Goal: Information Seeking & Learning: Learn about a topic

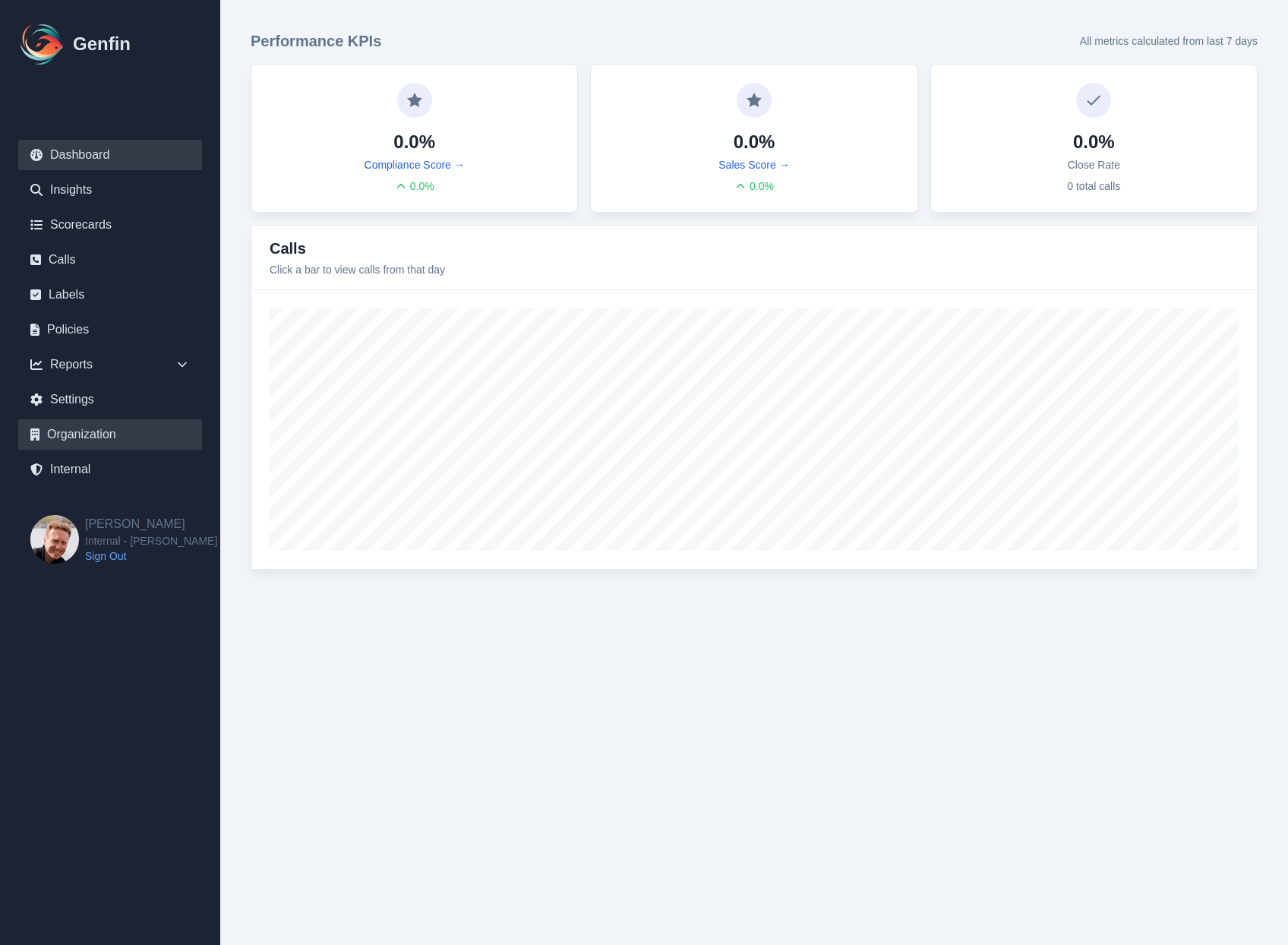
click at [78, 448] on link "Organization" at bounding box center [110, 434] width 184 height 31
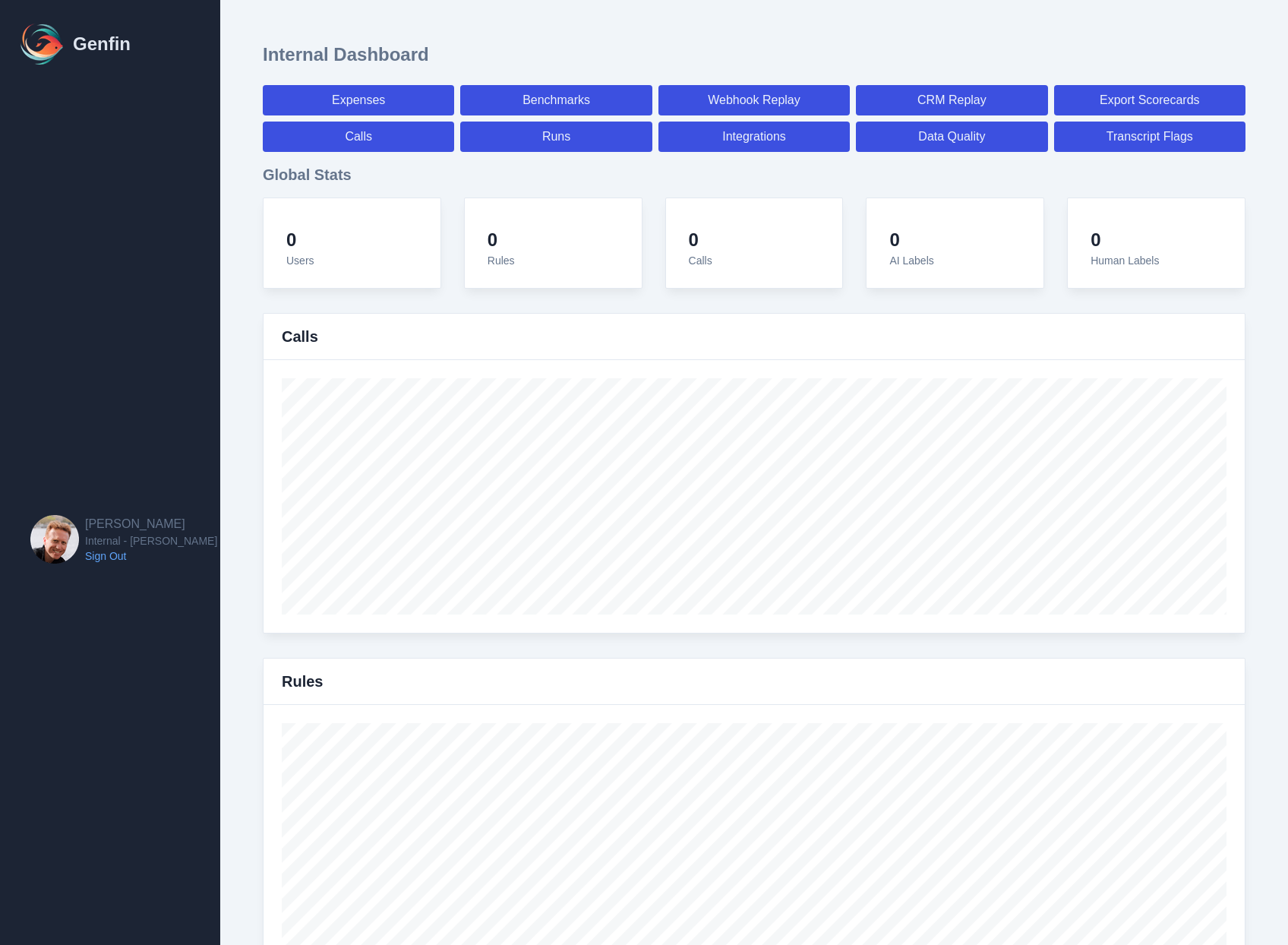
select select "paid"
select select "7"
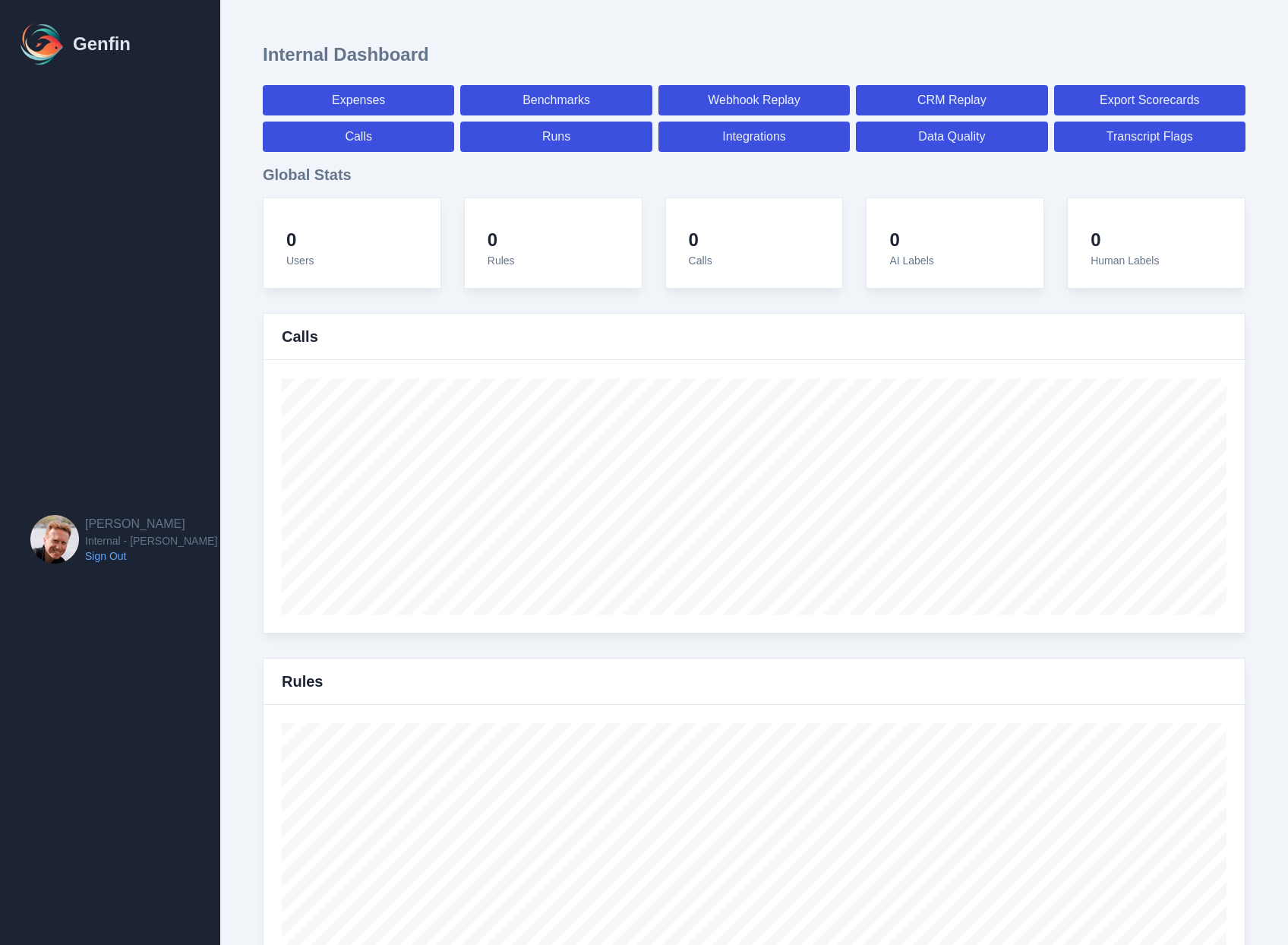
select select "paid"
select select "7"
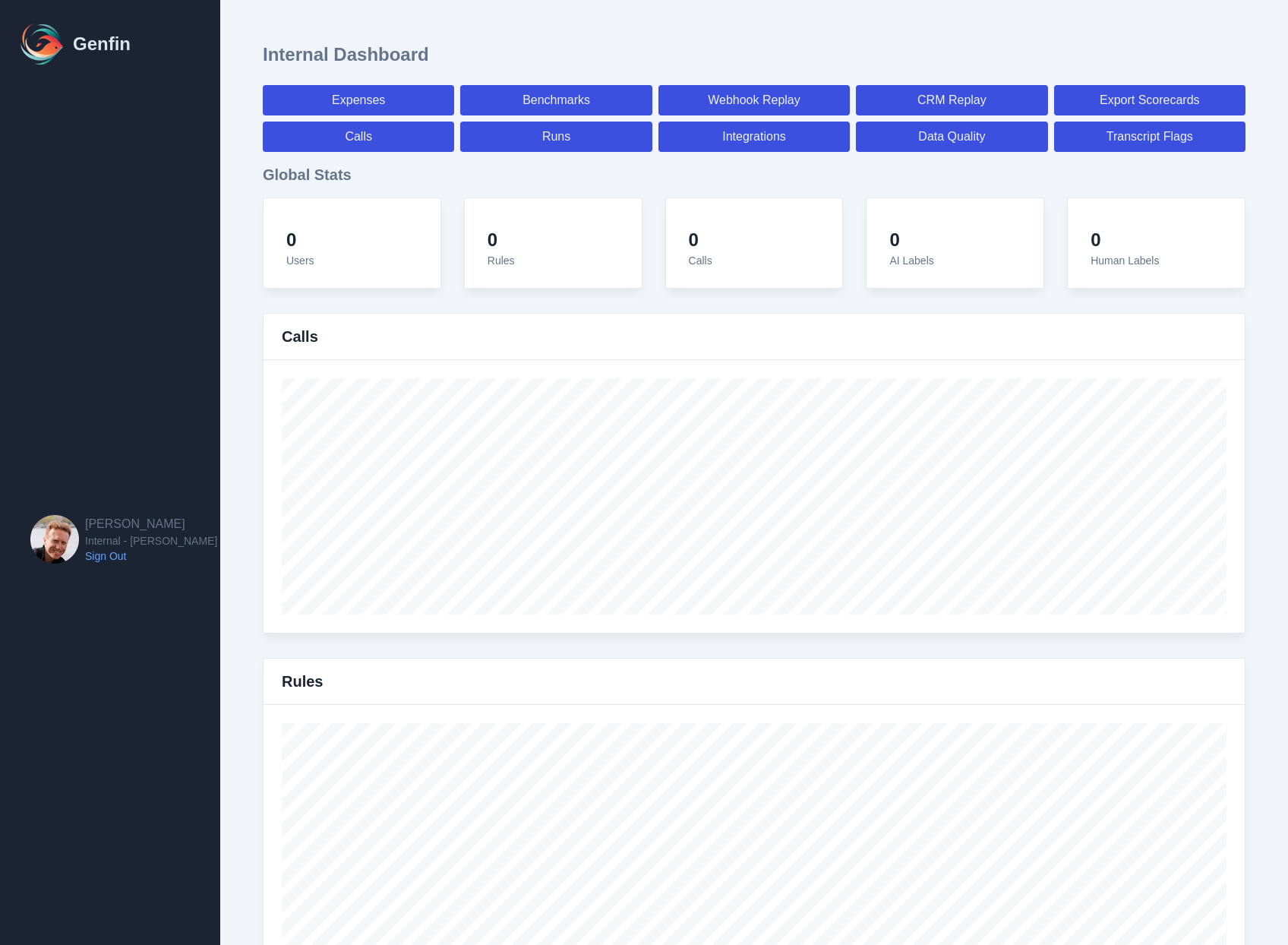
select select "7"
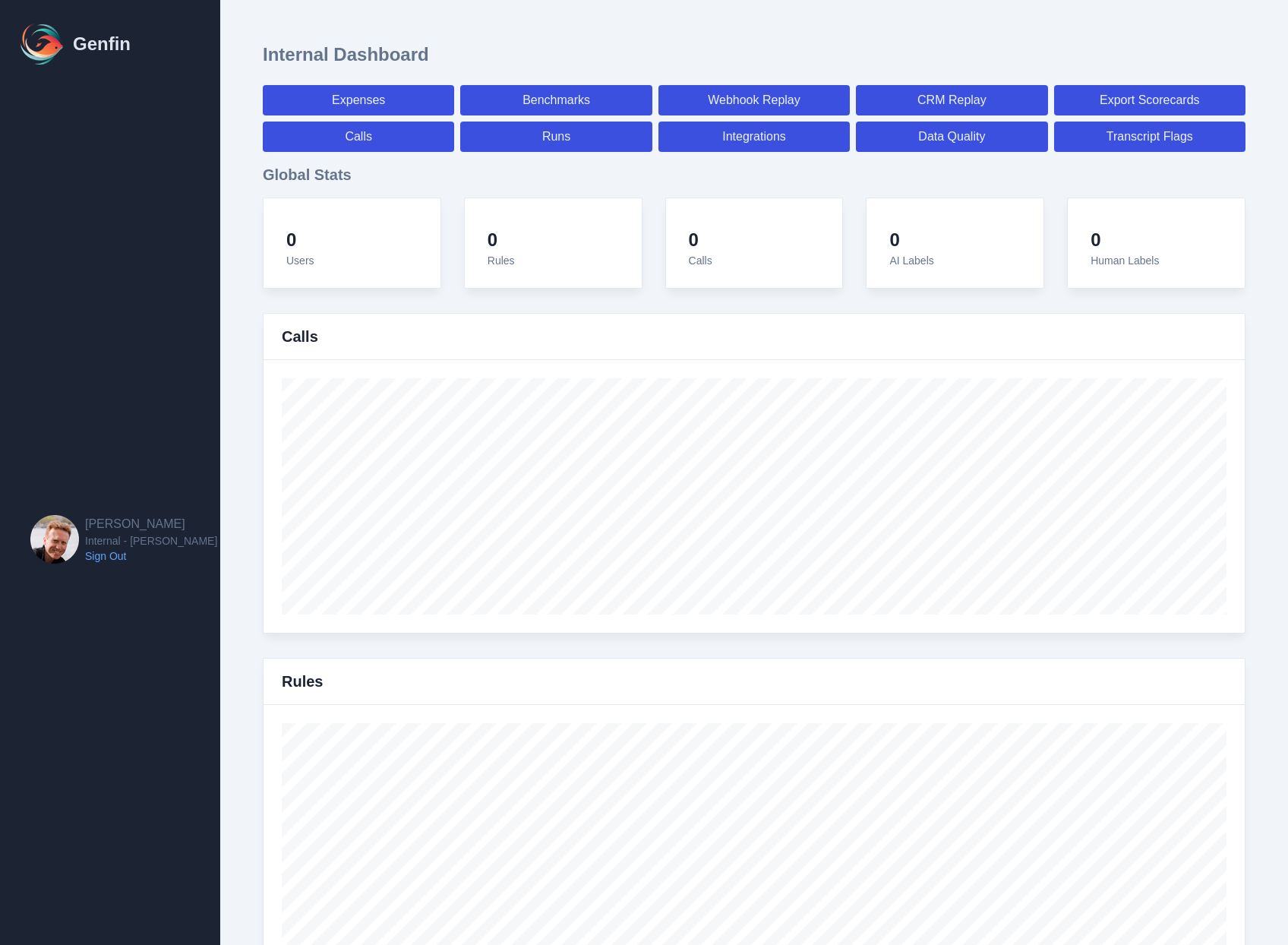
select select "7"
select select "paid"
select select "7"
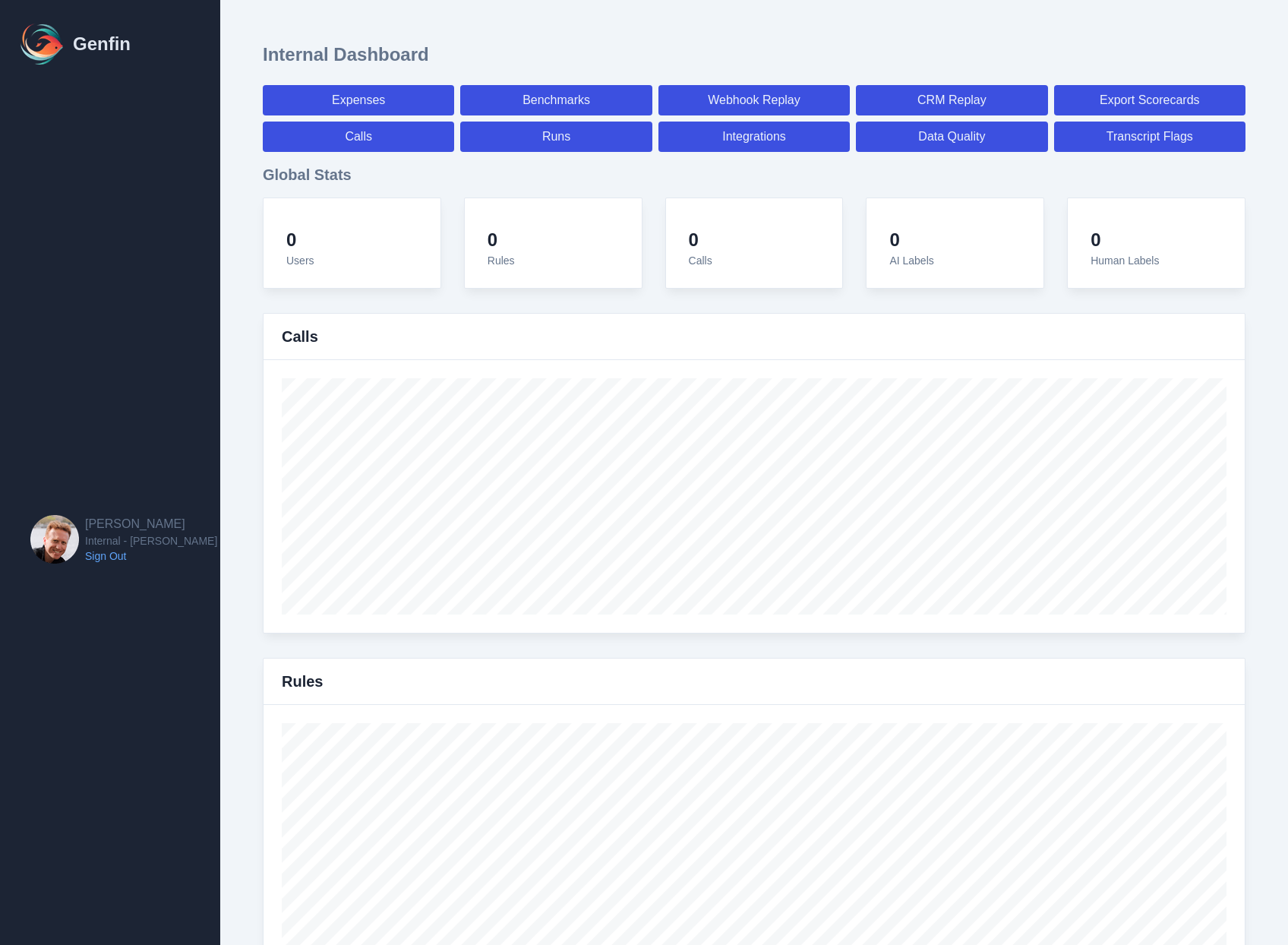
select select "7"
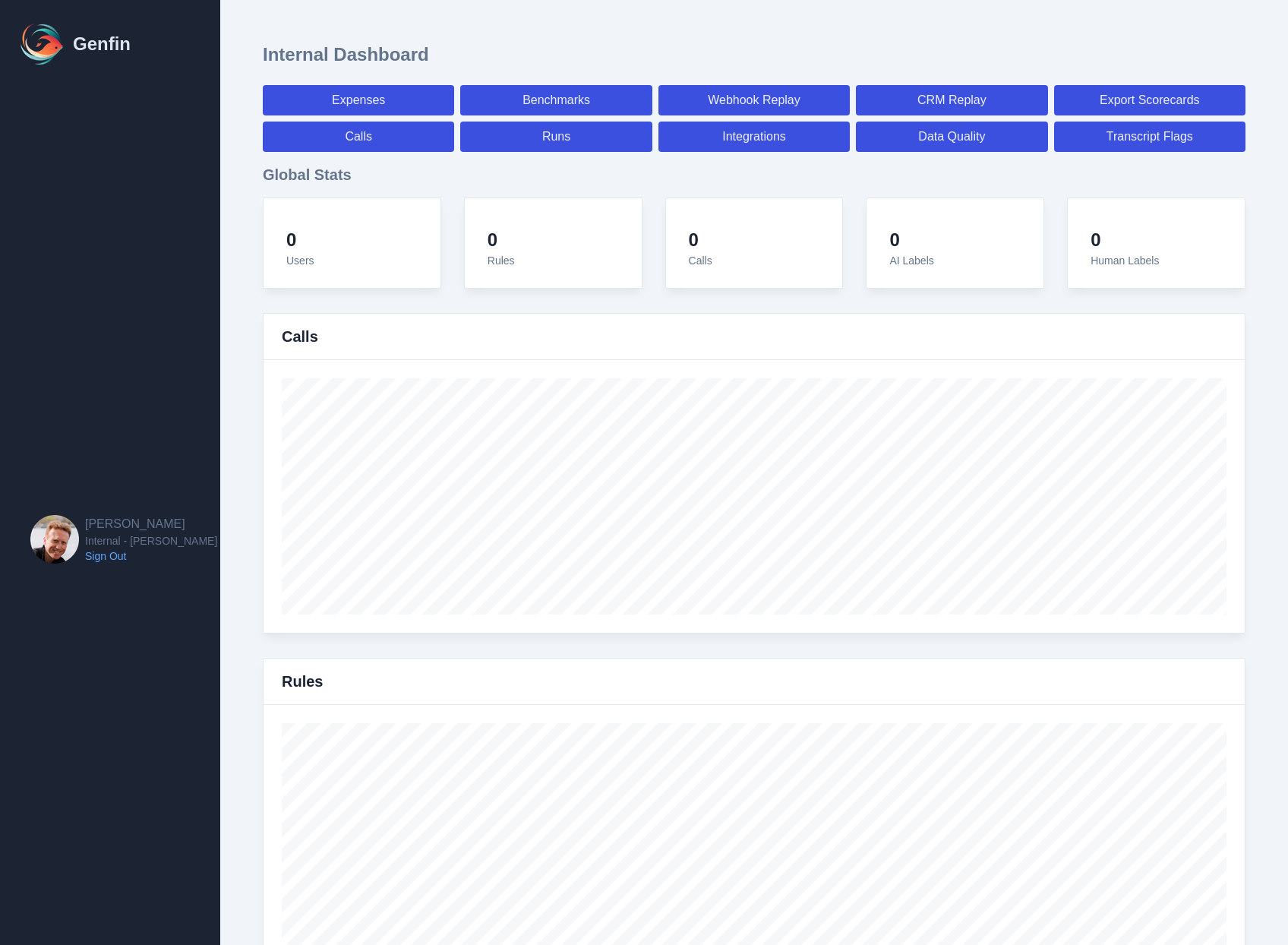
select select "7"
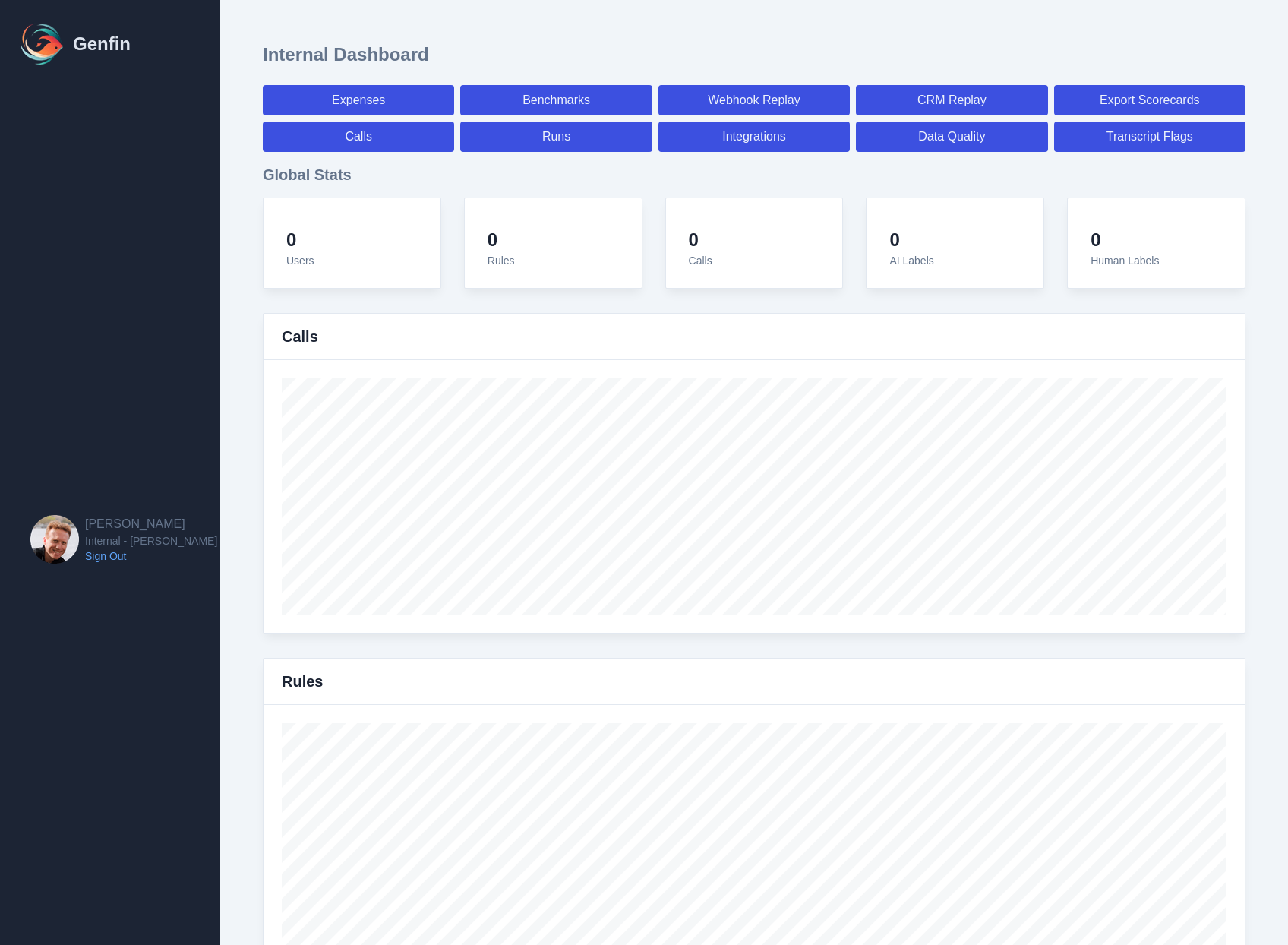
select select "7"
select select "paid"
select select "7"
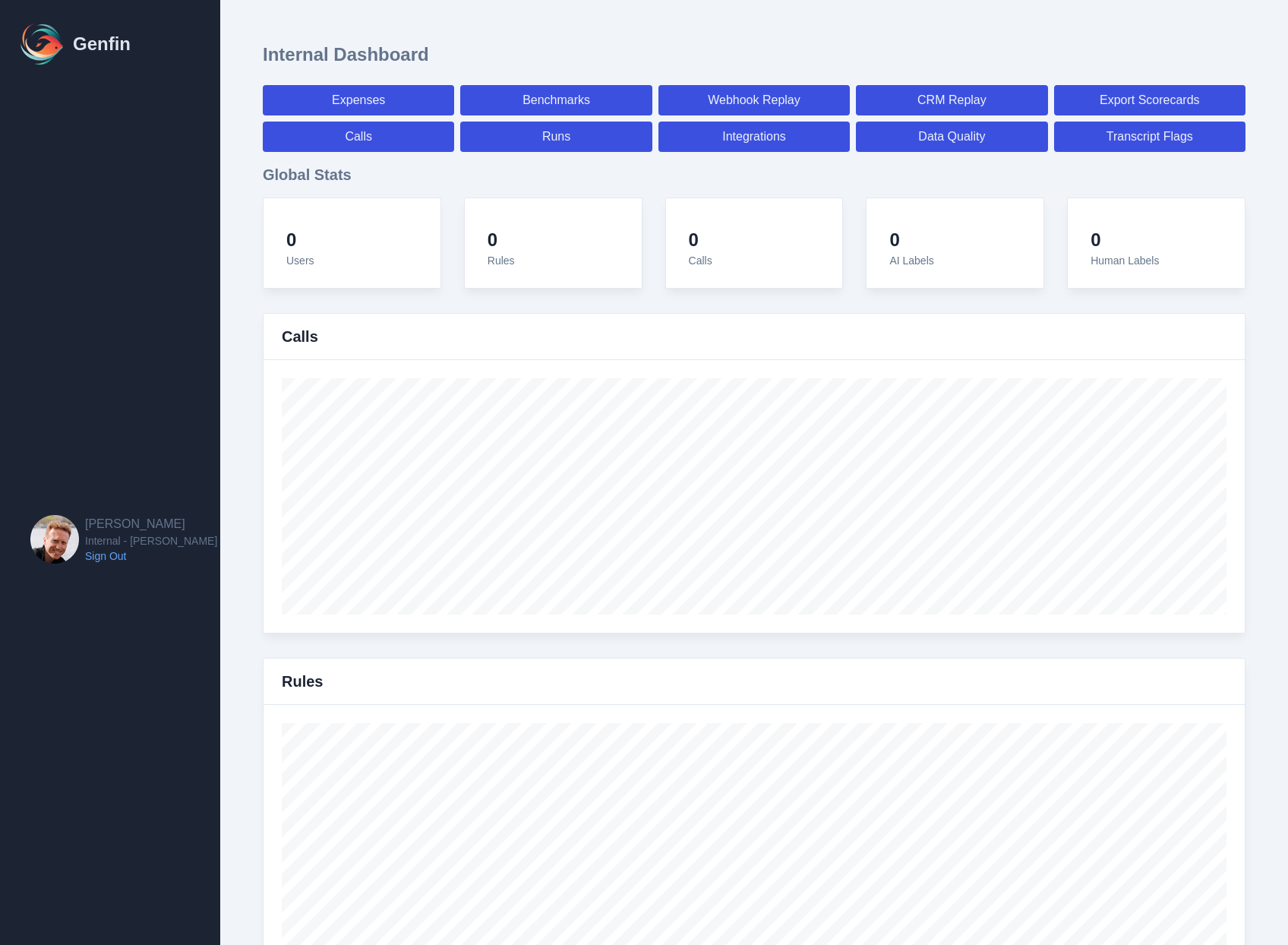
select select "paid"
select select "7"
select select "paid"
select select "7"
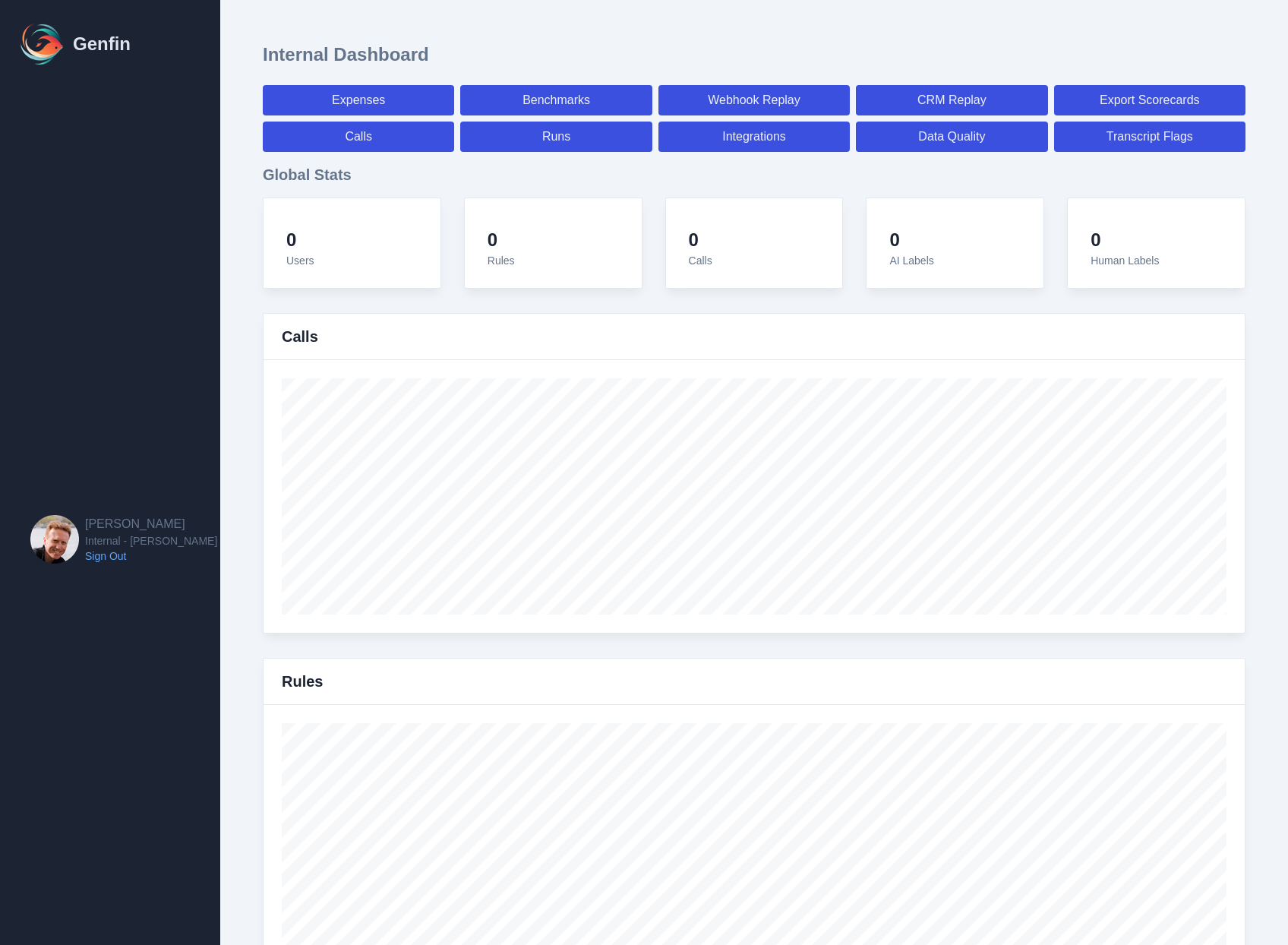
select select "7"
select select "paid"
select select "7"
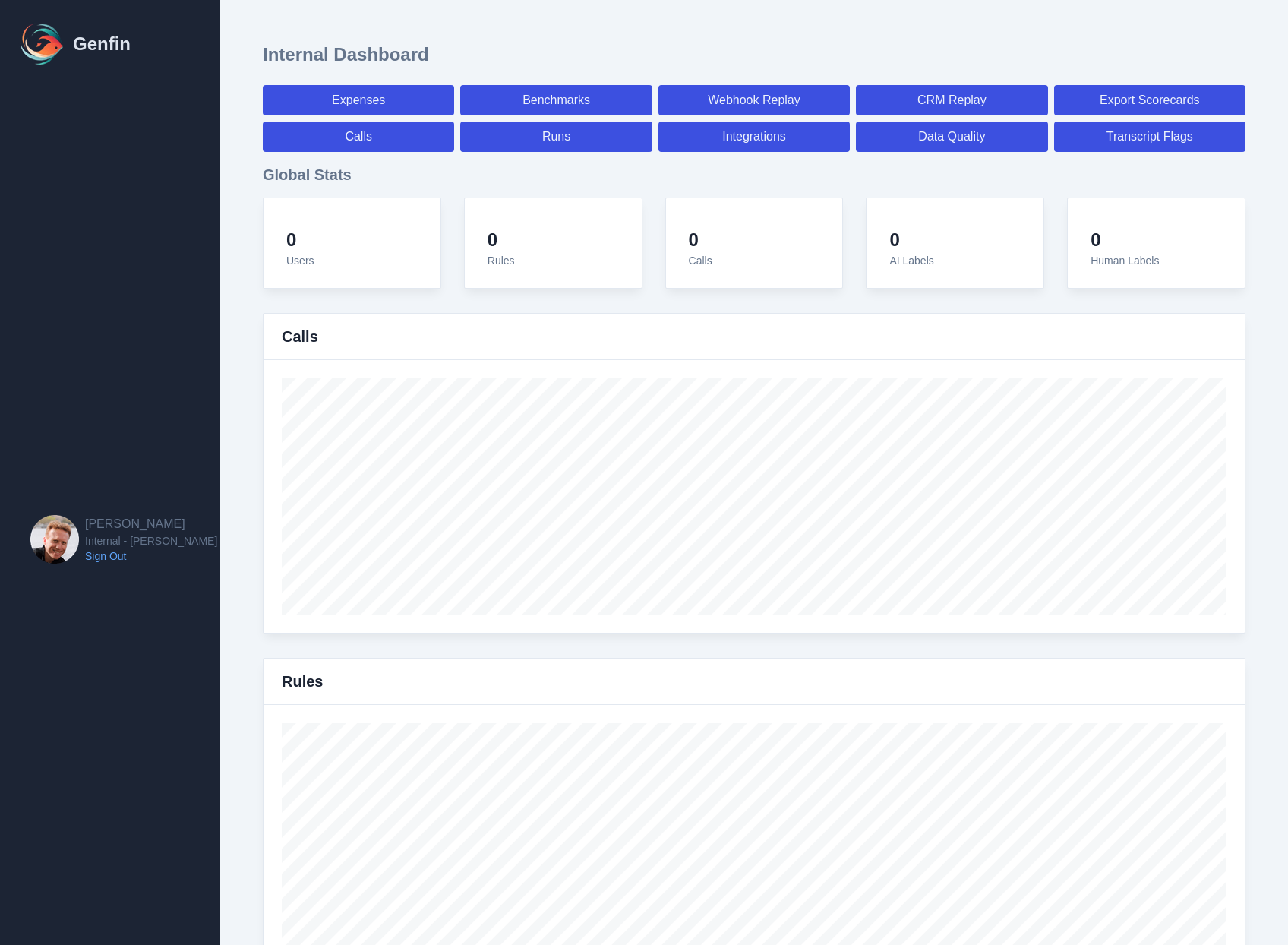
select select "paid"
select select "7"
select select "paid"
select select "7"
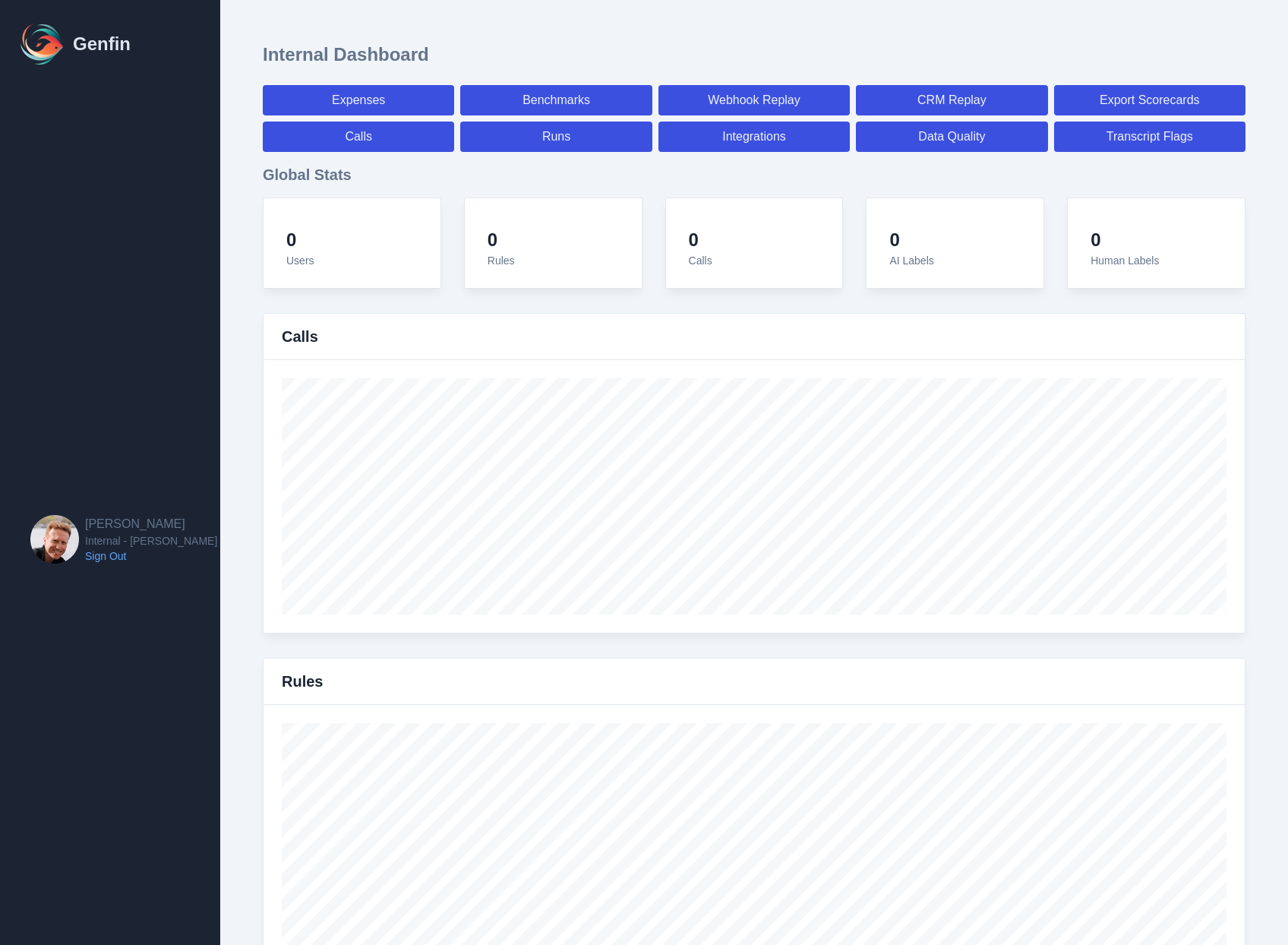
select select "7"
select select "paid"
select select "7"
select select "paid"
select select "7"
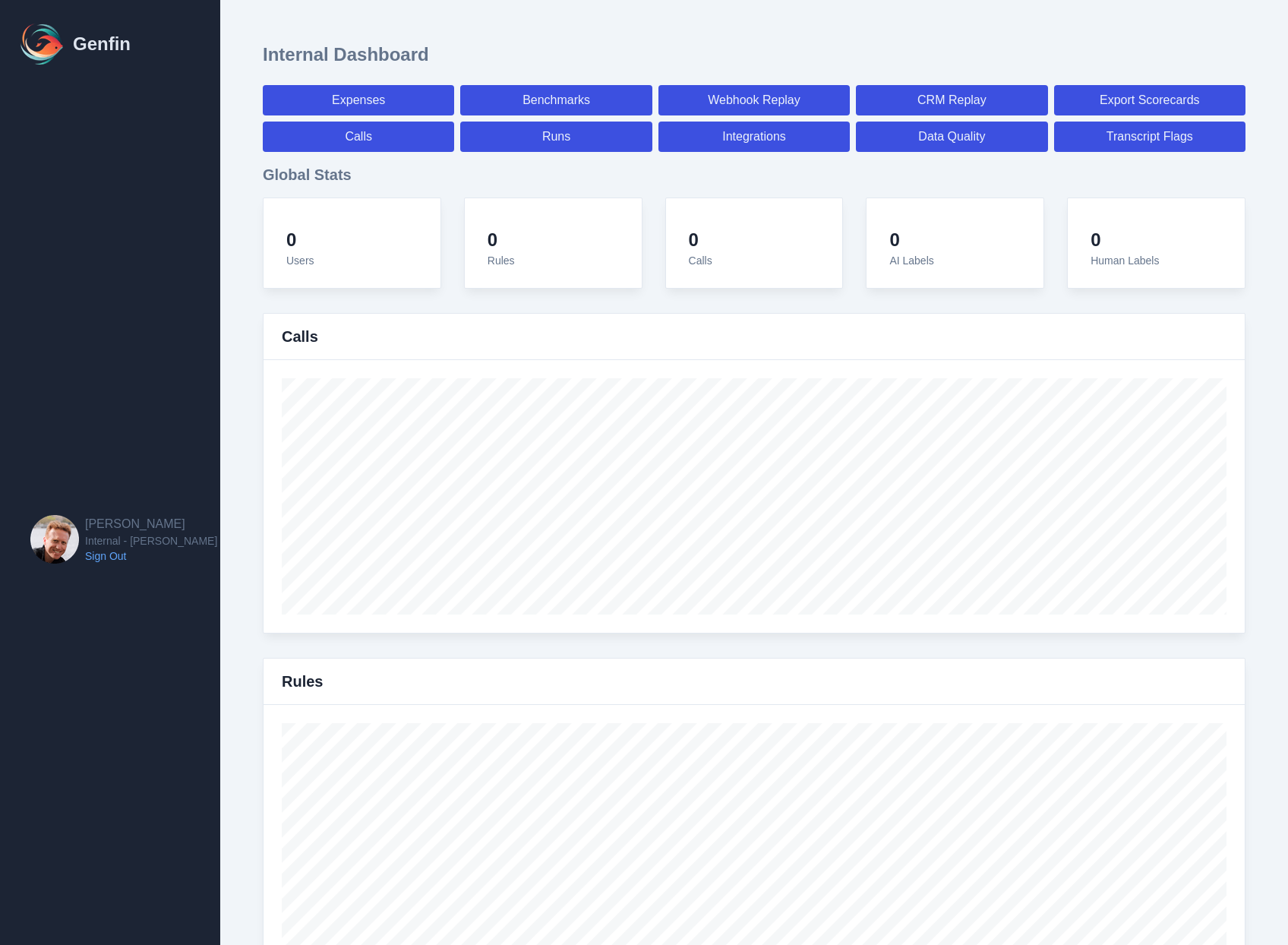
select select "7"
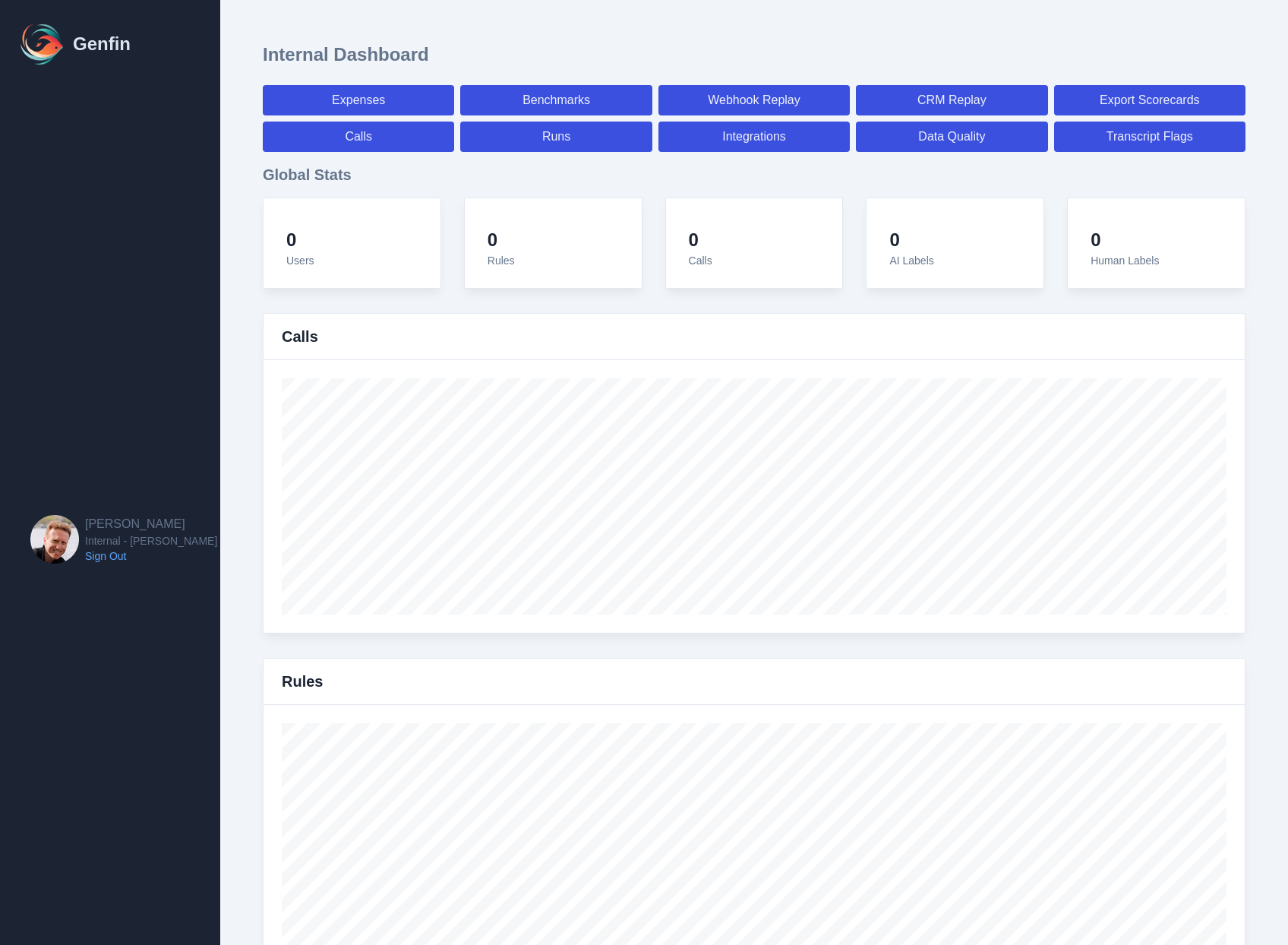
select select "paid"
select select "7"
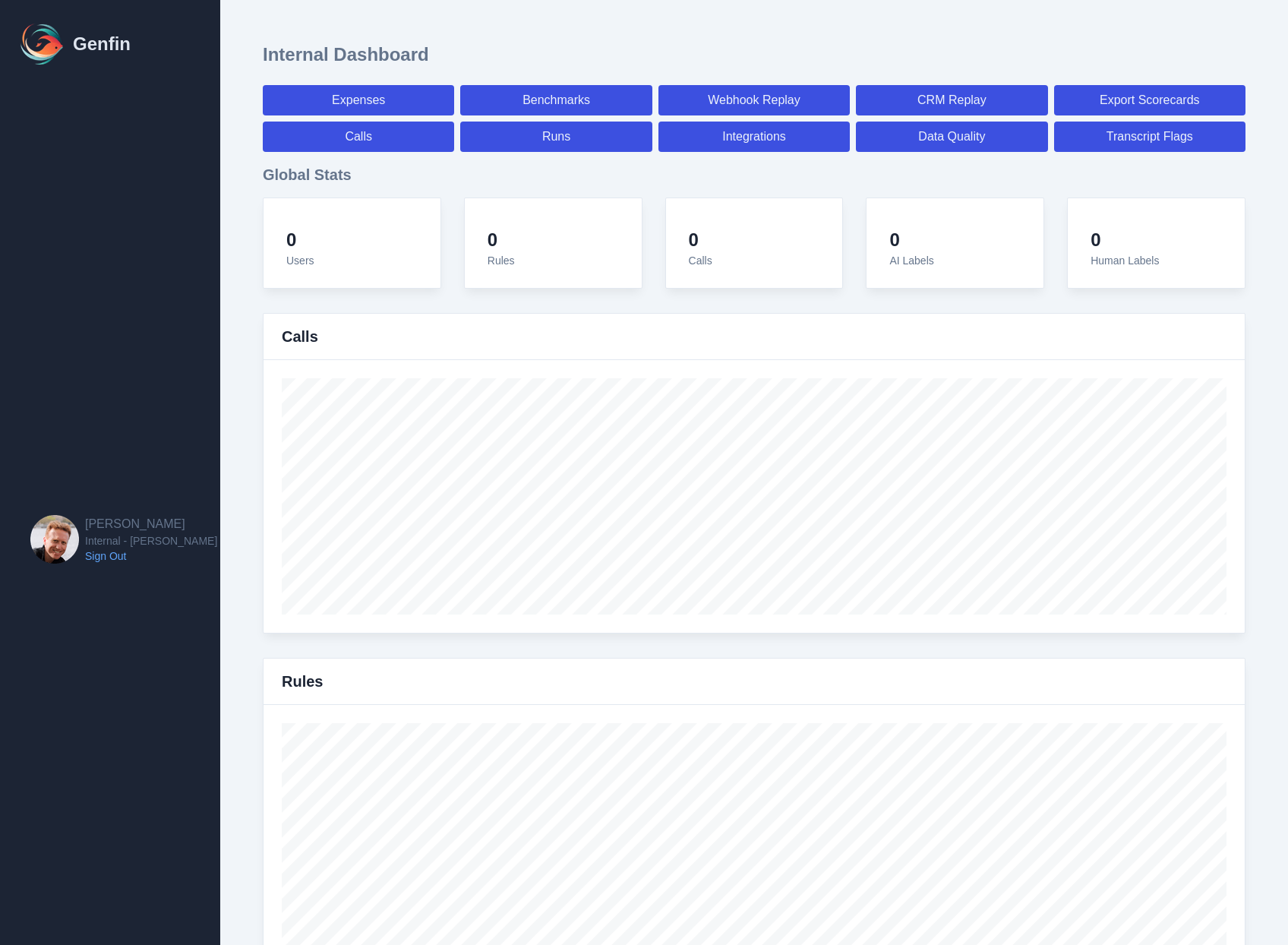
select select "paid"
select select "7"
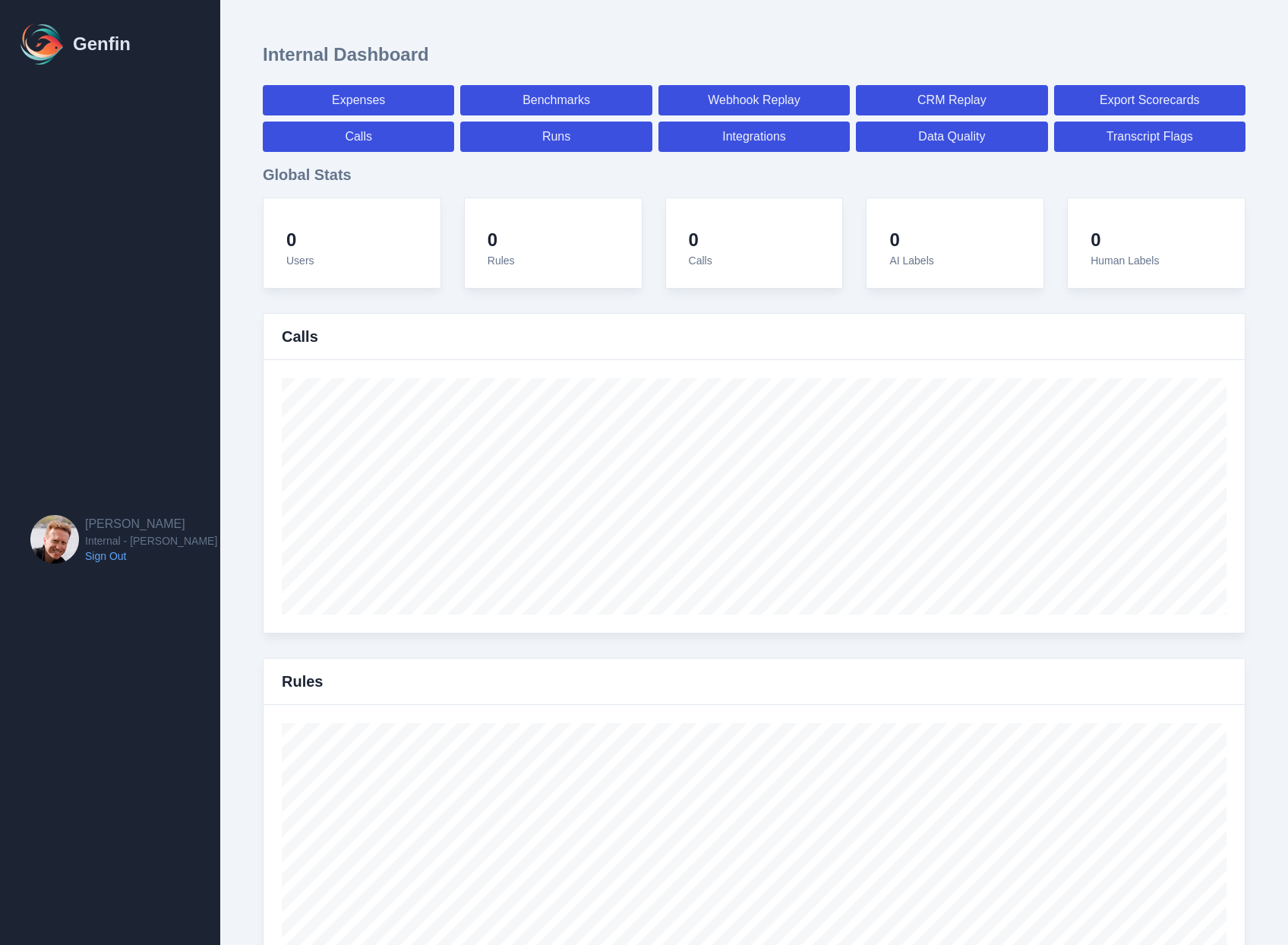
select select "7"
select select "paid"
select select "7"
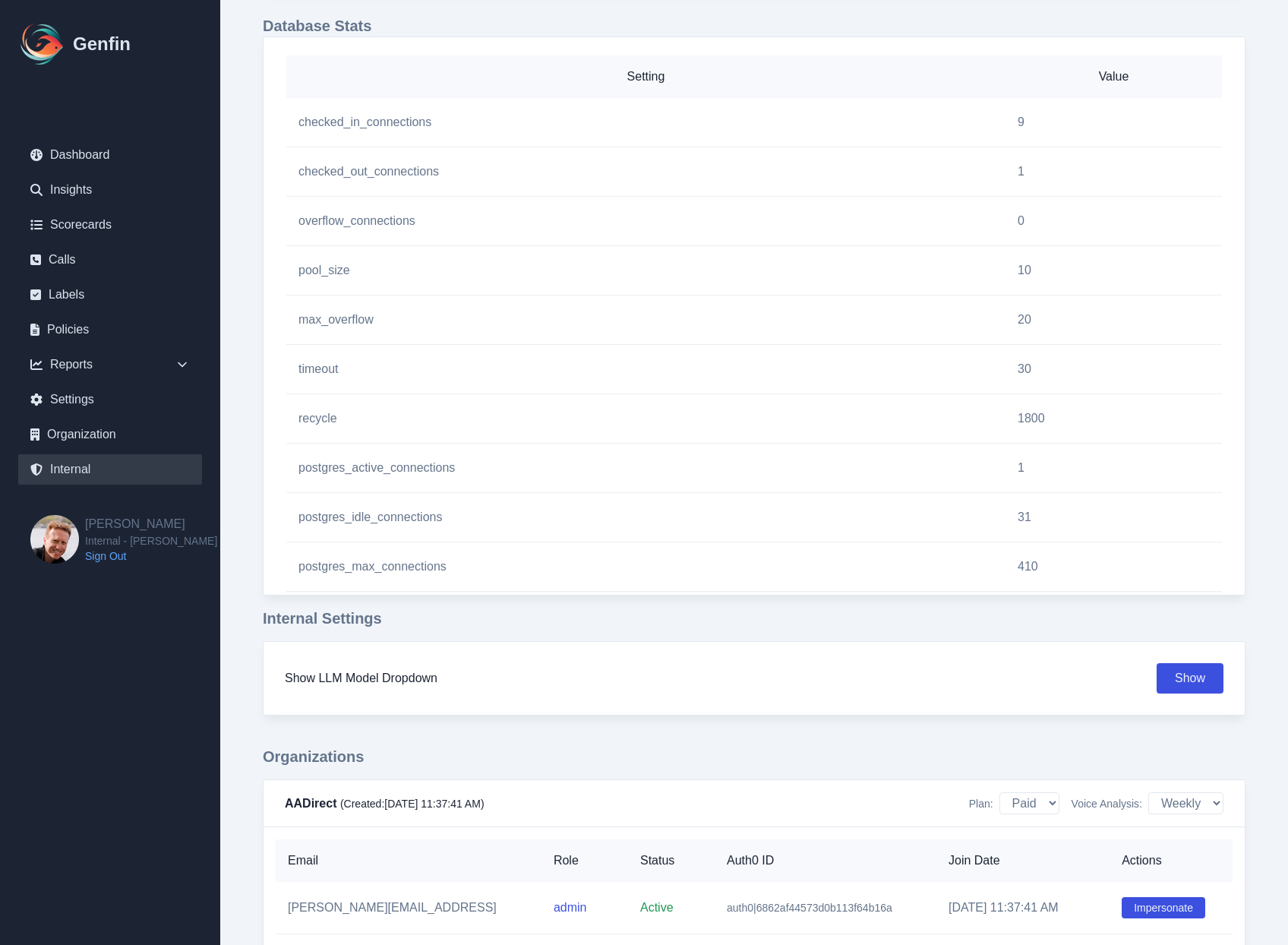
scroll to position [1332, 0]
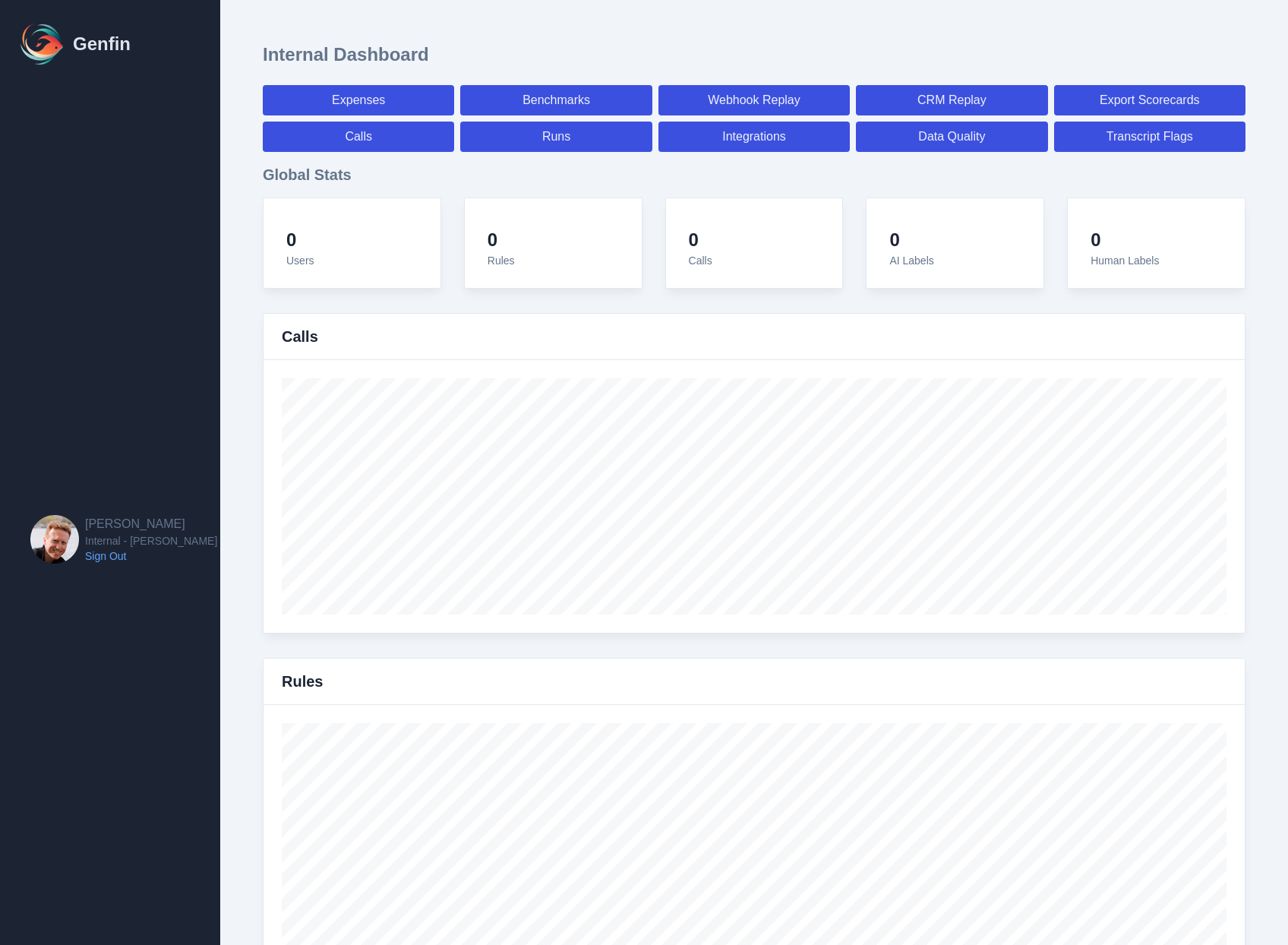
select select "paid"
select select "7"
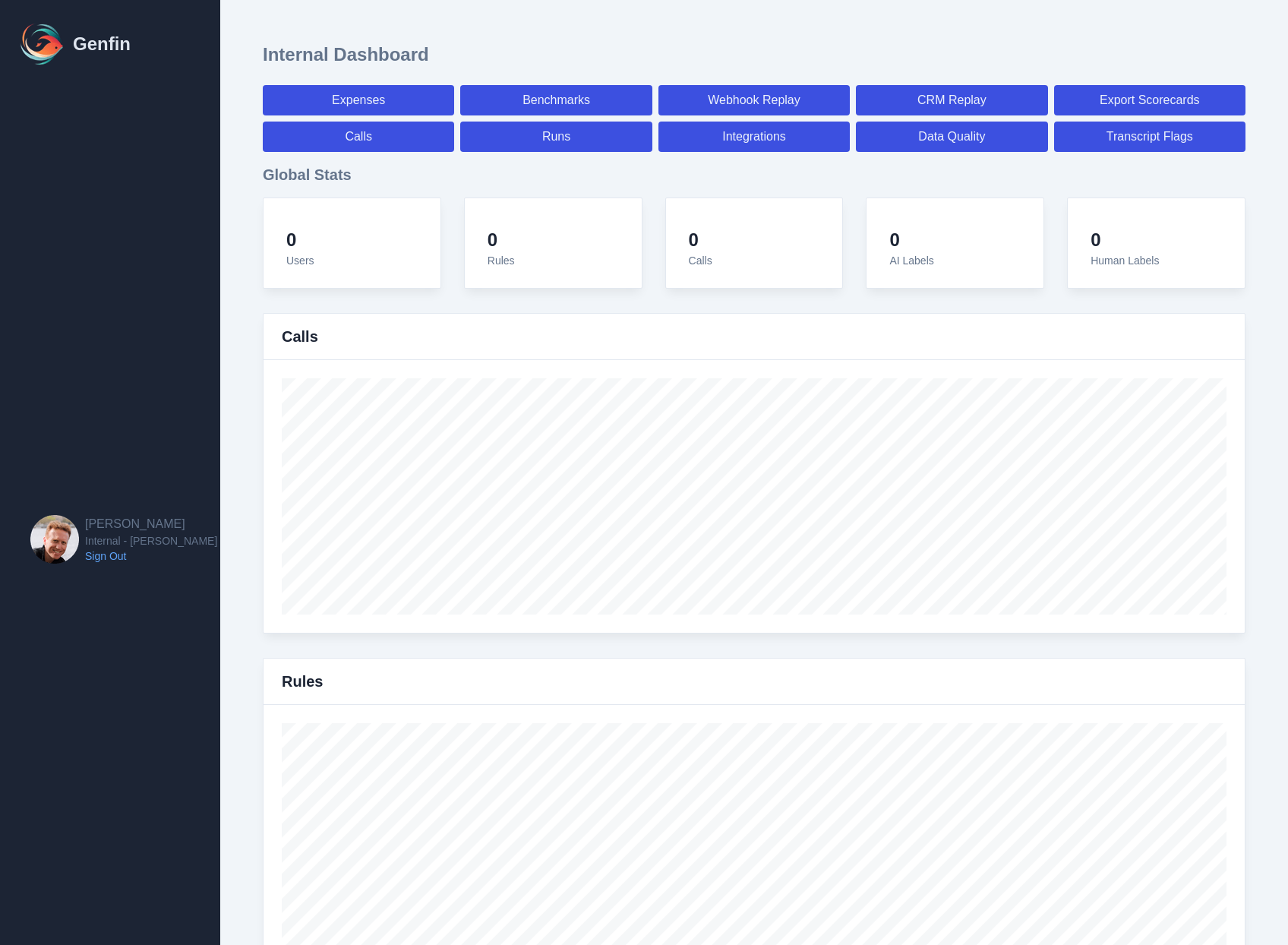
select select "paid"
select select "7"
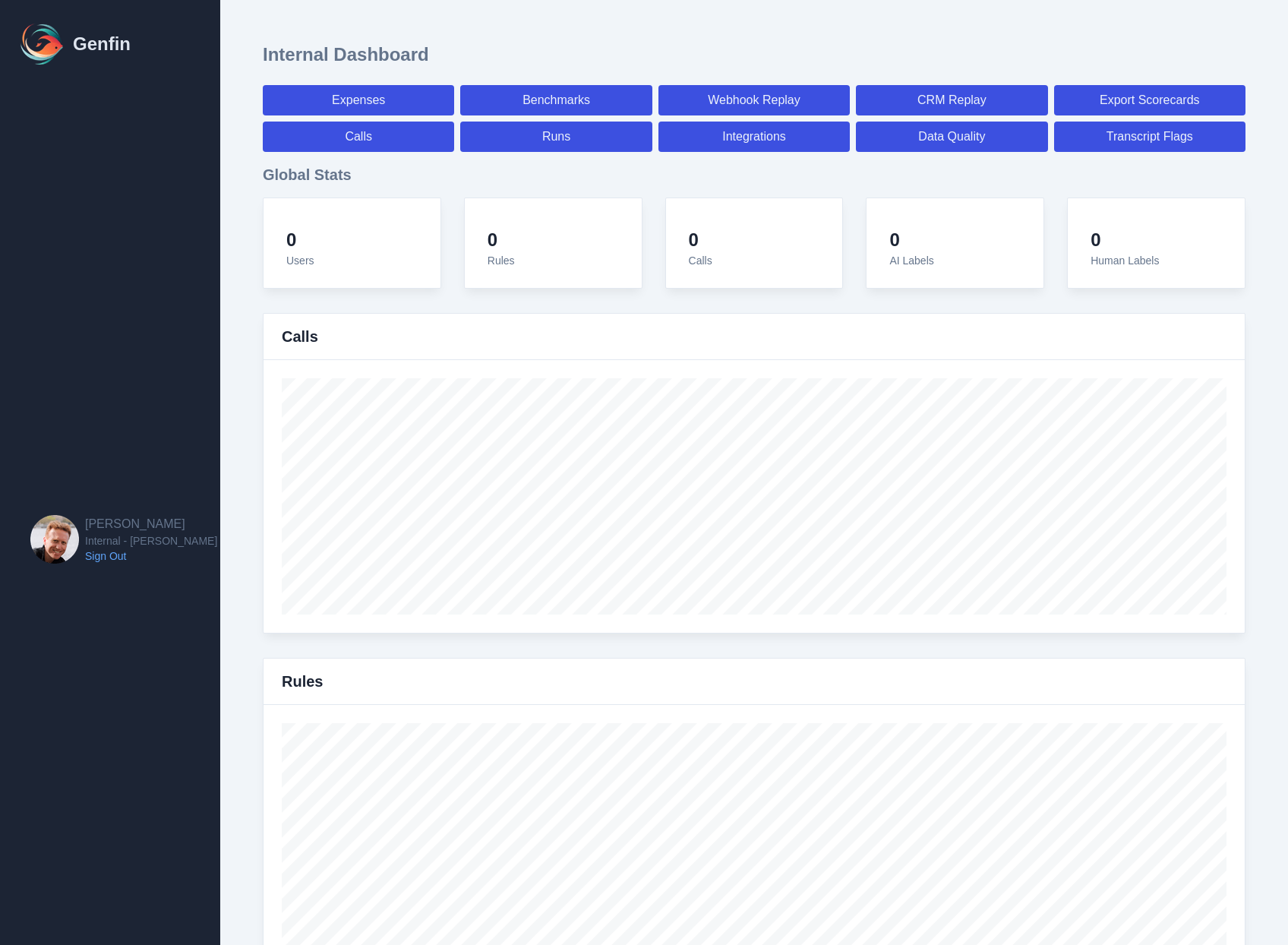
select select "7"
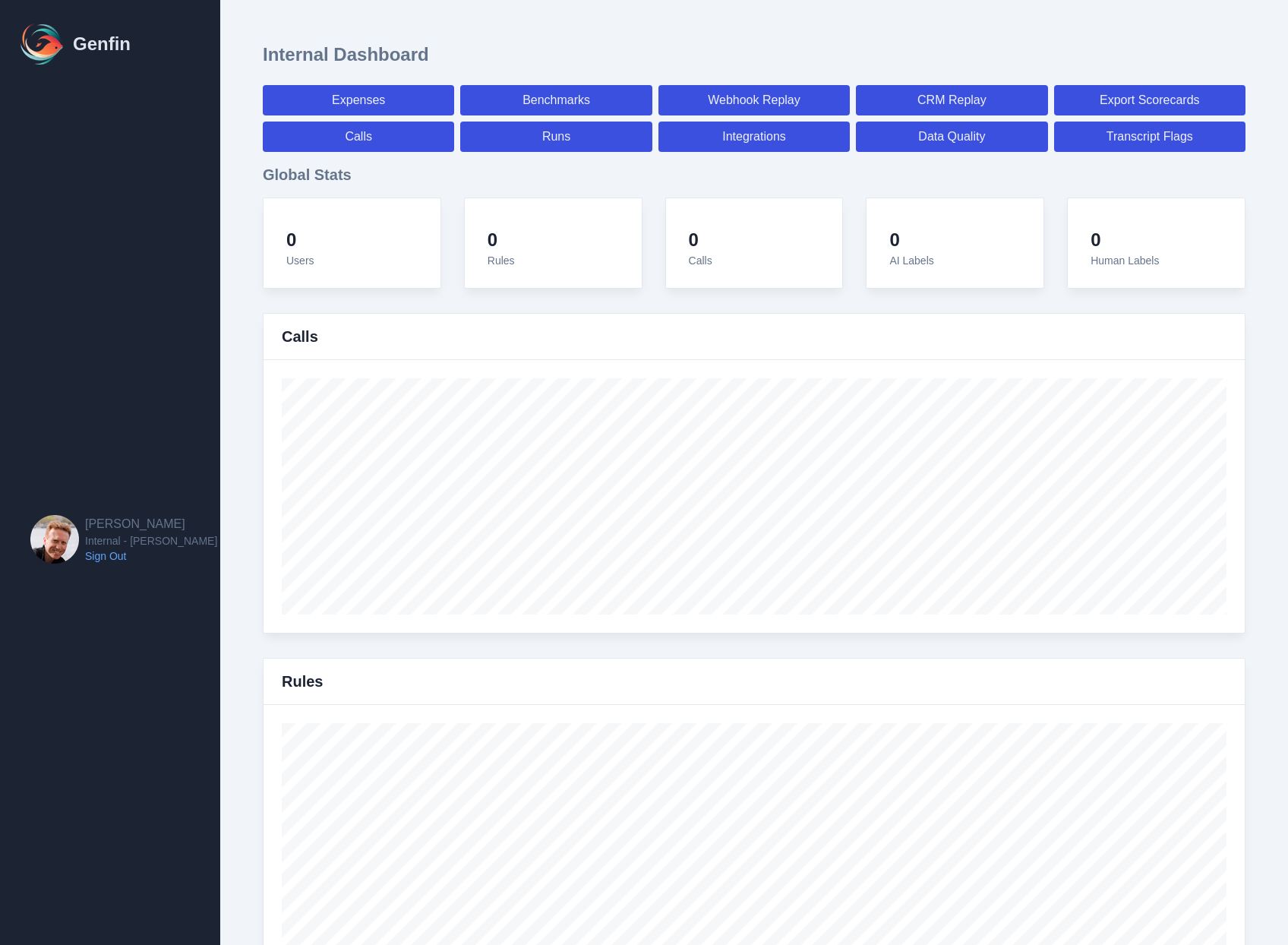
select select "7"
select select "paid"
select select "7"
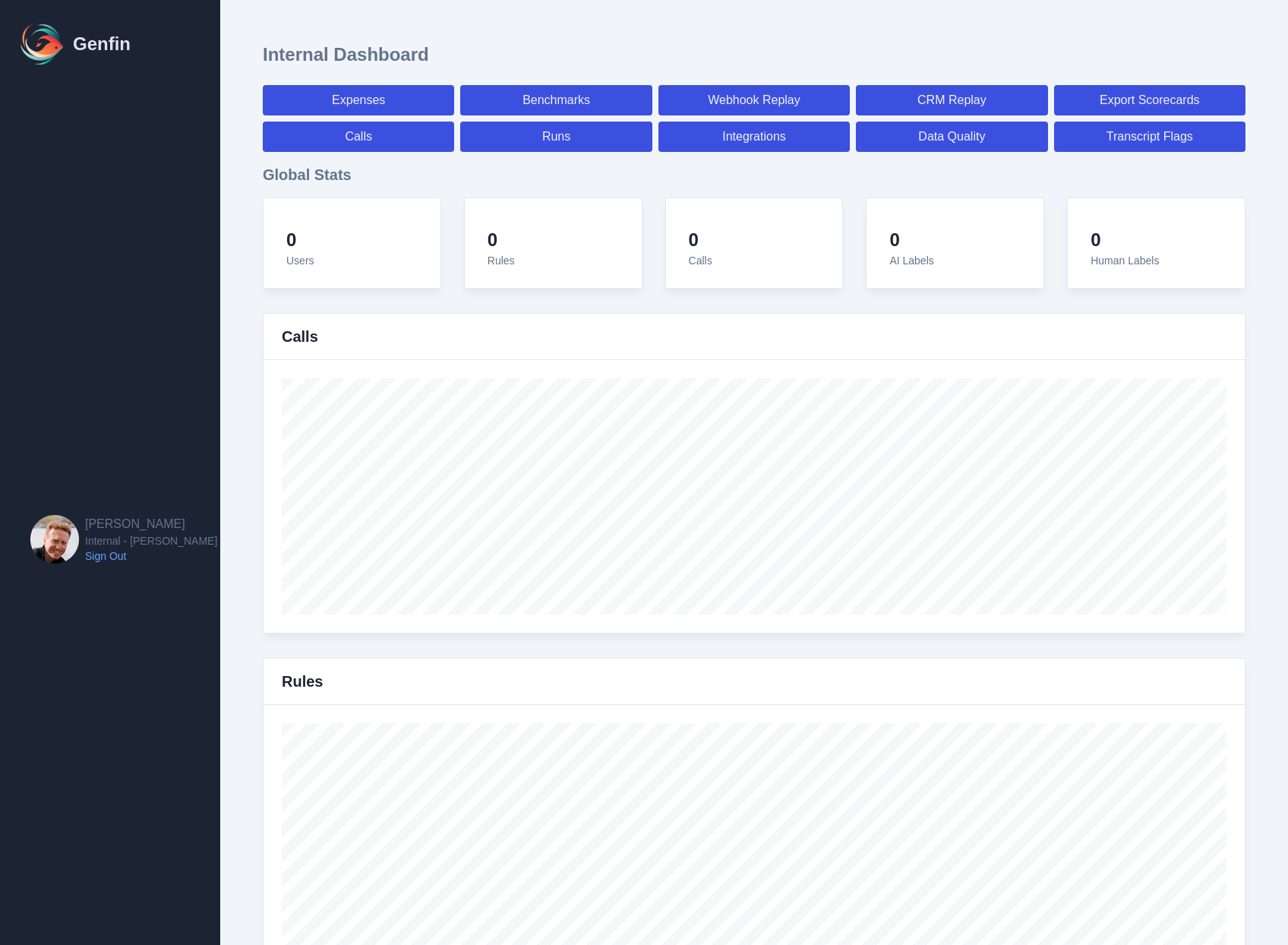
select select "7"
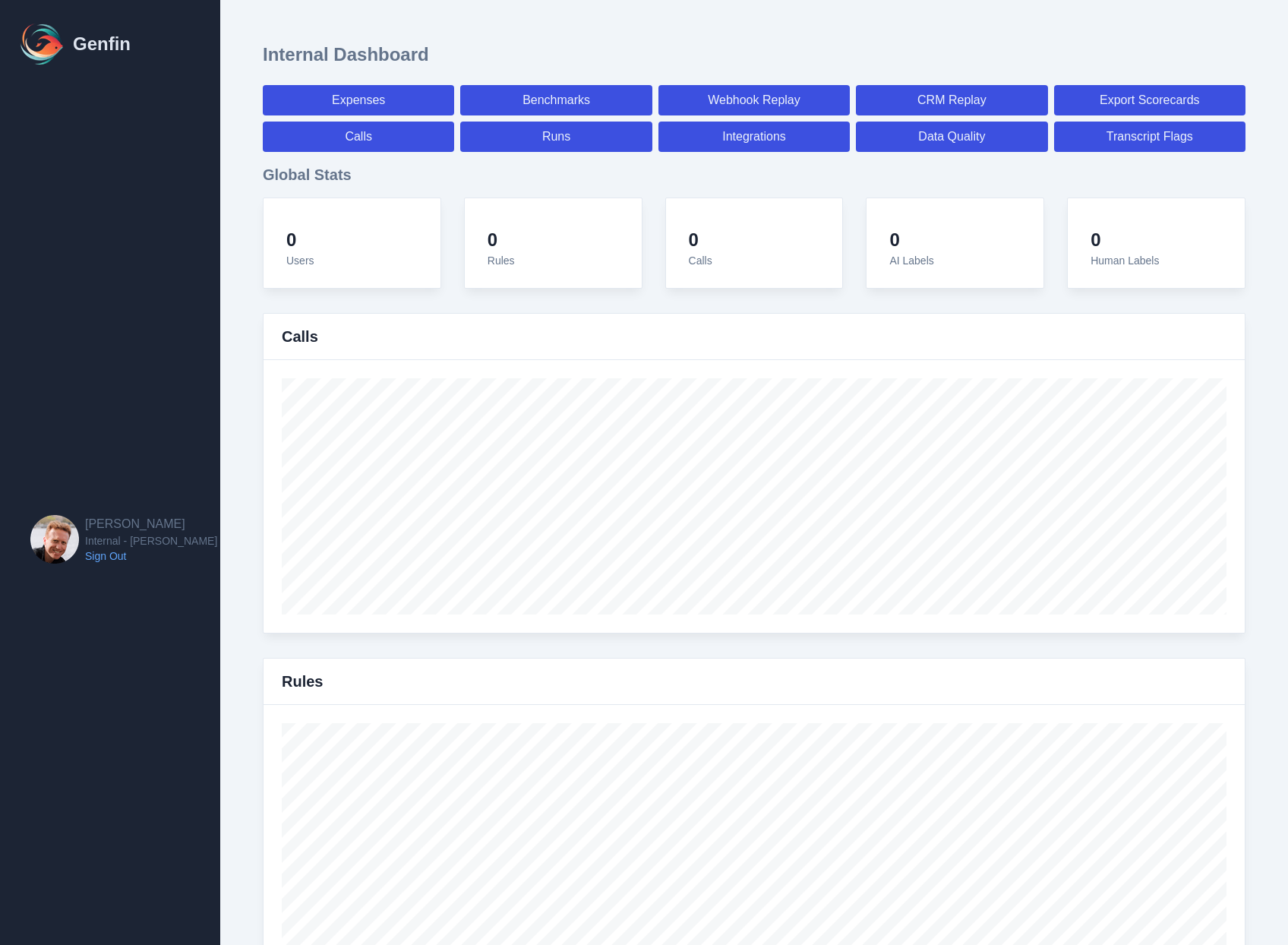
select select "7"
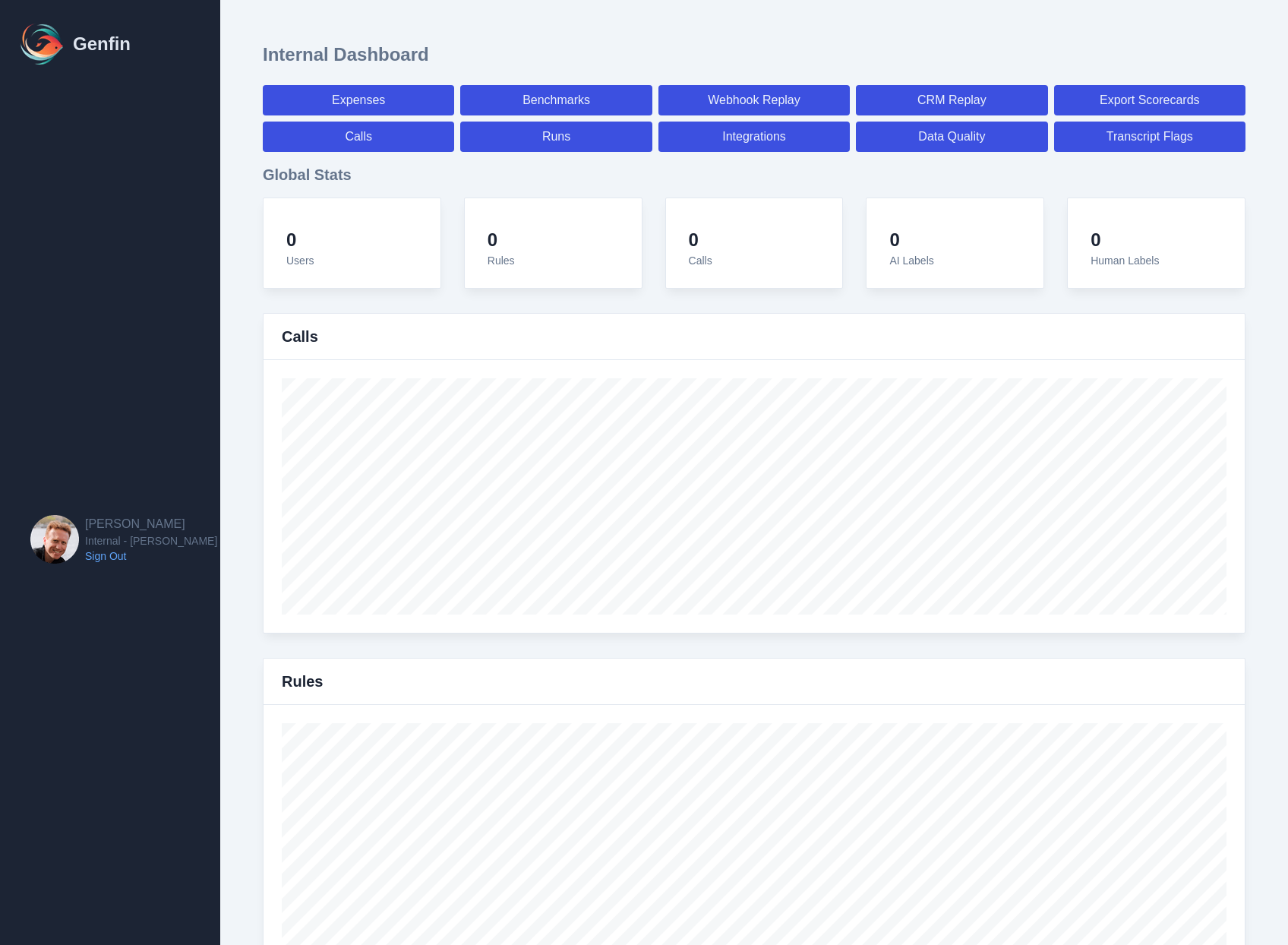
select select "7"
select select "paid"
select select "7"
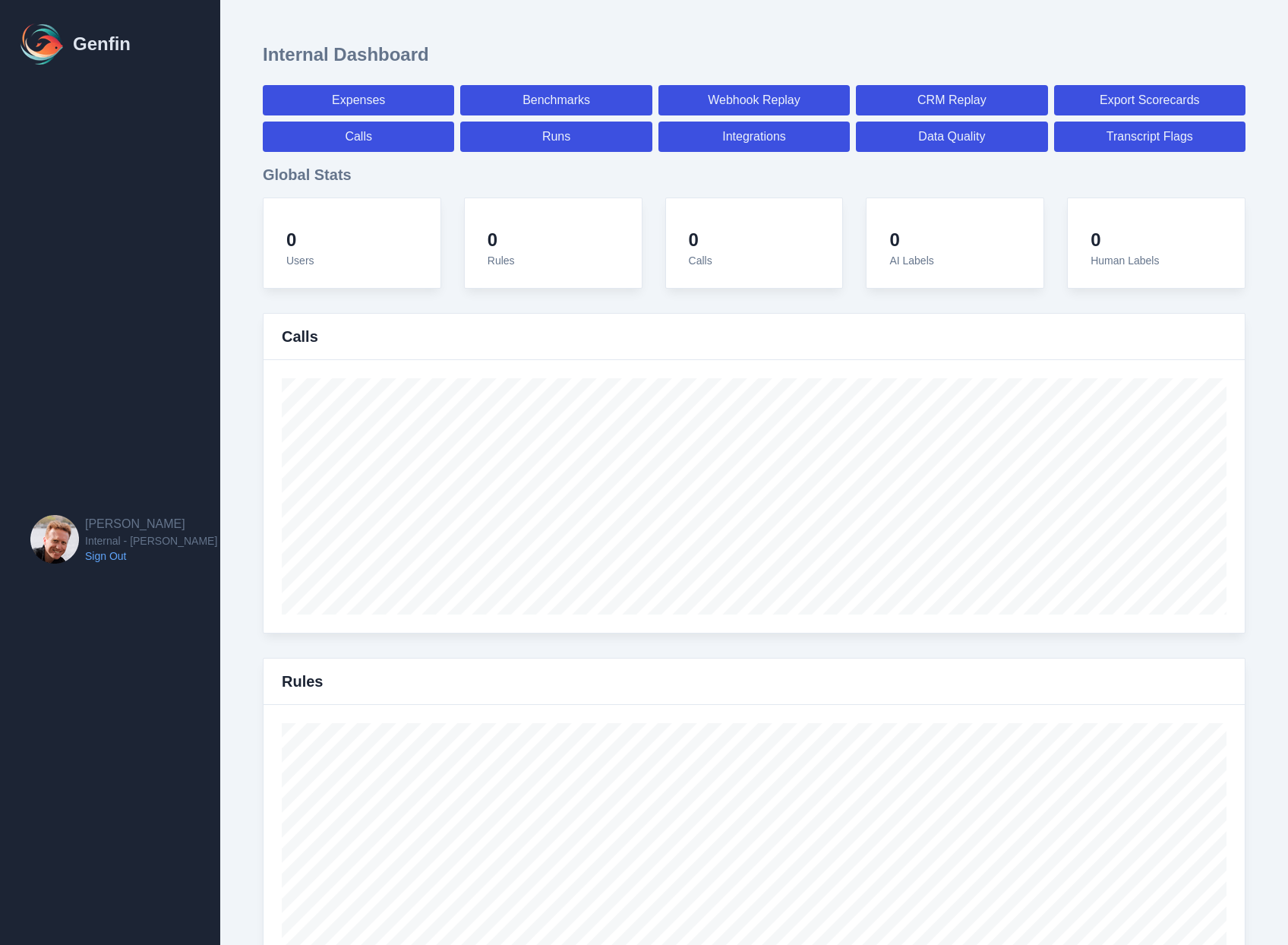
select select "paid"
select select "7"
select select "paid"
select select "7"
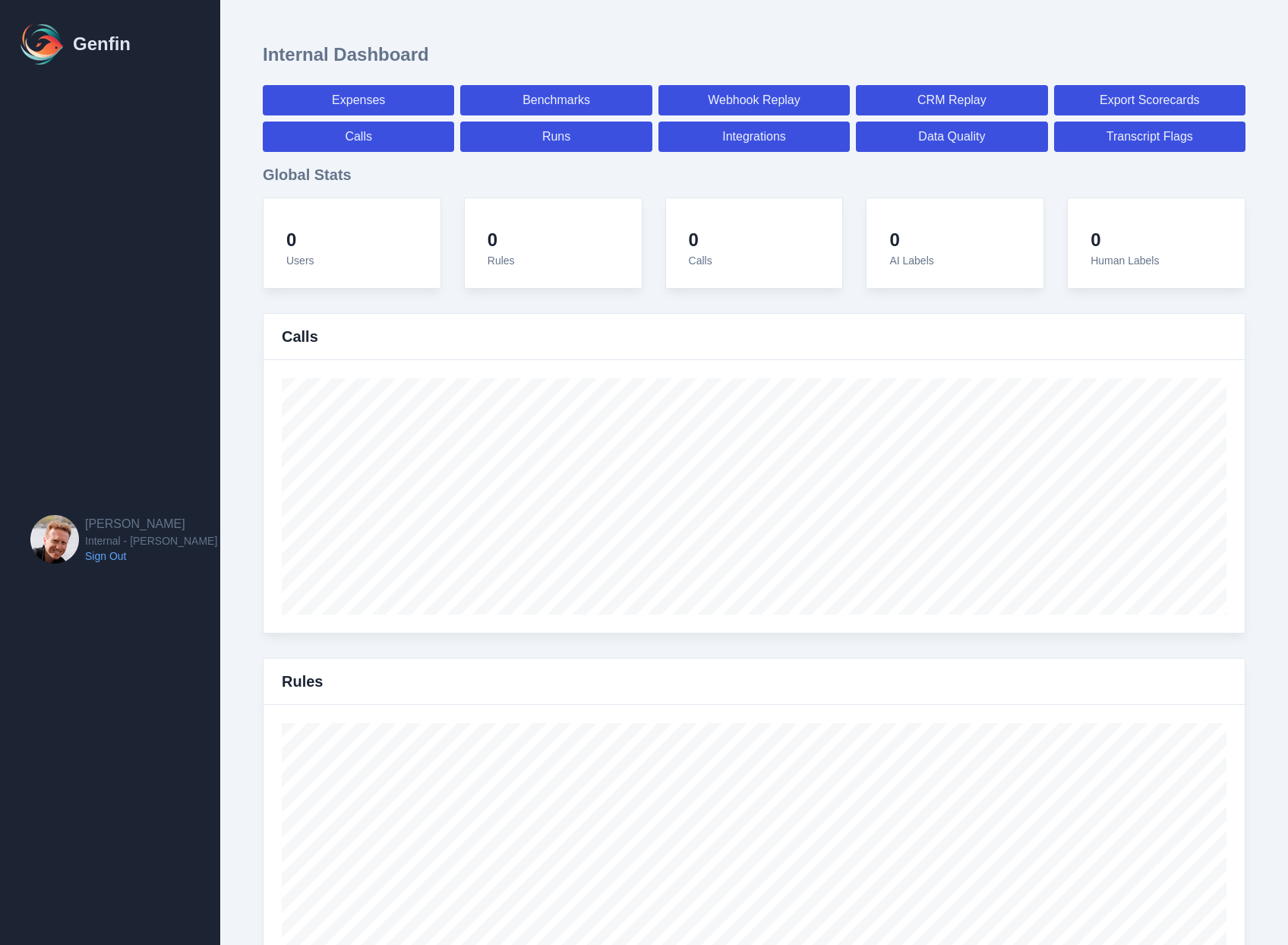
select select "7"
select select "paid"
select select "7"
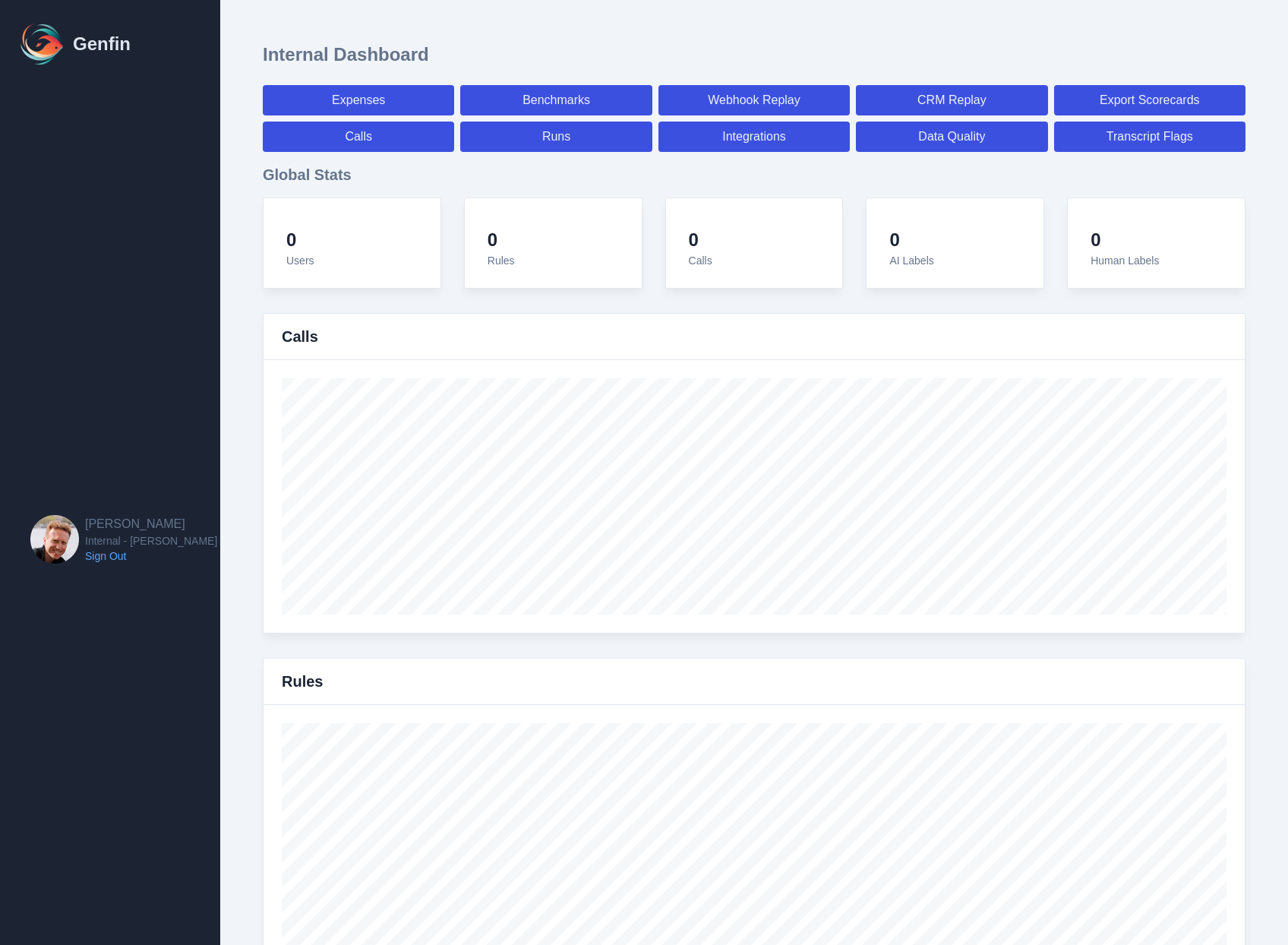
select select "paid"
select select "7"
select select "paid"
select select "7"
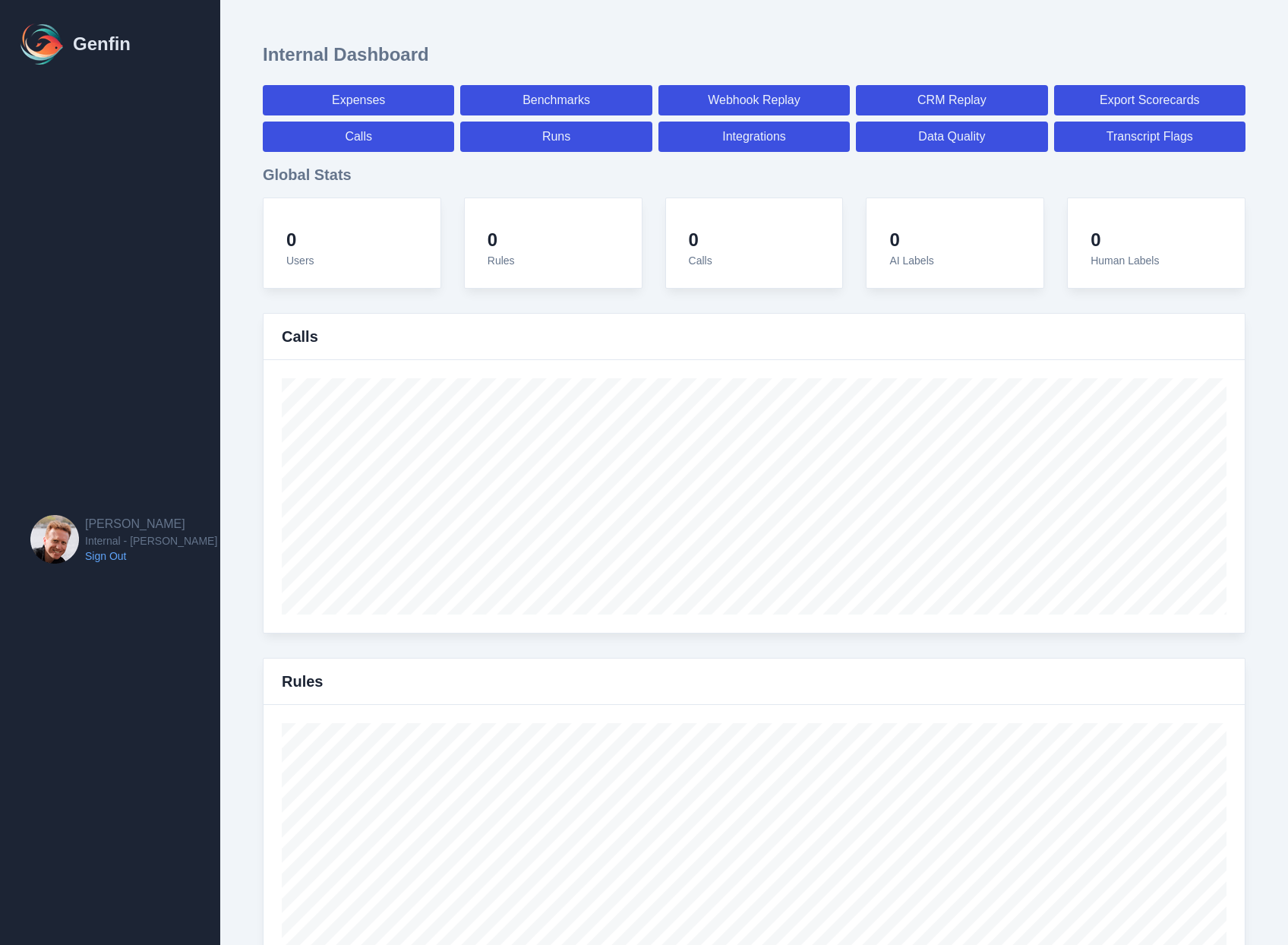
select select "7"
select select "paid"
select select "7"
select select "paid"
select select "7"
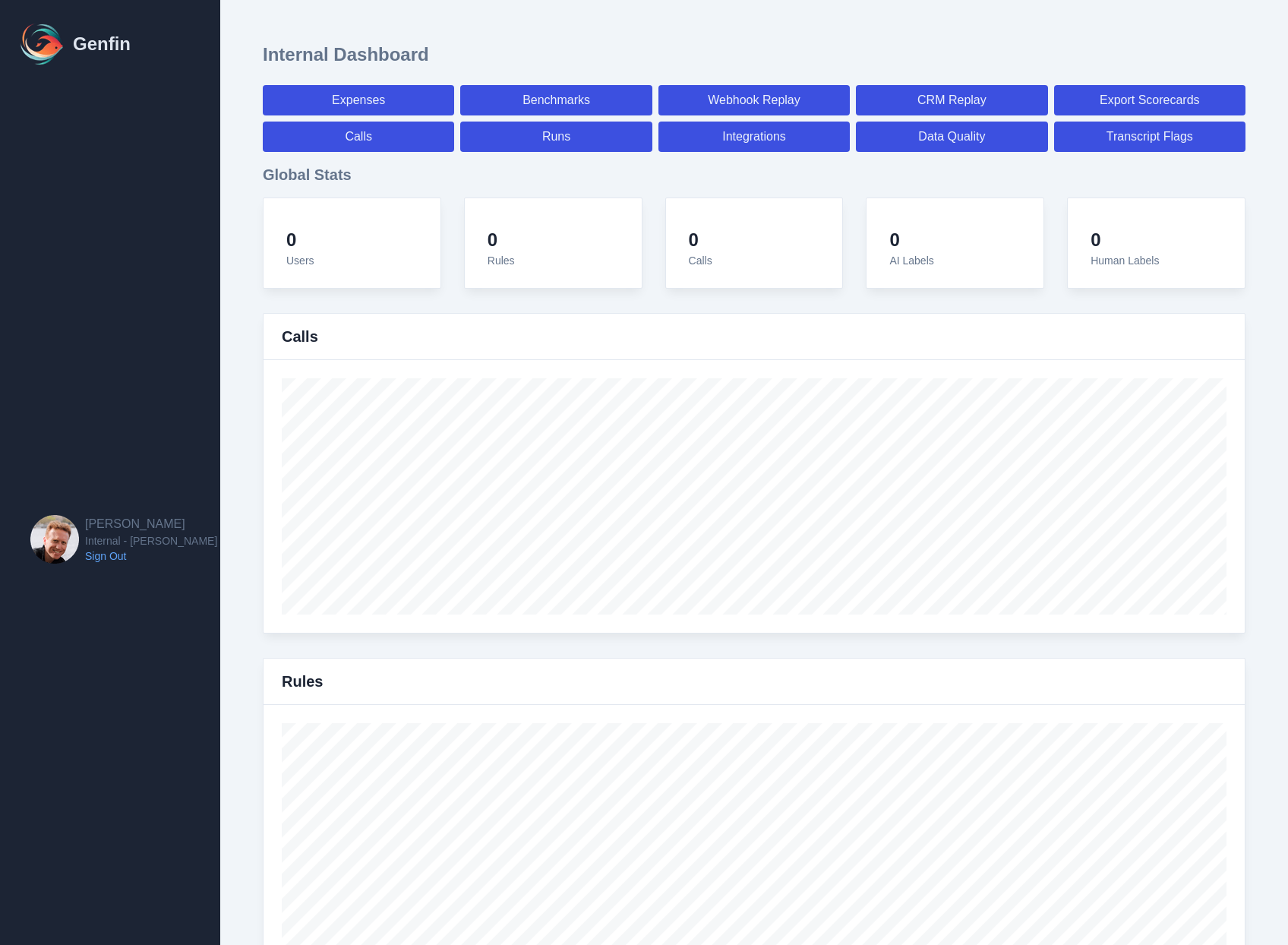
select select "7"
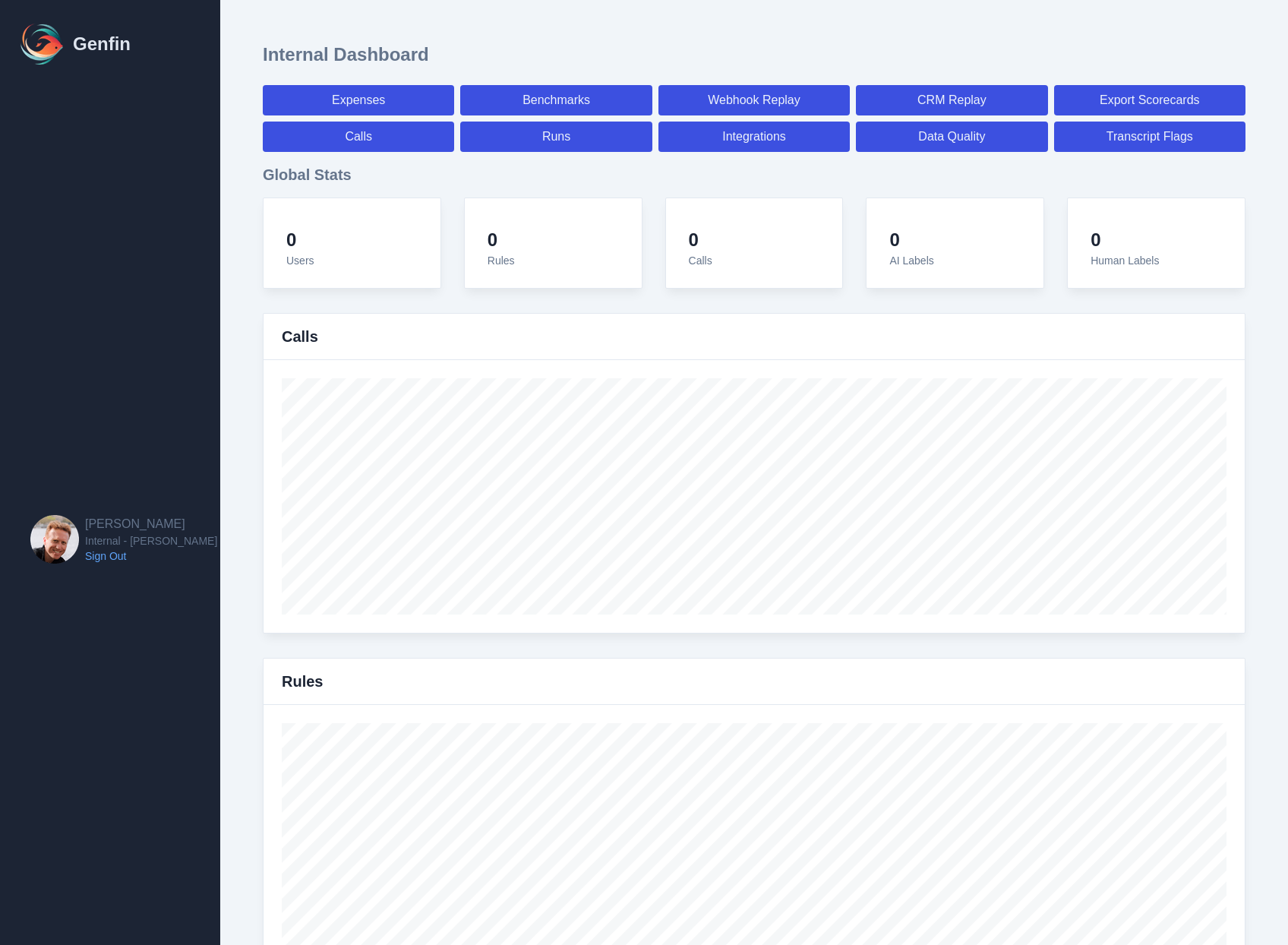
select select "paid"
select select "7"
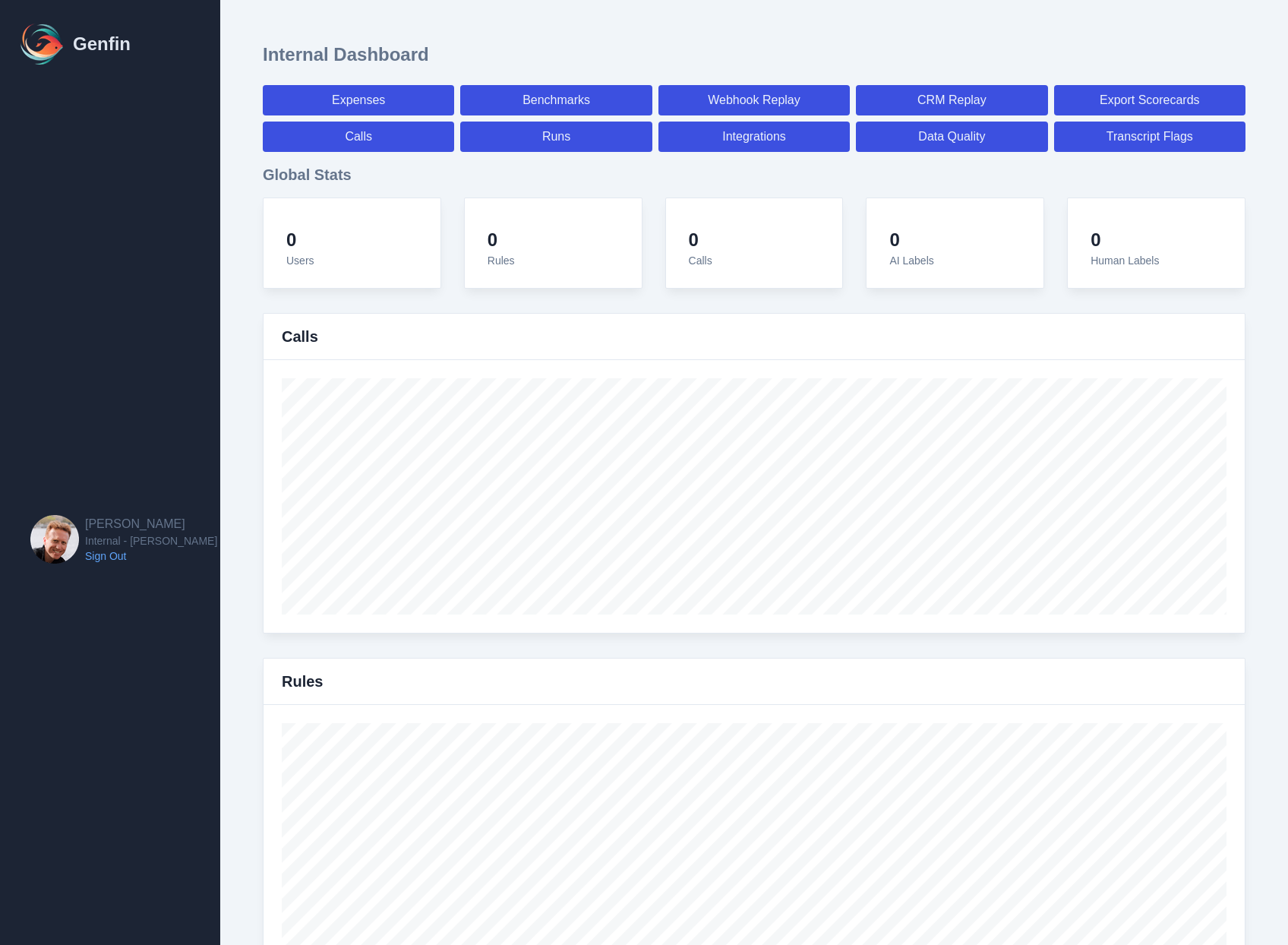
select select "paid"
select select "7"
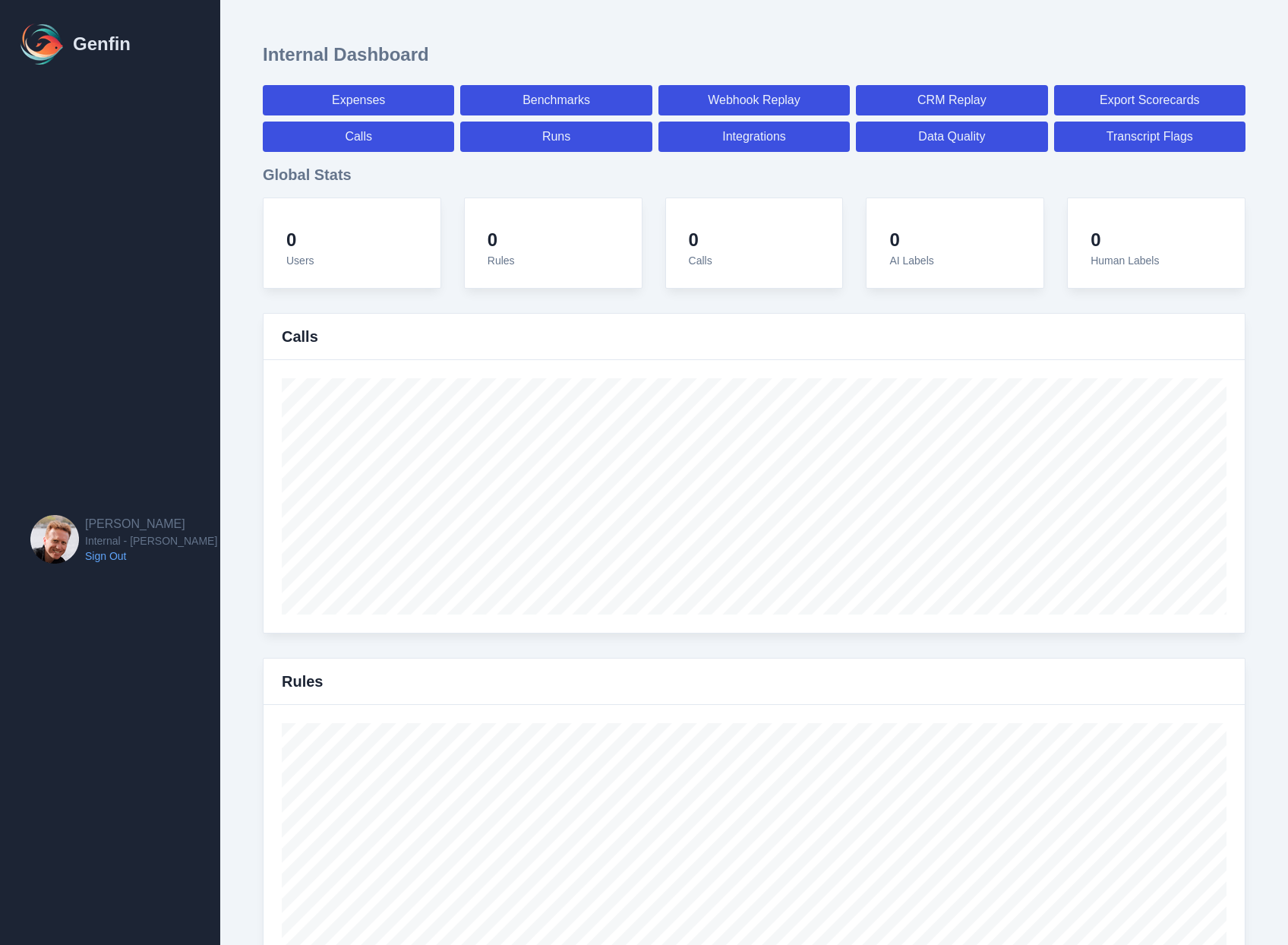
select select "7"
select select "paid"
select select "7"
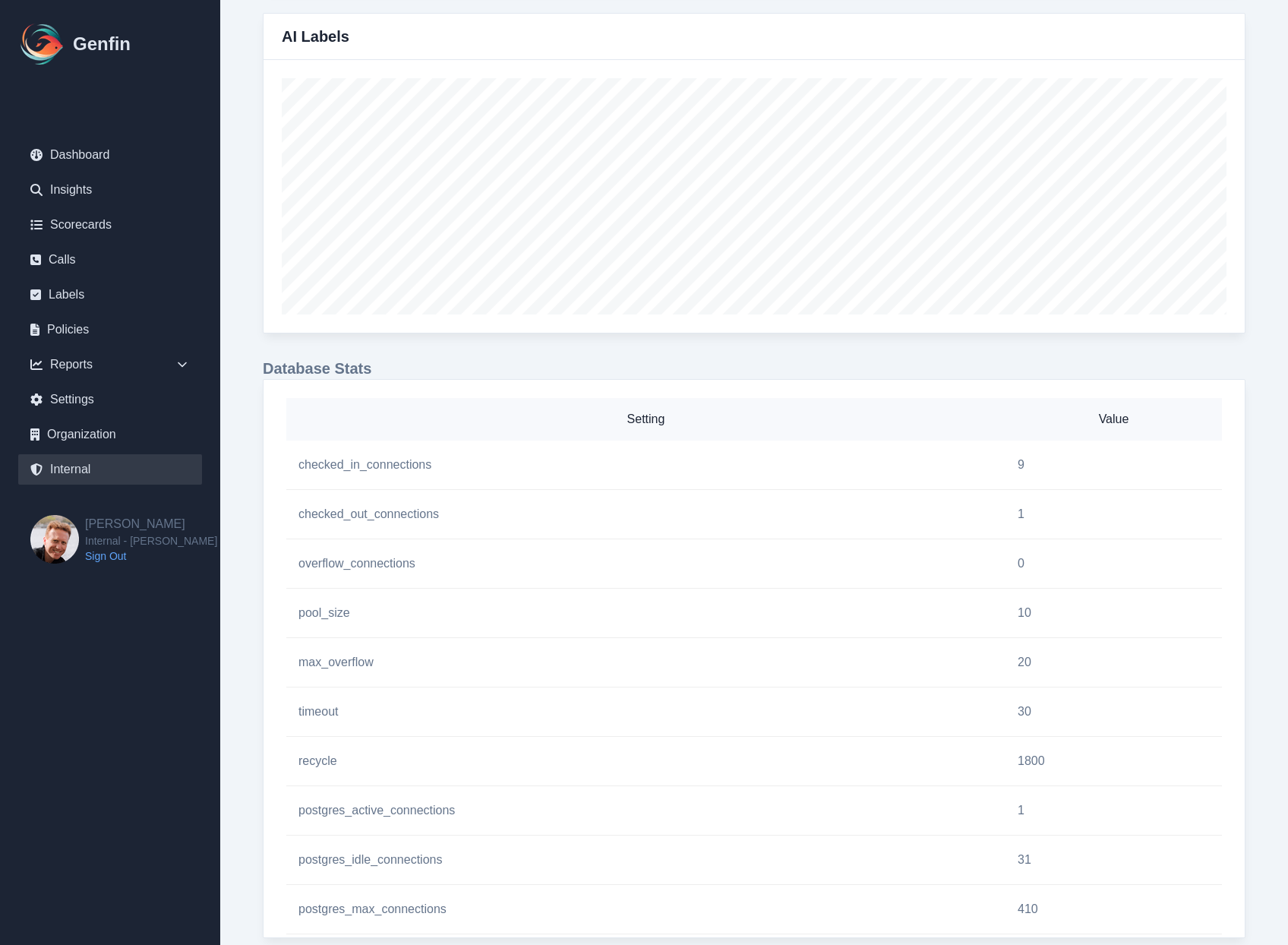
scroll to position [1202, 0]
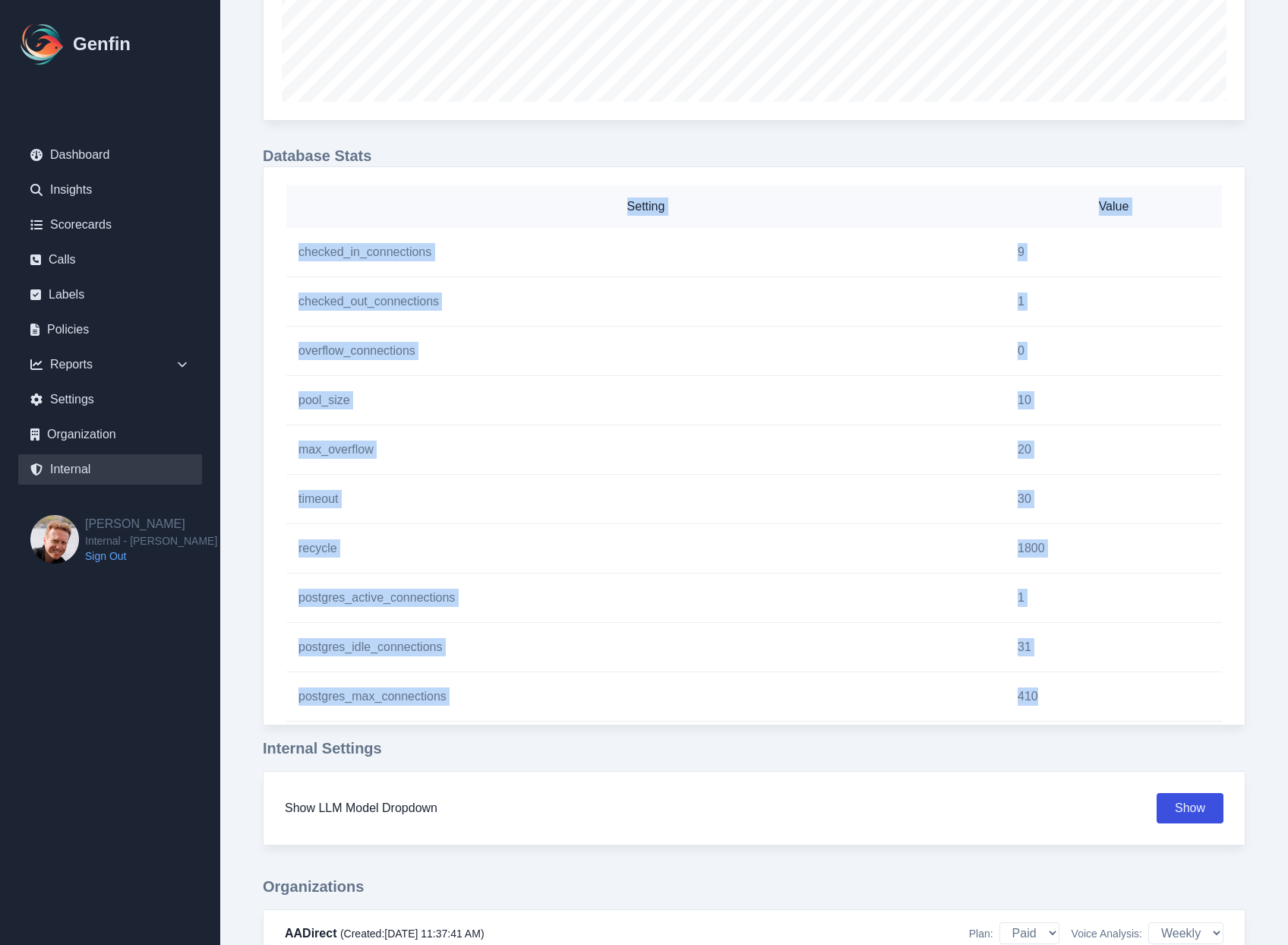
drag, startPoint x: 283, startPoint y: 240, endPoint x: 1064, endPoint y: 699, distance: 905.9
click at [1064, 699] on div "Setting Value checked_in_connections 9 checked_out_connections 1 overflow_conne…" at bounding box center [754, 446] width 983 height 559
copy table "Setting Value checked_in_connections 9 checked_out_connections 1 overflow_conne…"
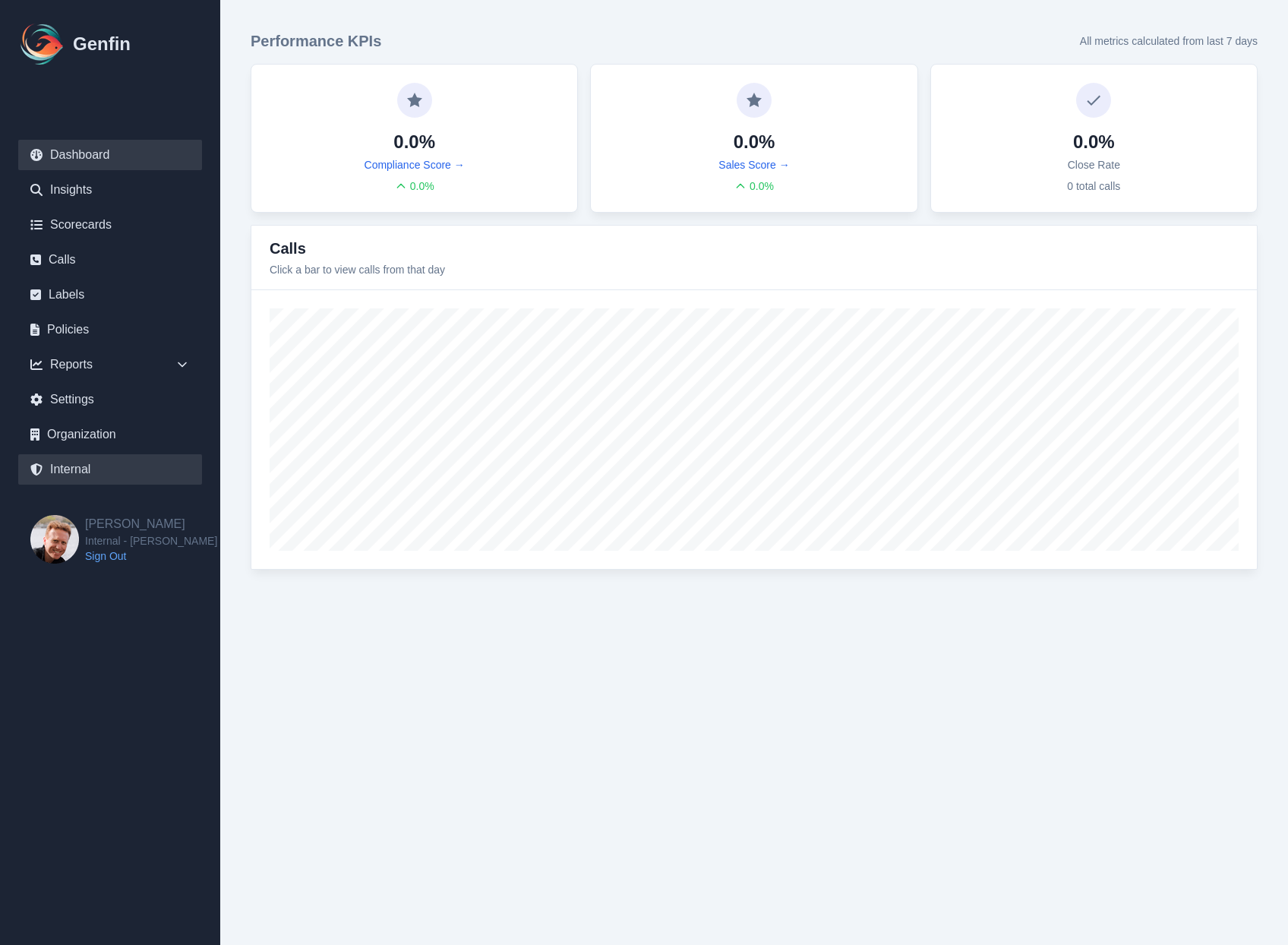
click at [85, 459] on link "Internal" at bounding box center [110, 470] width 184 height 31
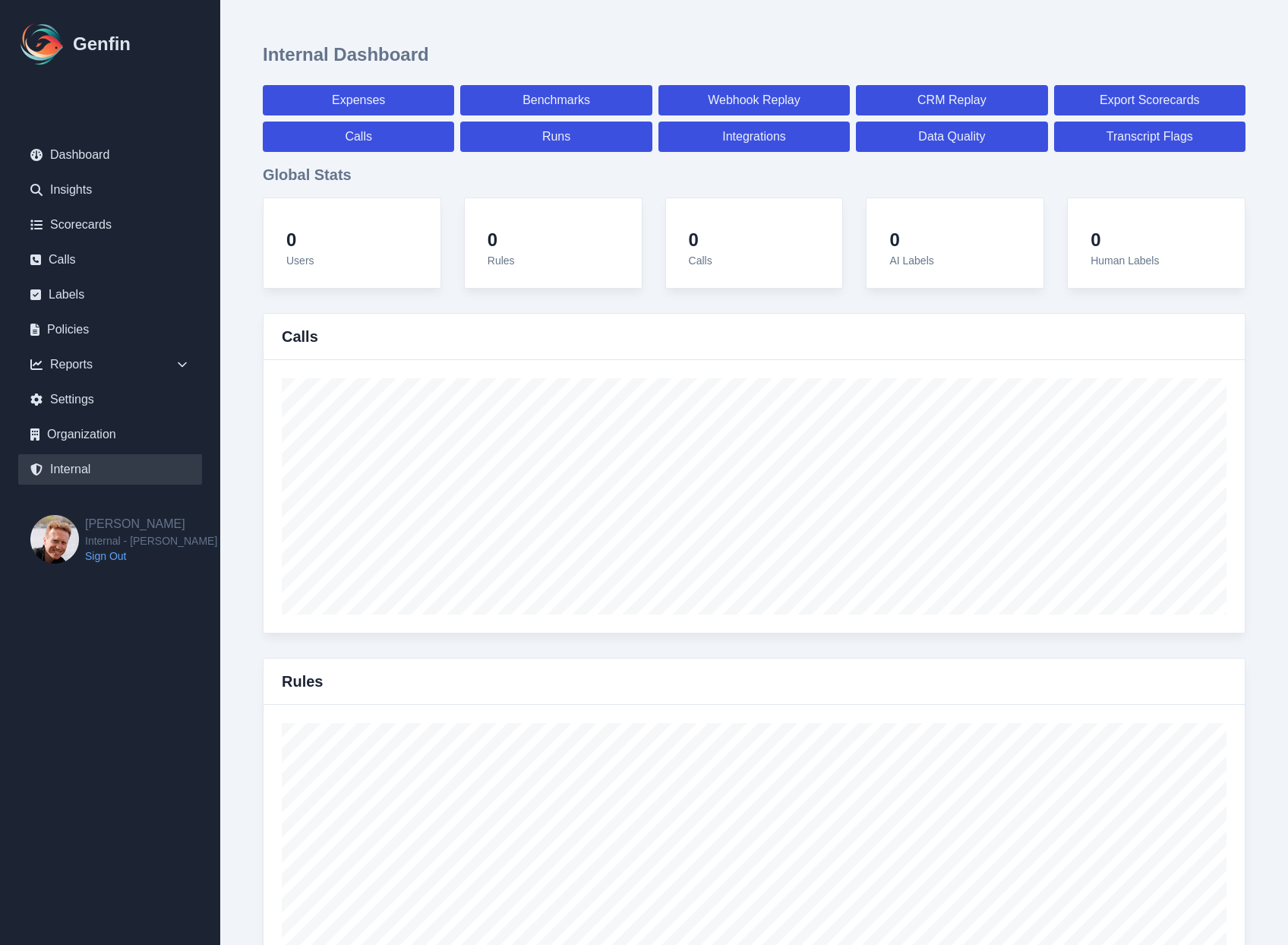
select select "paid"
select select "7"
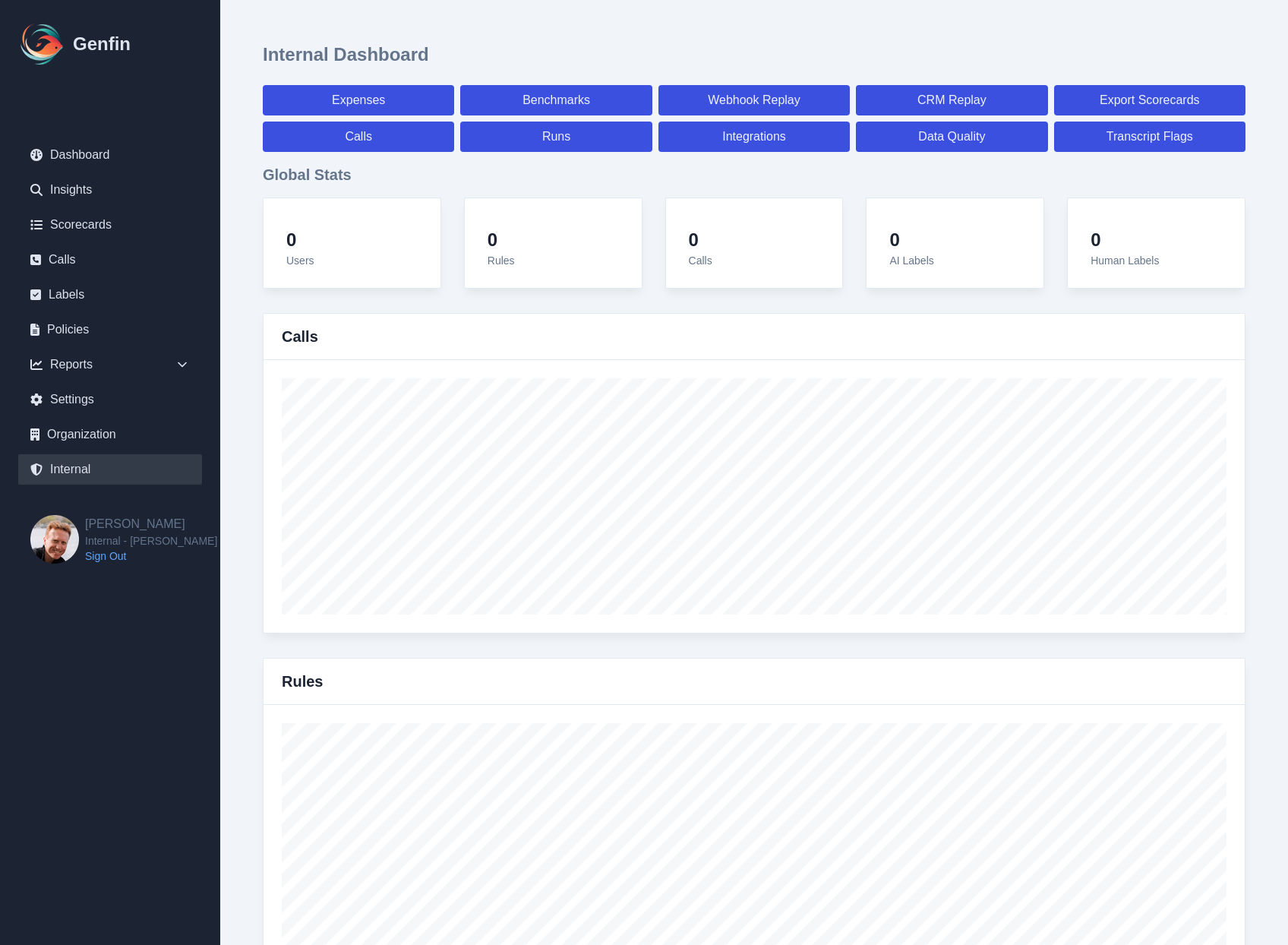
select select "paid"
select select "7"
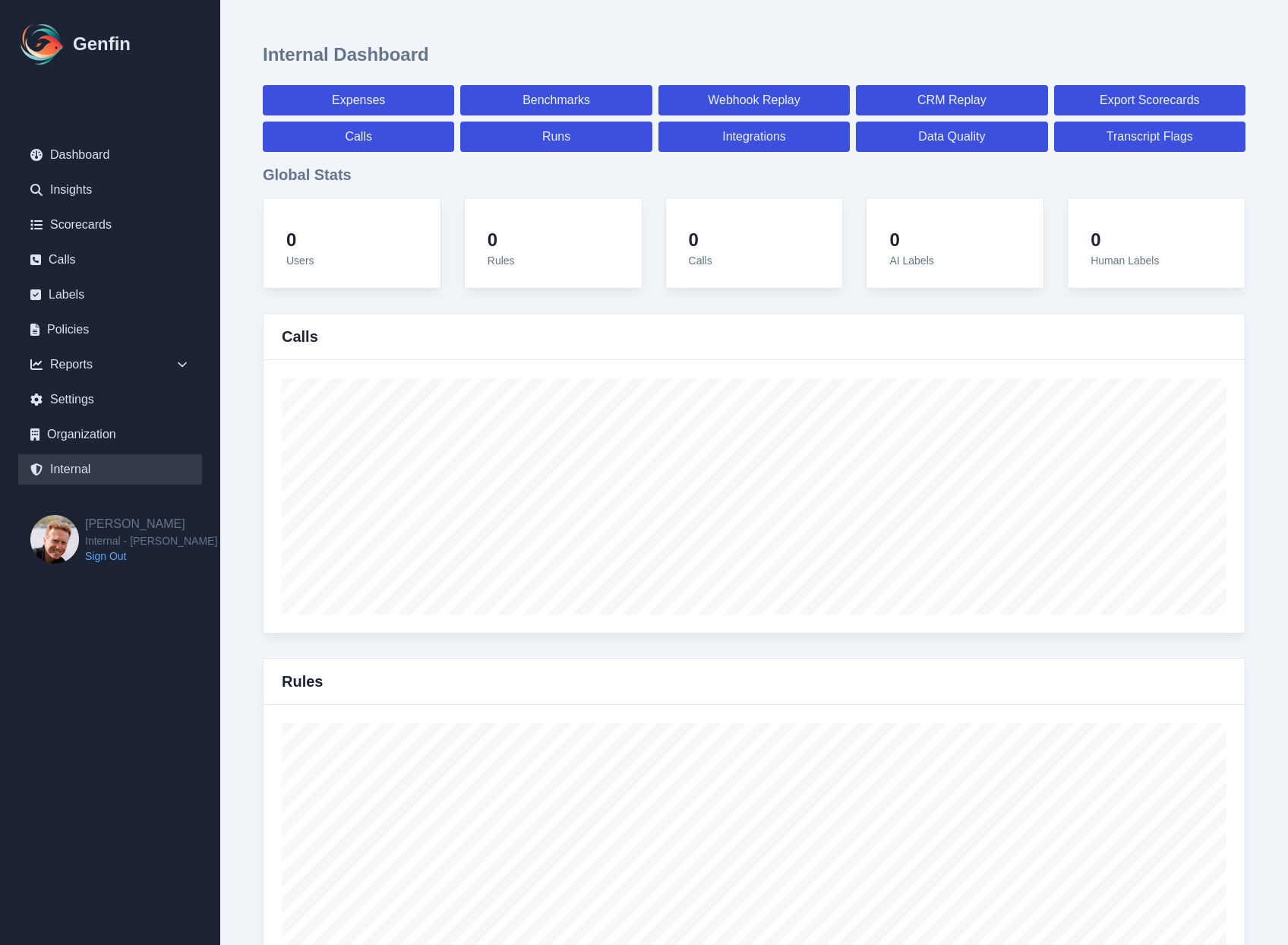
select select "7"
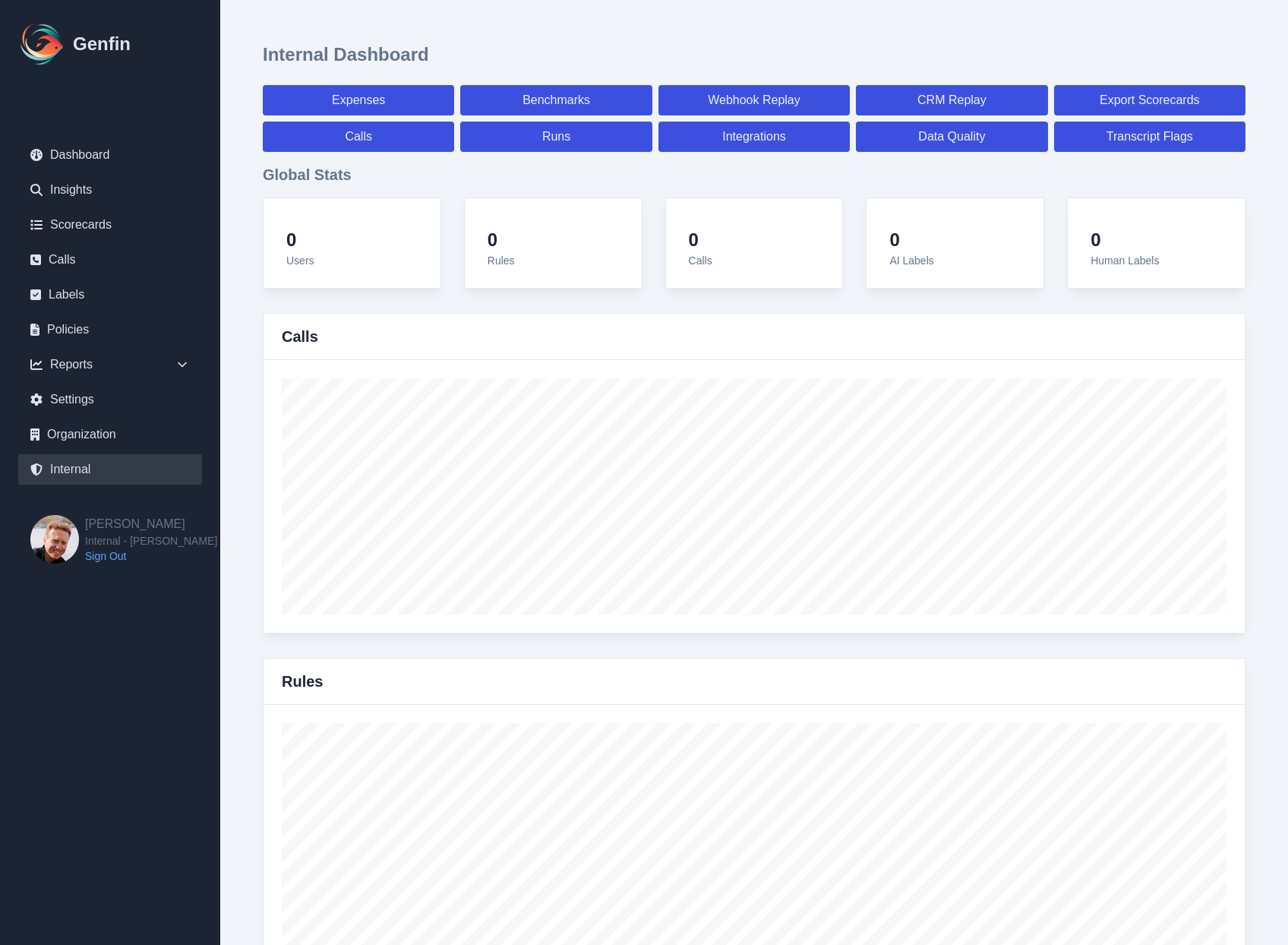
select select "7"
select select "paid"
select select "7"
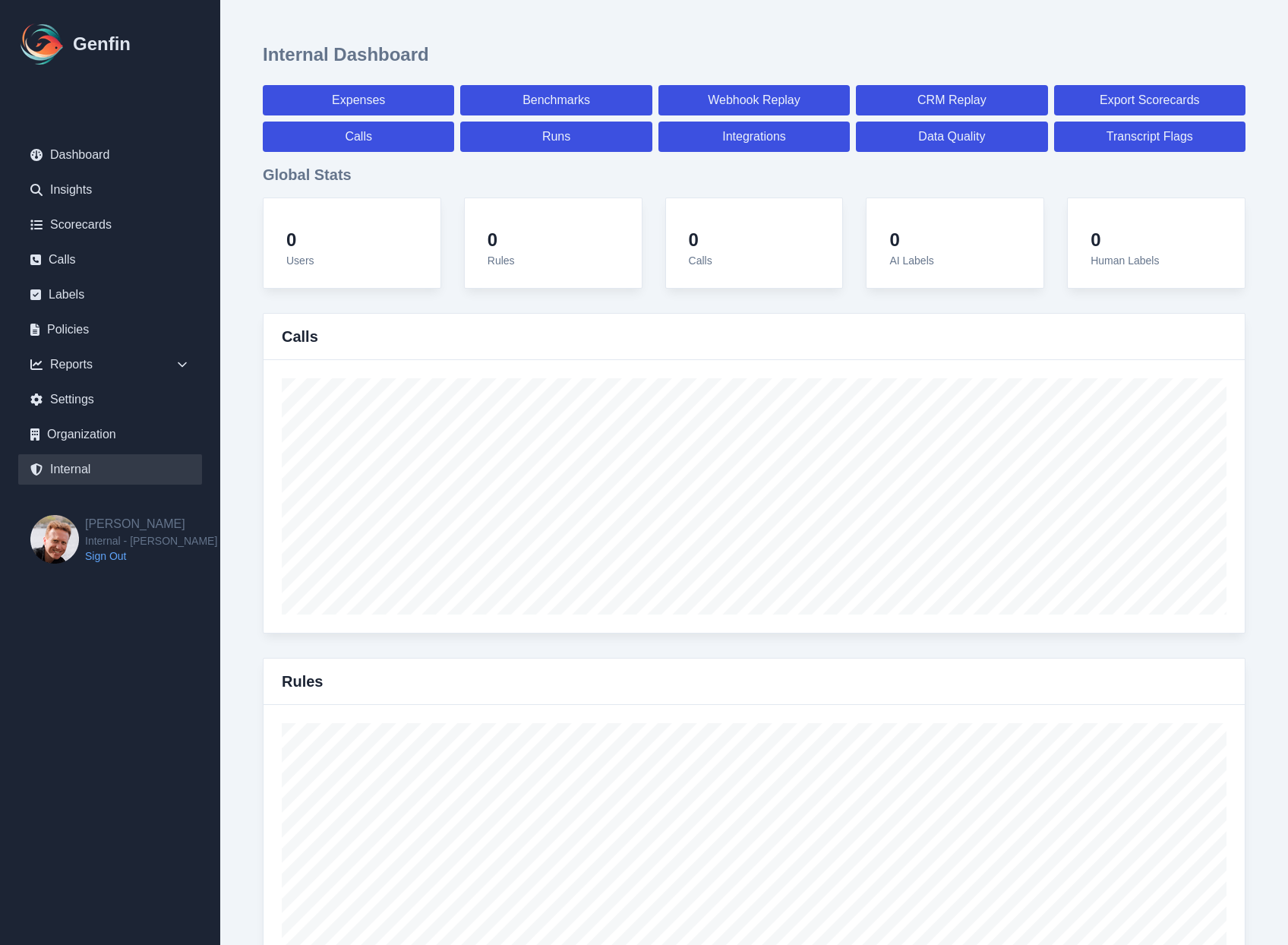
select select "7"
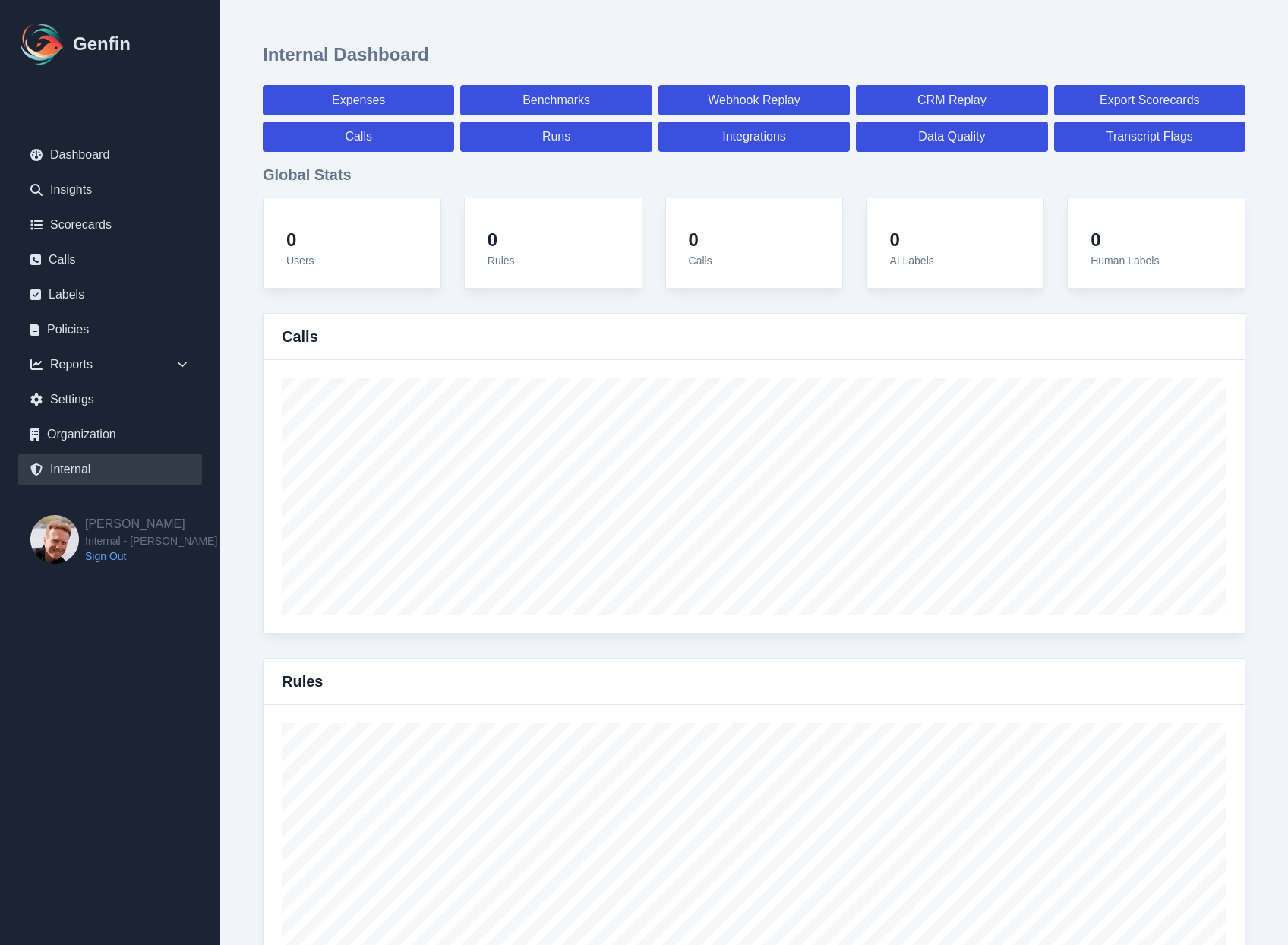
select select "7"
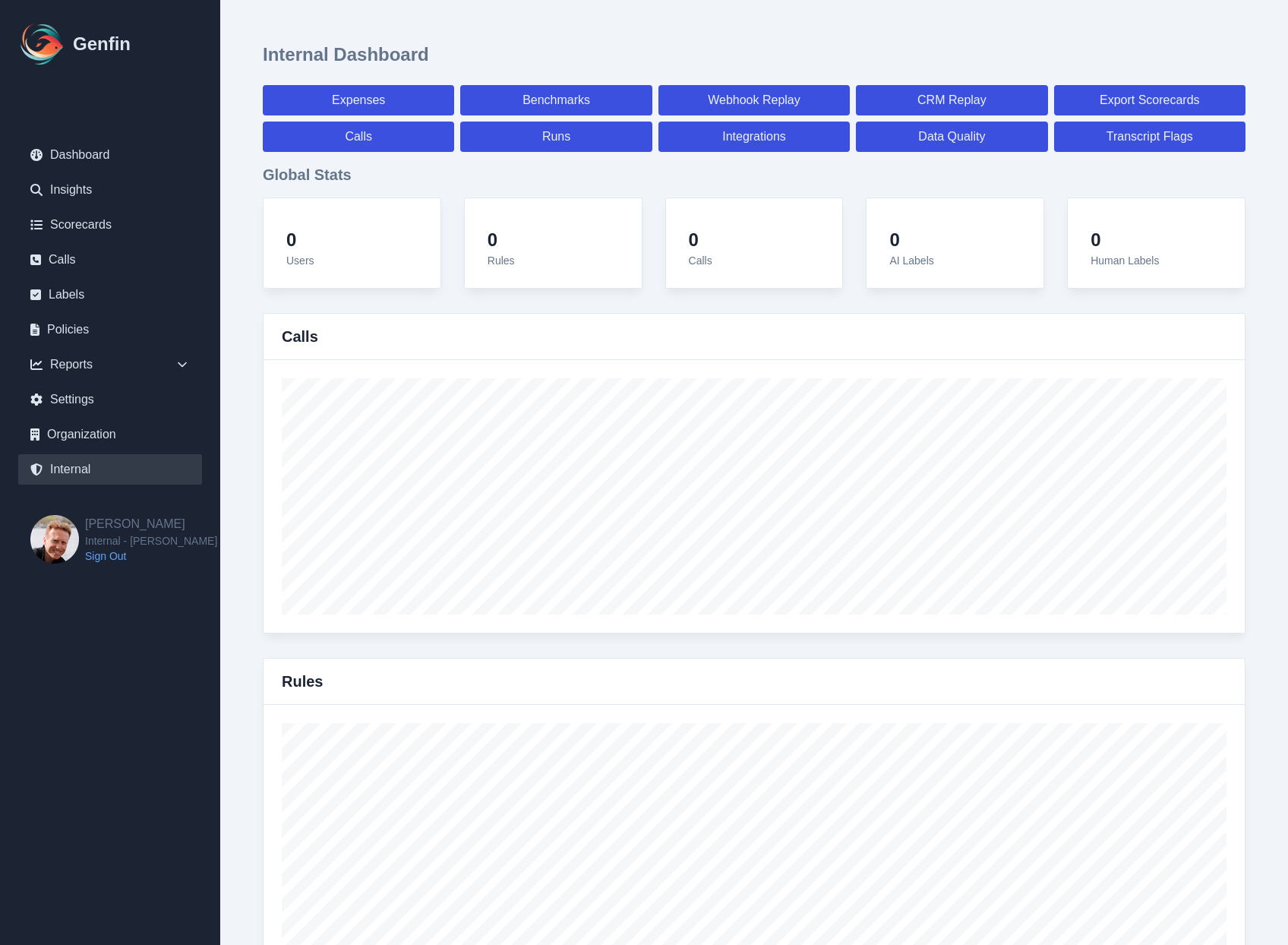
select select "7"
select select "paid"
select select "7"
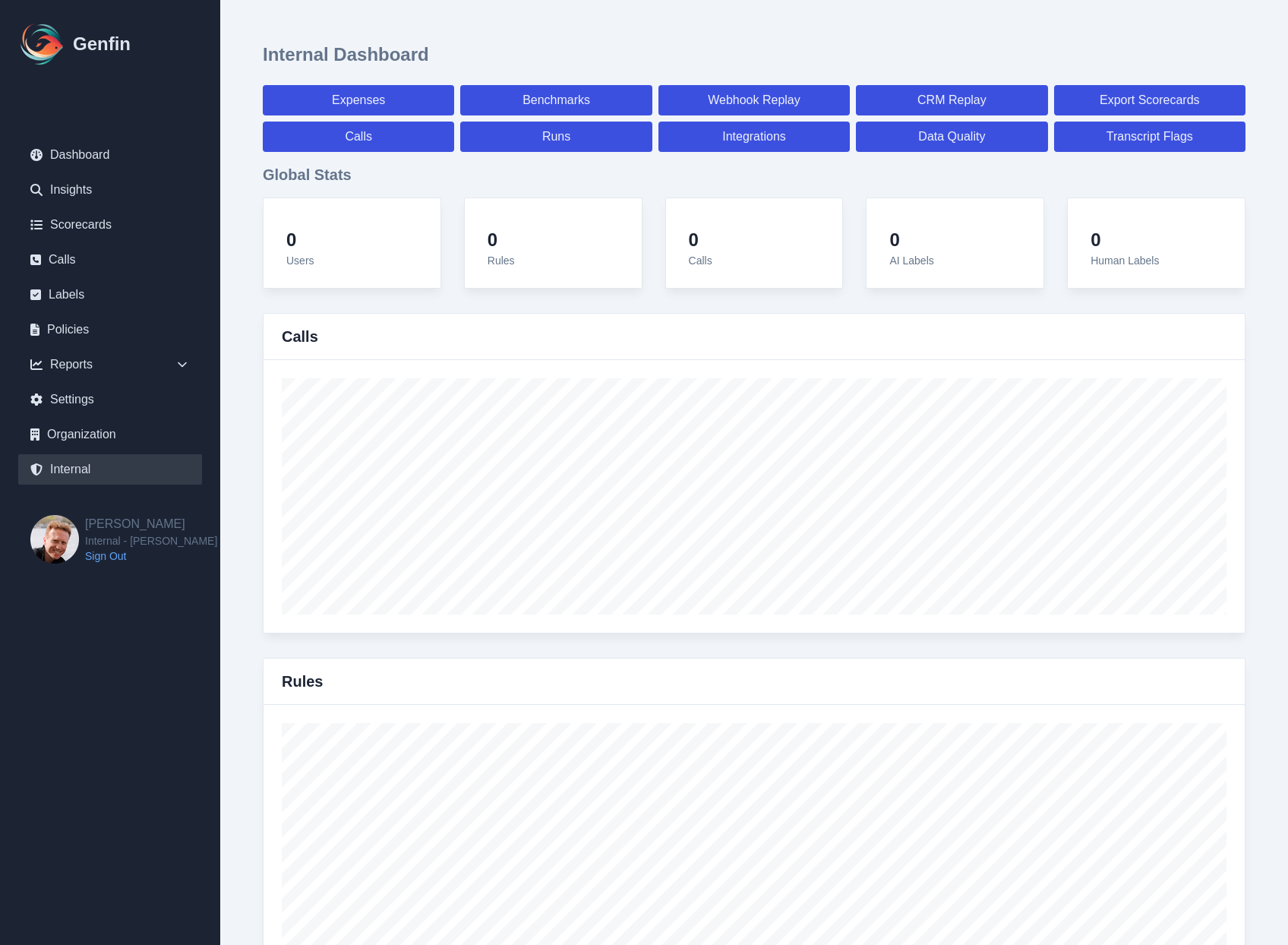
select select "paid"
select select "7"
select select "paid"
select select "7"
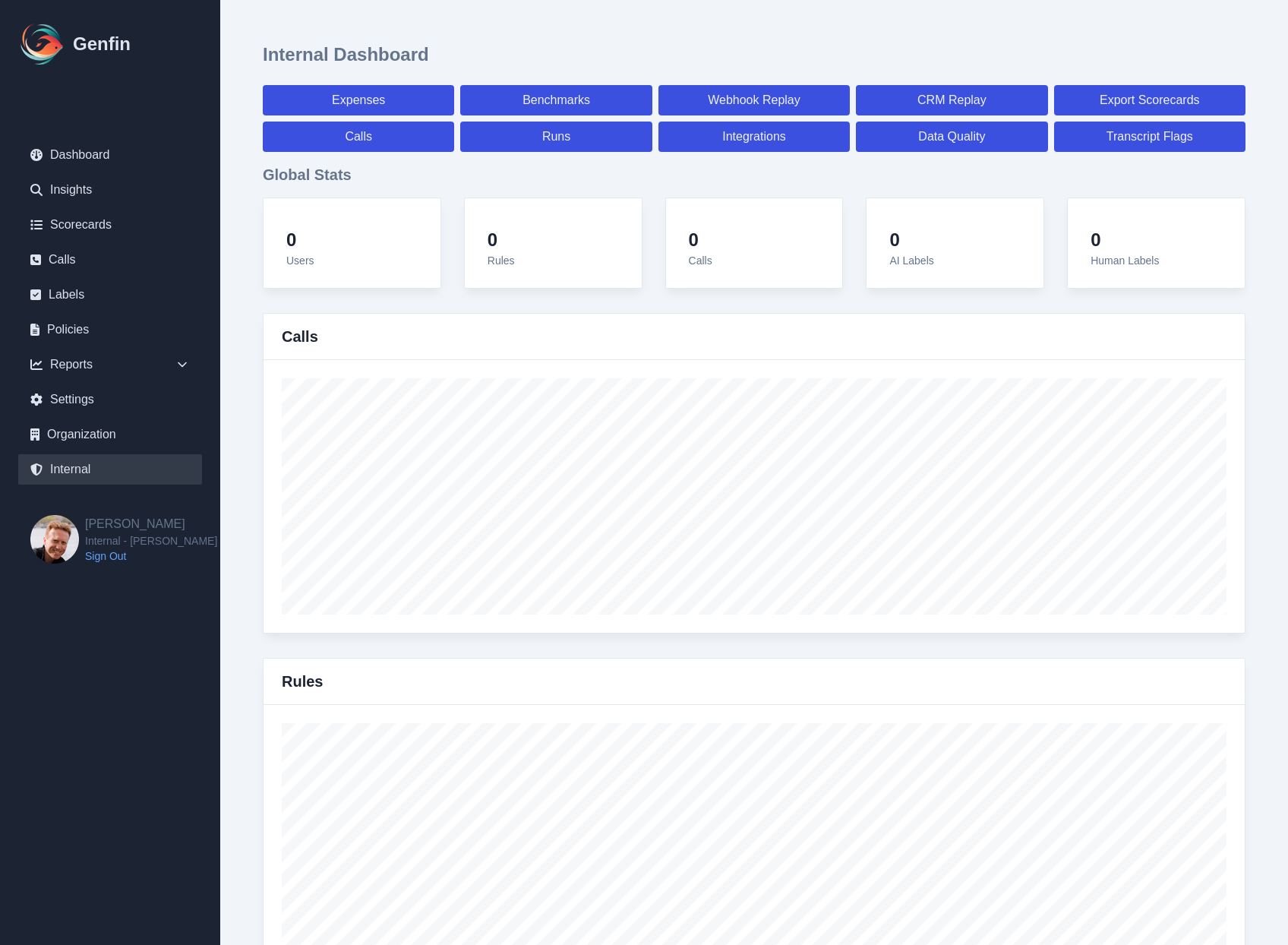
select select "7"
select select "paid"
select select "7"
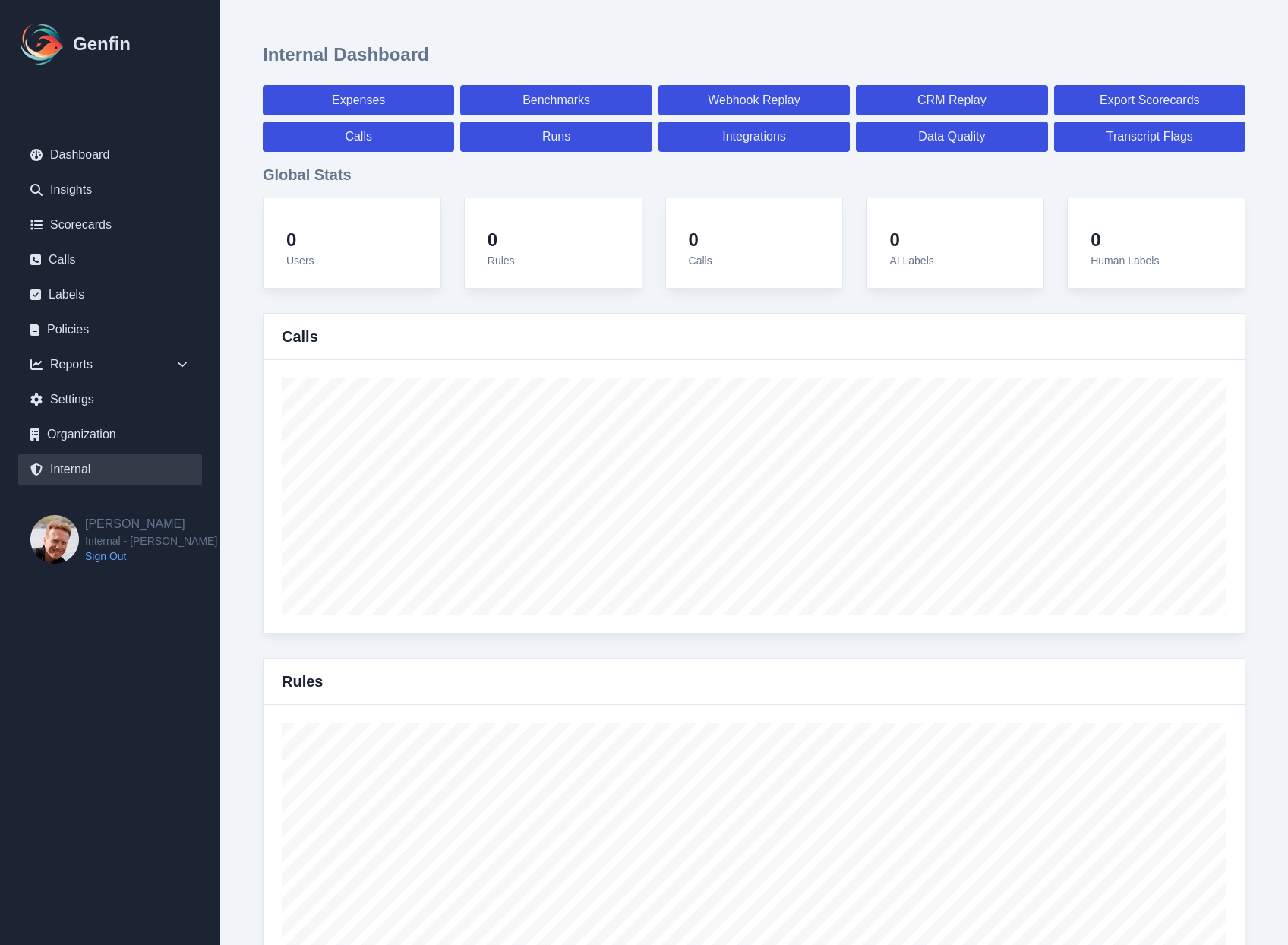
select select "paid"
select select "7"
select select "paid"
select select "7"
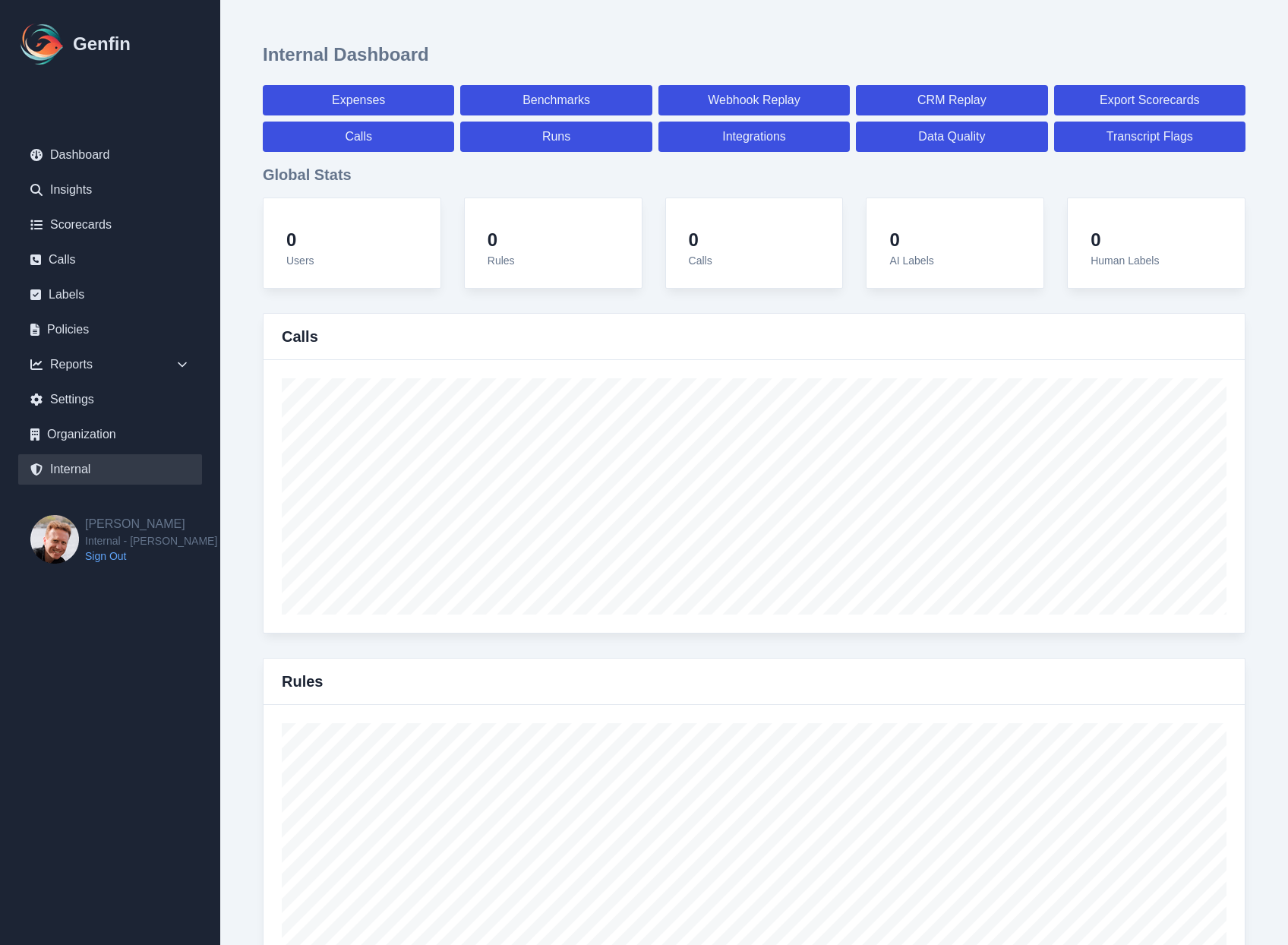
select select "7"
select select "paid"
select select "7"
select select "paid"
select select "7"
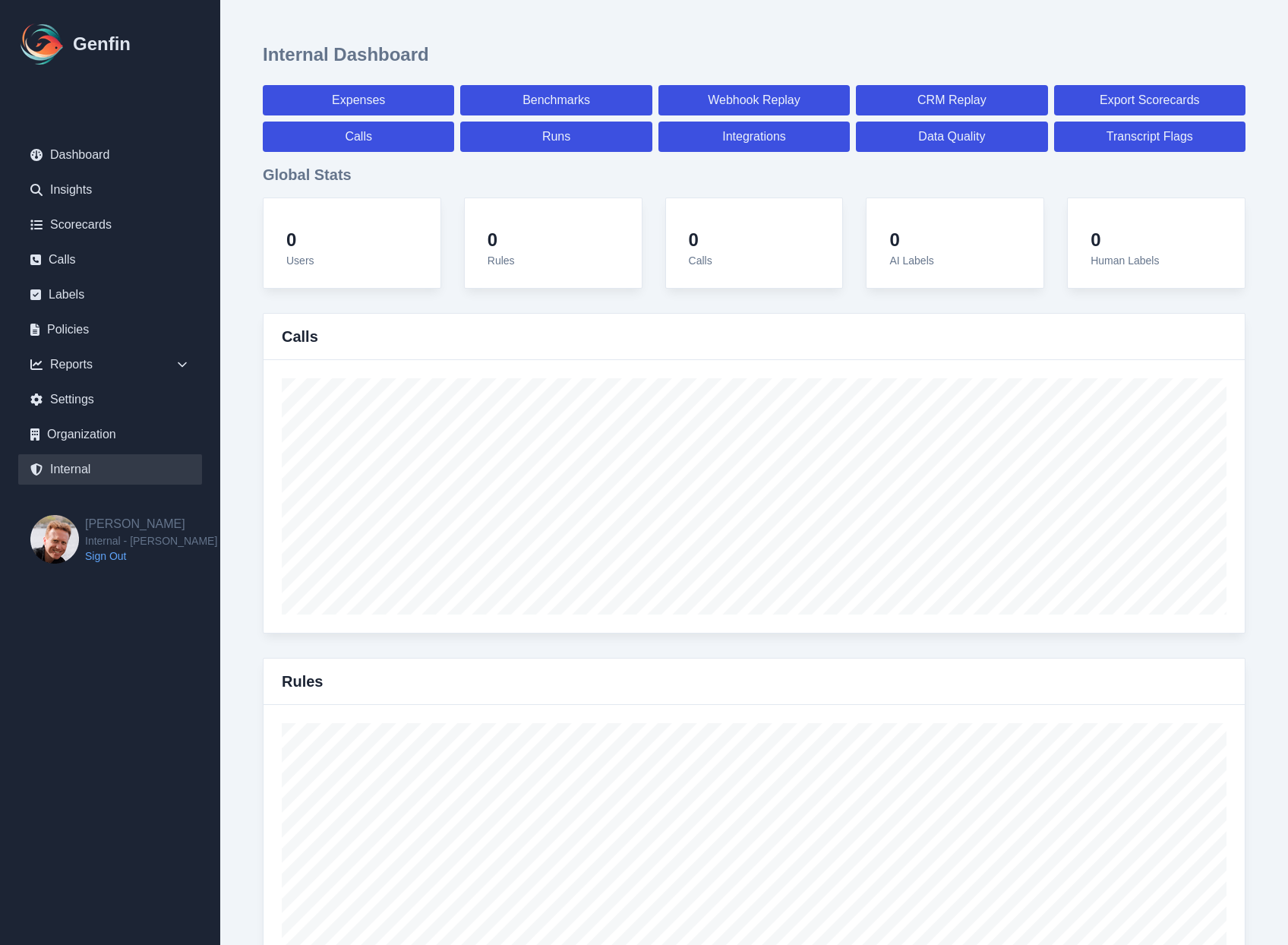
select select "7"
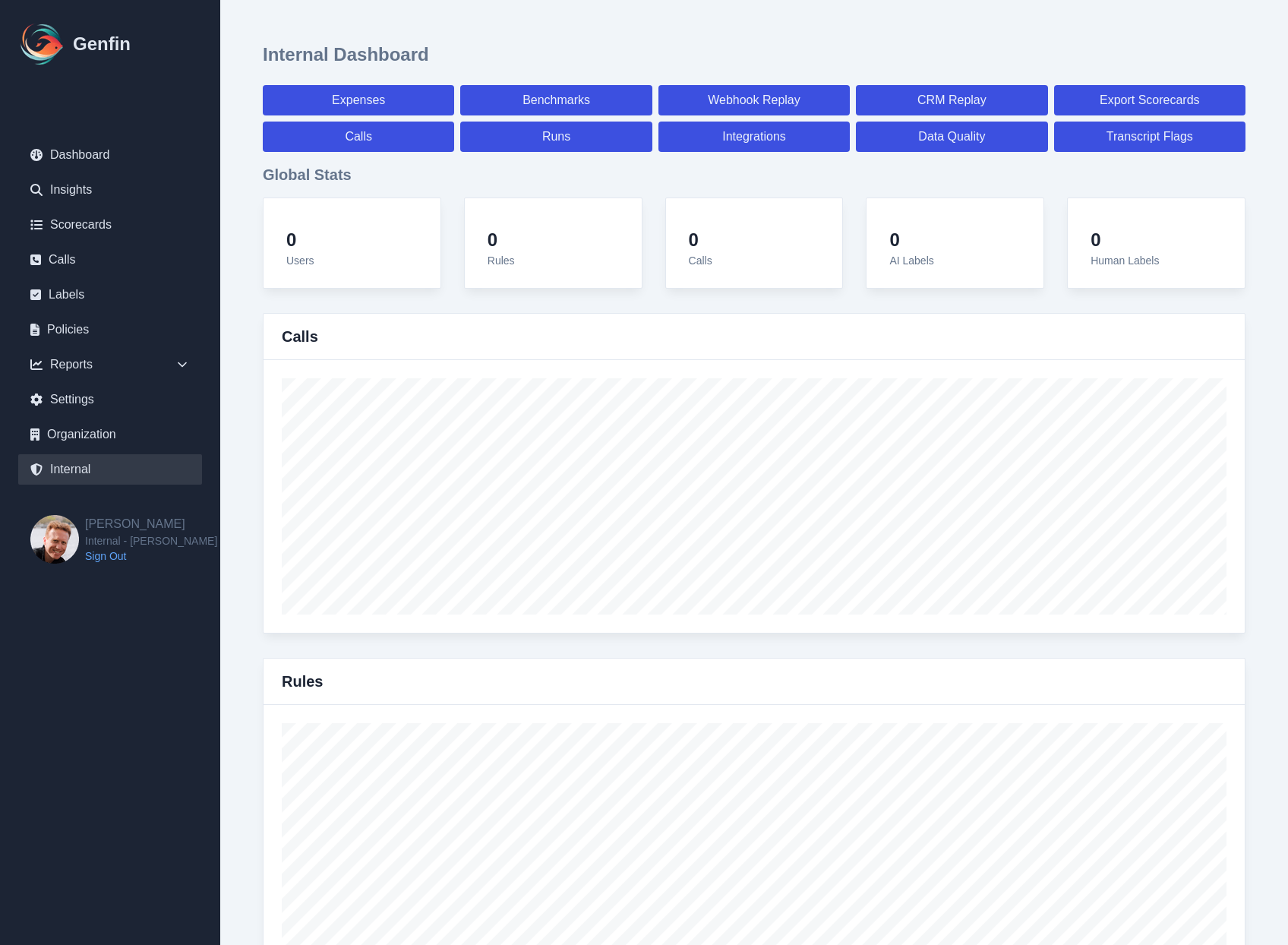
select select "paid"
select select "7"
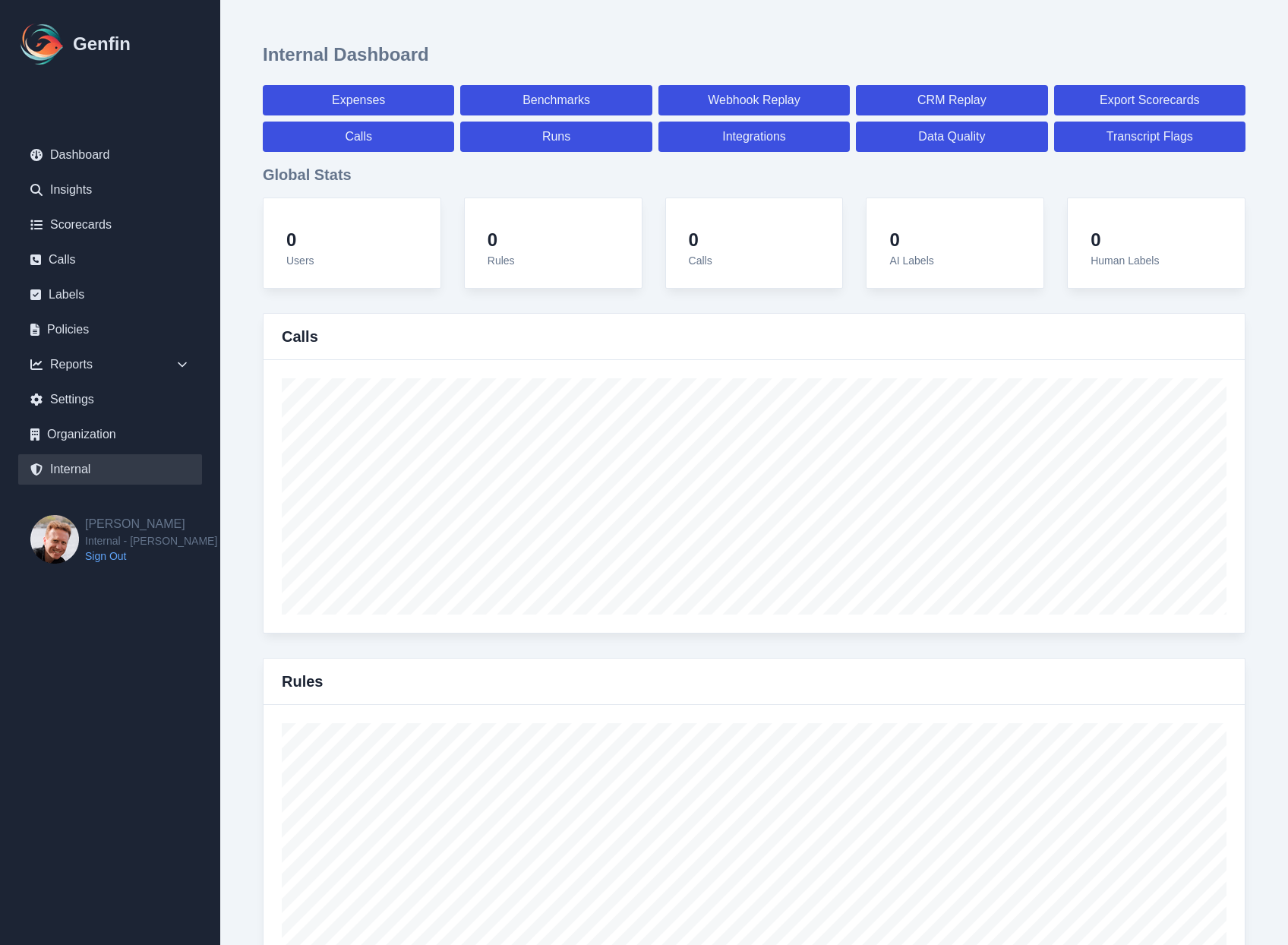
select select "paid"
select select "7"
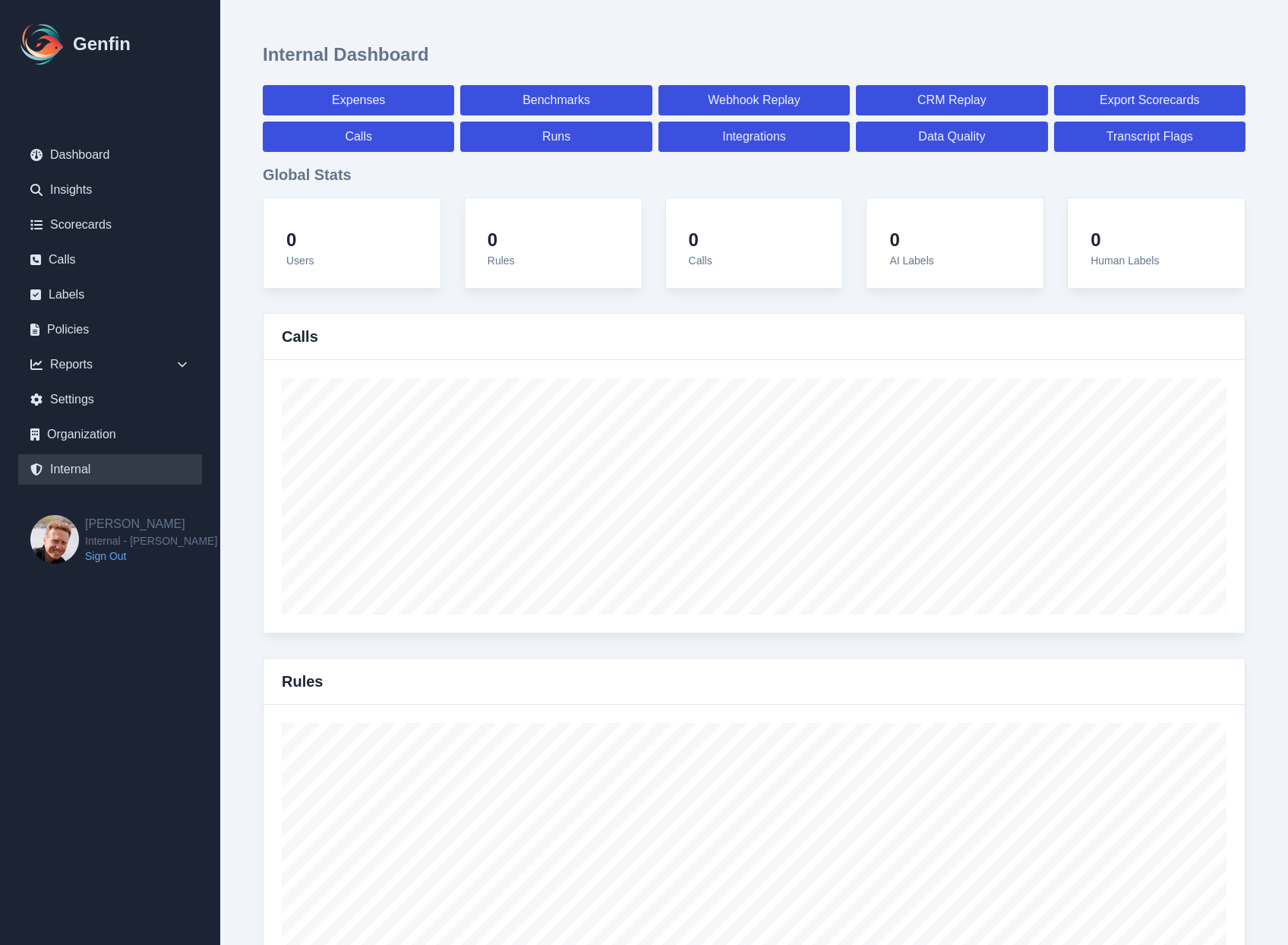
select select "7"
select select "paid"
select select "7"
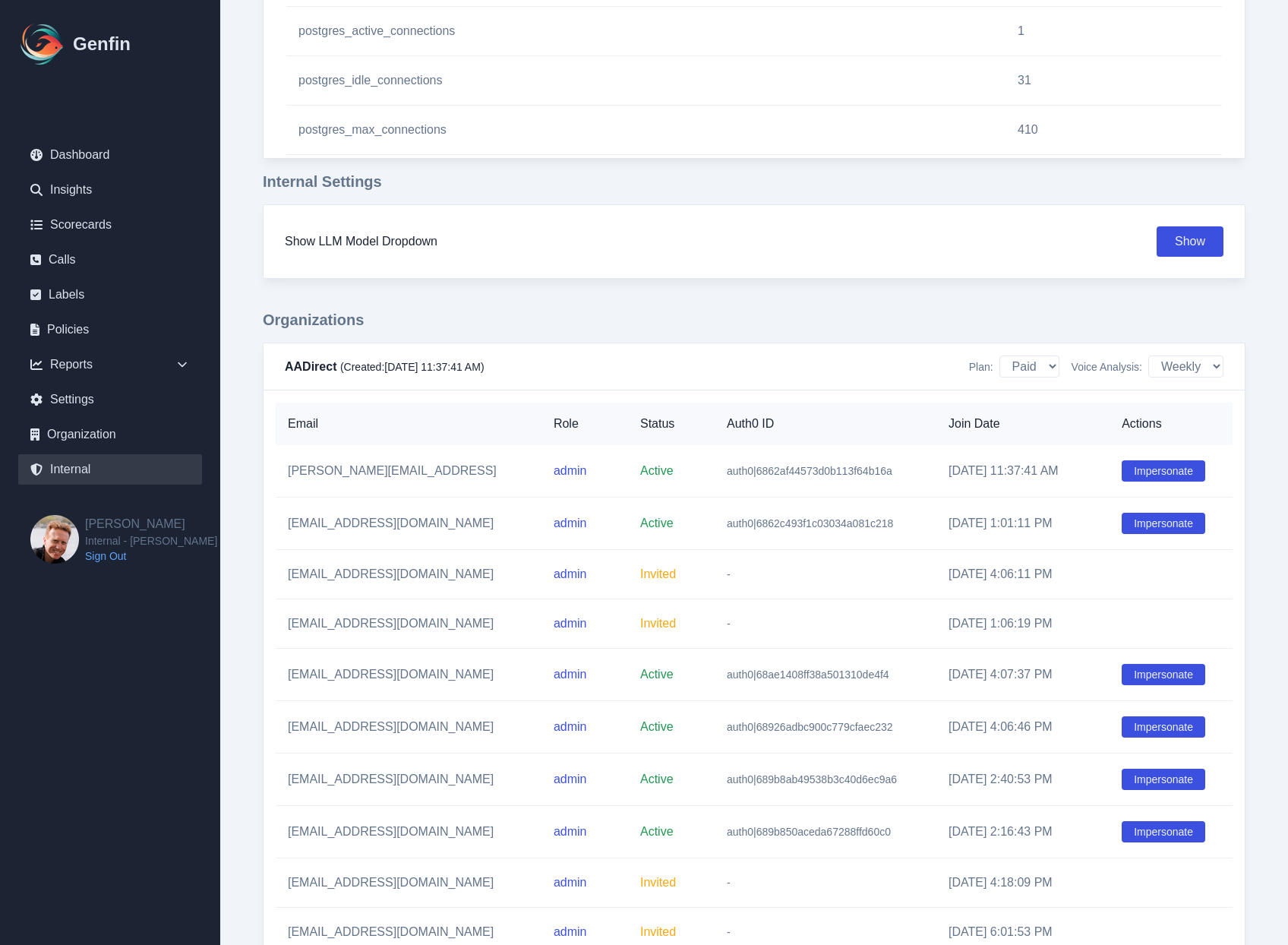
scroll to position [13028, 0]
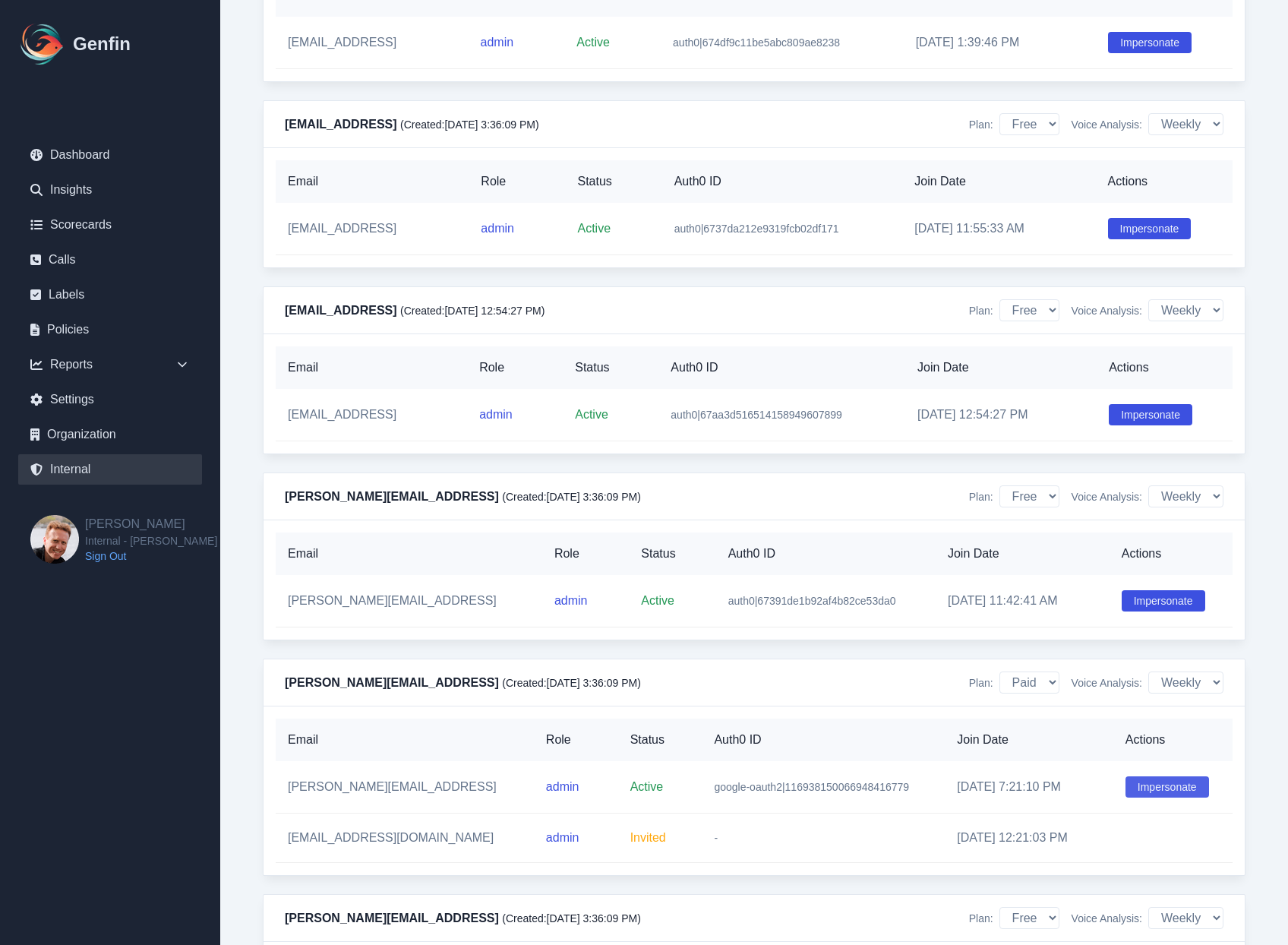
click at [1161, 777] on button "Impersonate" at bounding box center [1167, 787] width 83 height 21
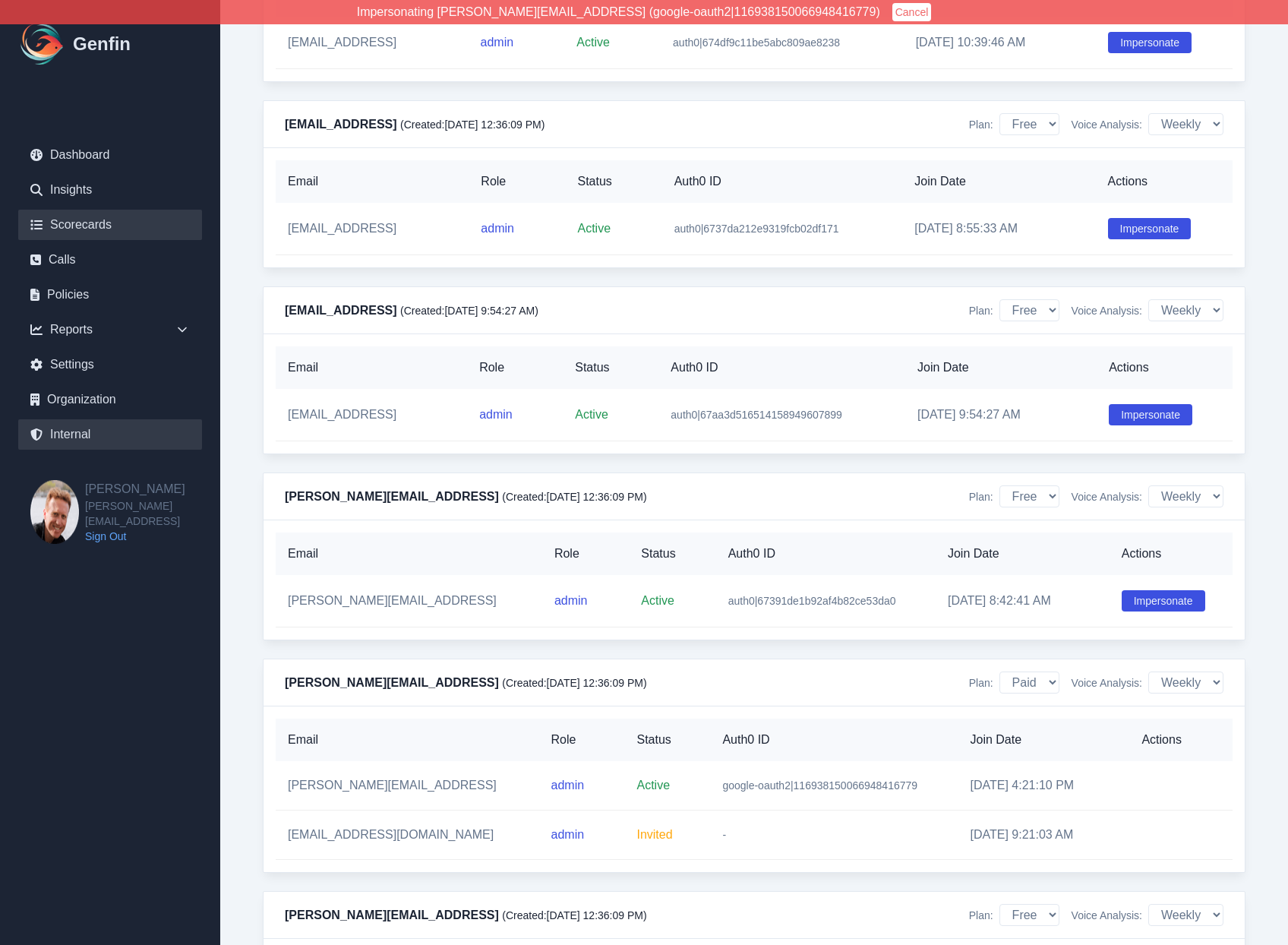
click at [95, 228] on link "Scorecards" at bounding box center [110, 225] width 184 height 31
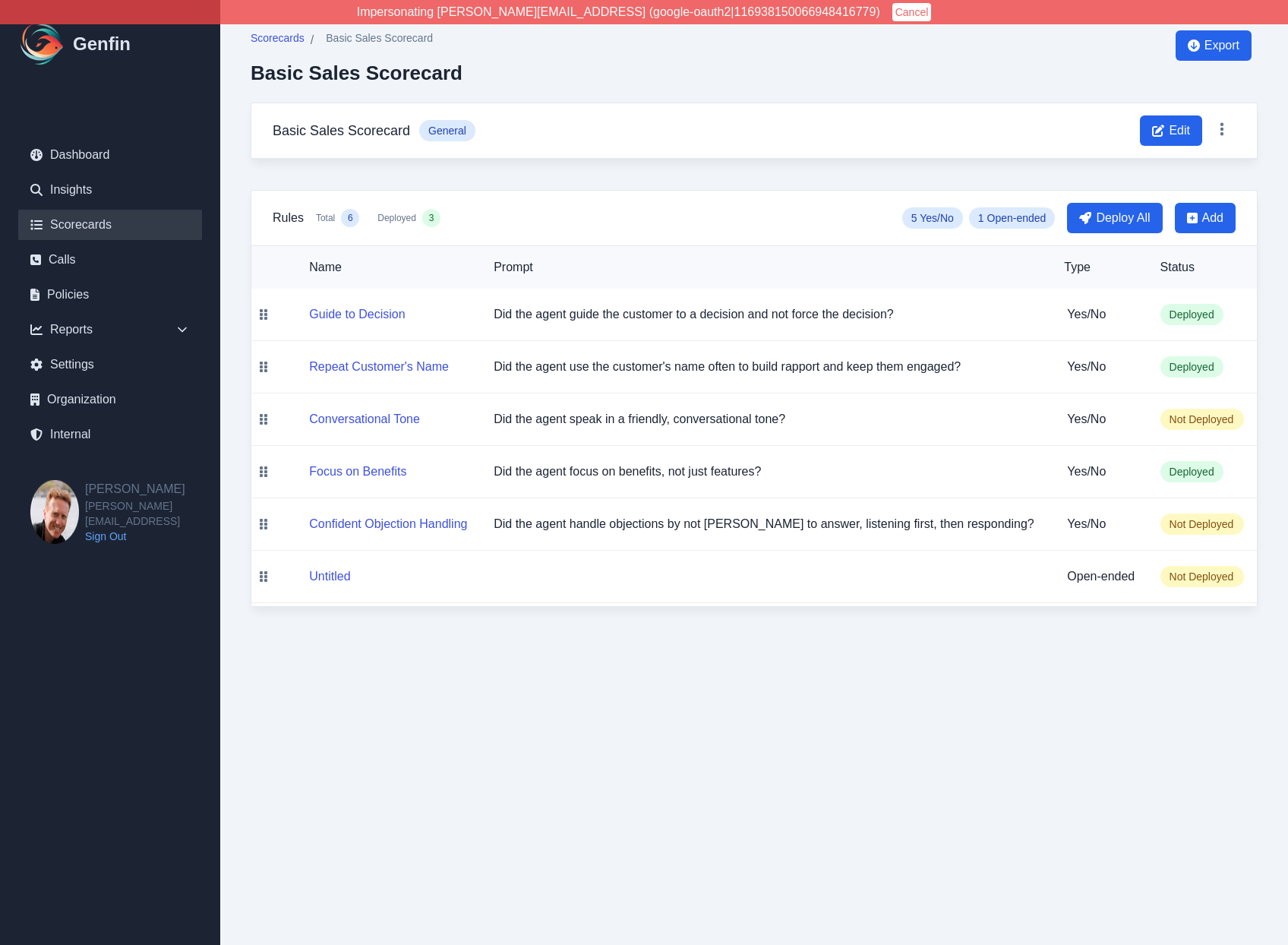
click at [88, 224] on link "Scorecards" at bounding box center [110, 225] width 184 height 31
click at [282, 32] on span "Scorecards" at bounding box center [277, 38] width 54 height 15
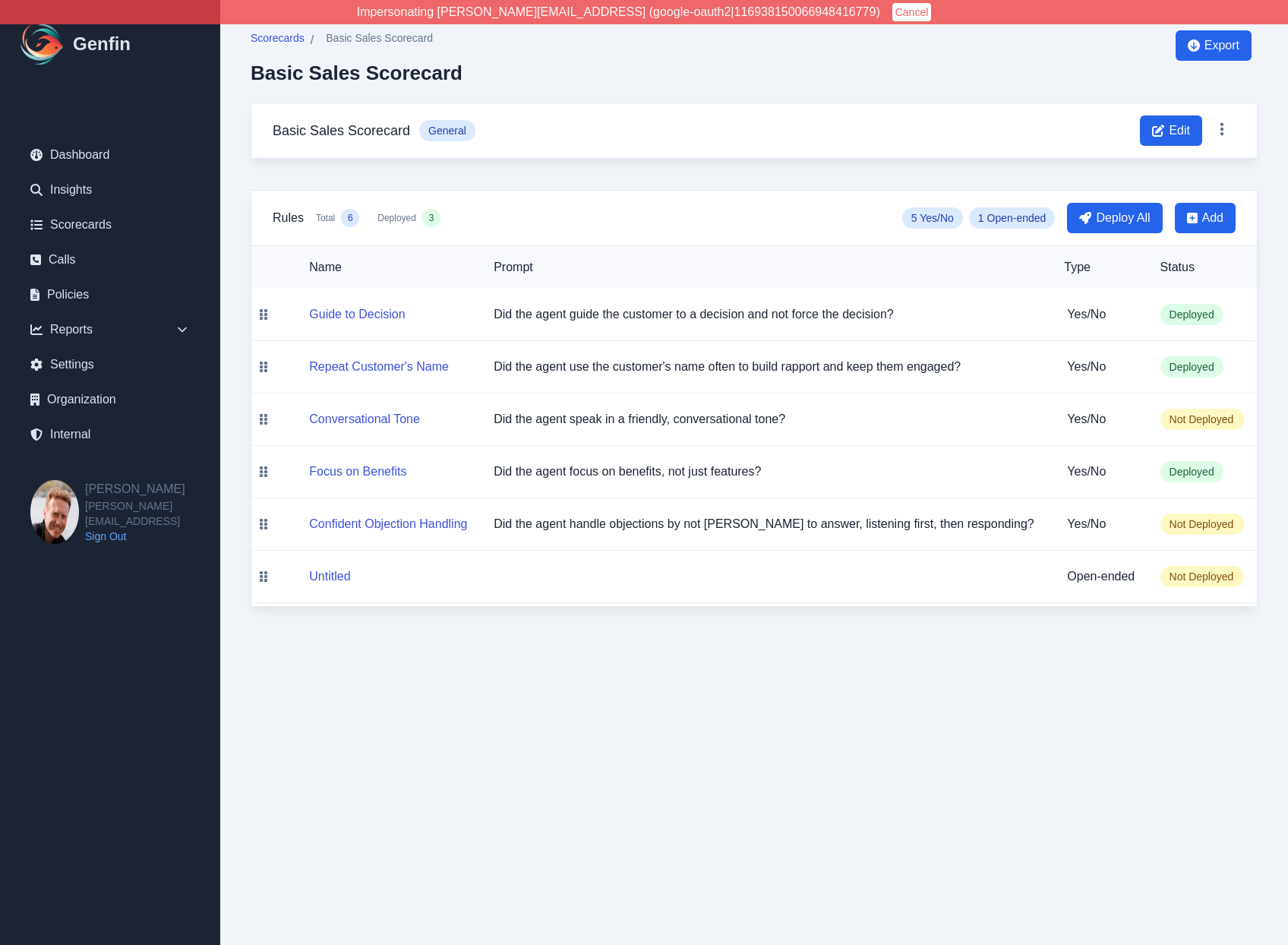
click at [282, 32] on span "Scorecards" at bounding box center [277, 38] width 54 height 15
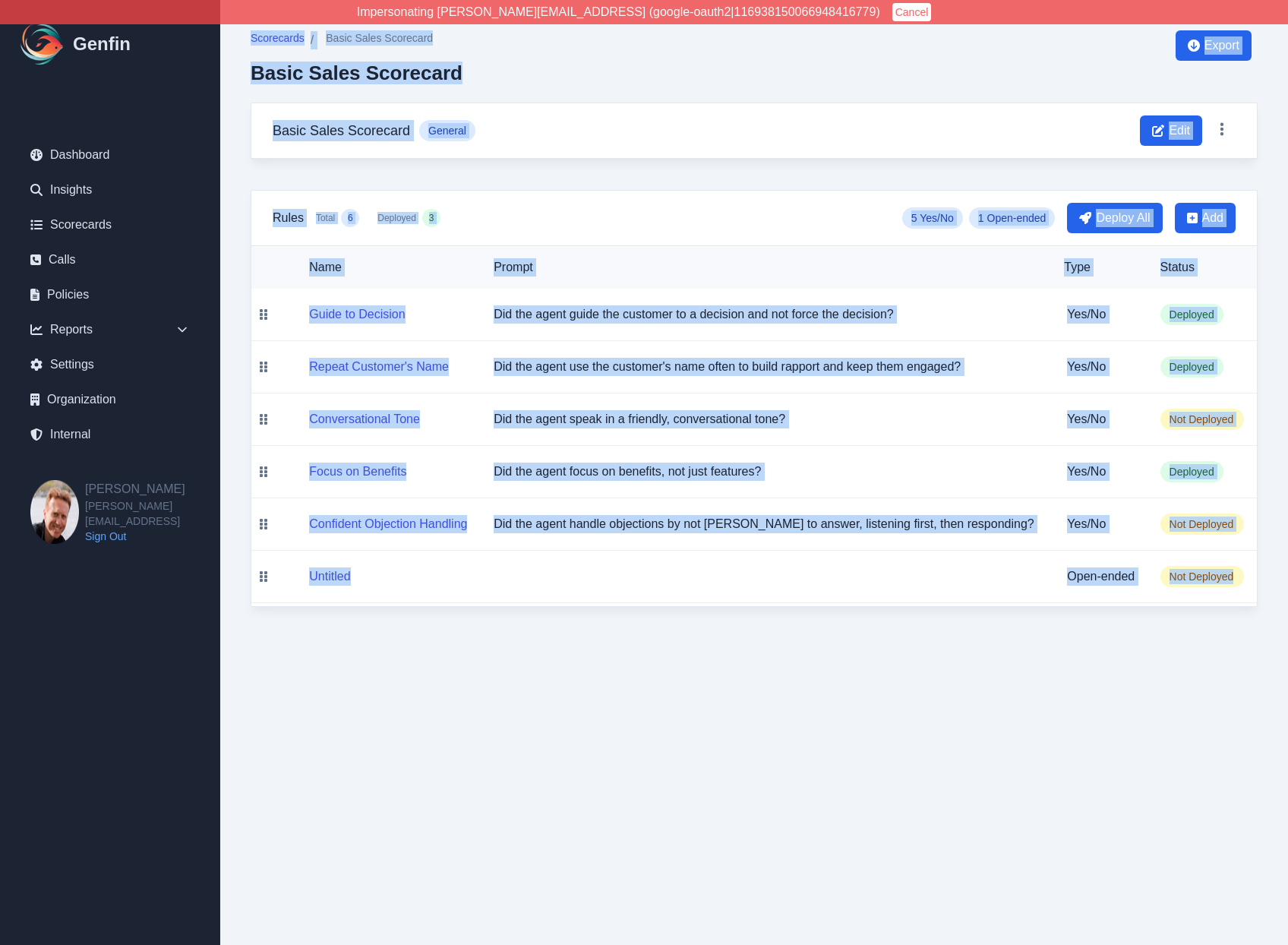
click at [282, 32] on span "Scorecards" at bounding box center [277, 38] width 54 height 15
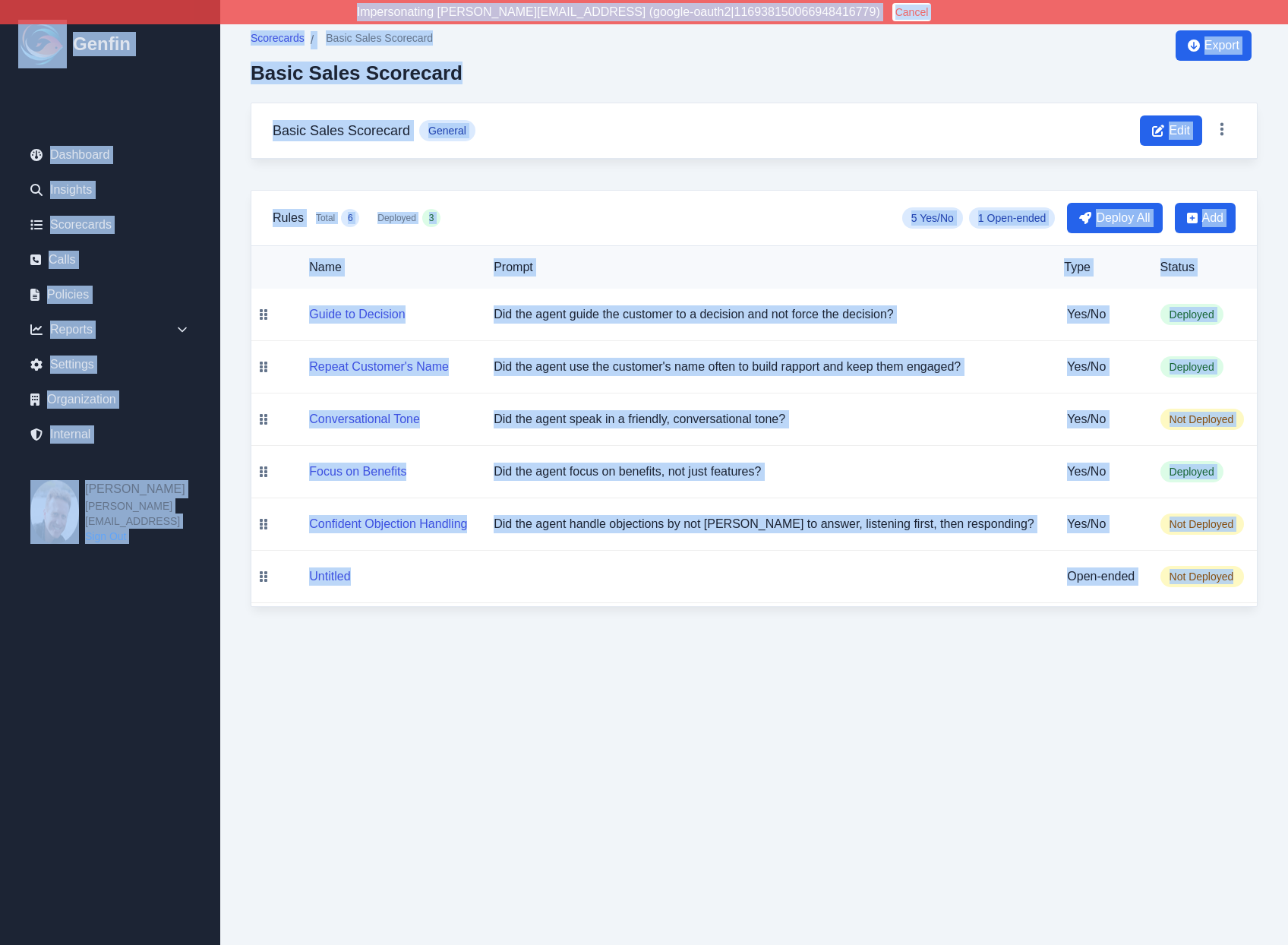
click at [470, 637] on html "Impersonating shane@genfin.ai (google-oauth2|116938150066948416779) Cancel Genf…" at bounding box center [644, 319] width 1288 height 637
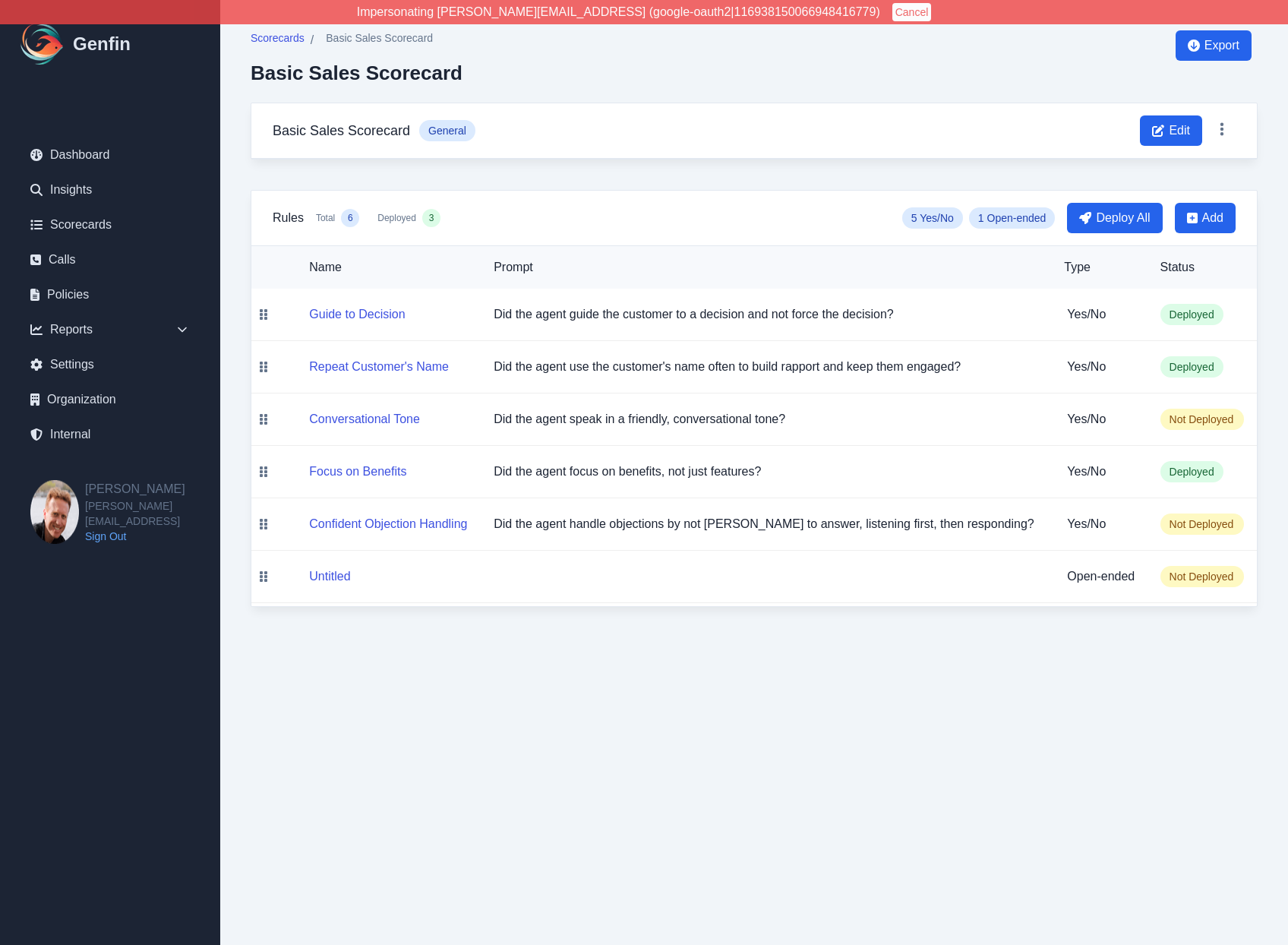
click at [470, 637] on html "Impersonating shane@genfin.ai (google-oauth2|116938150066948416779) Cancel Genf…" at bounding box center [644, 319] width 1288 height 637
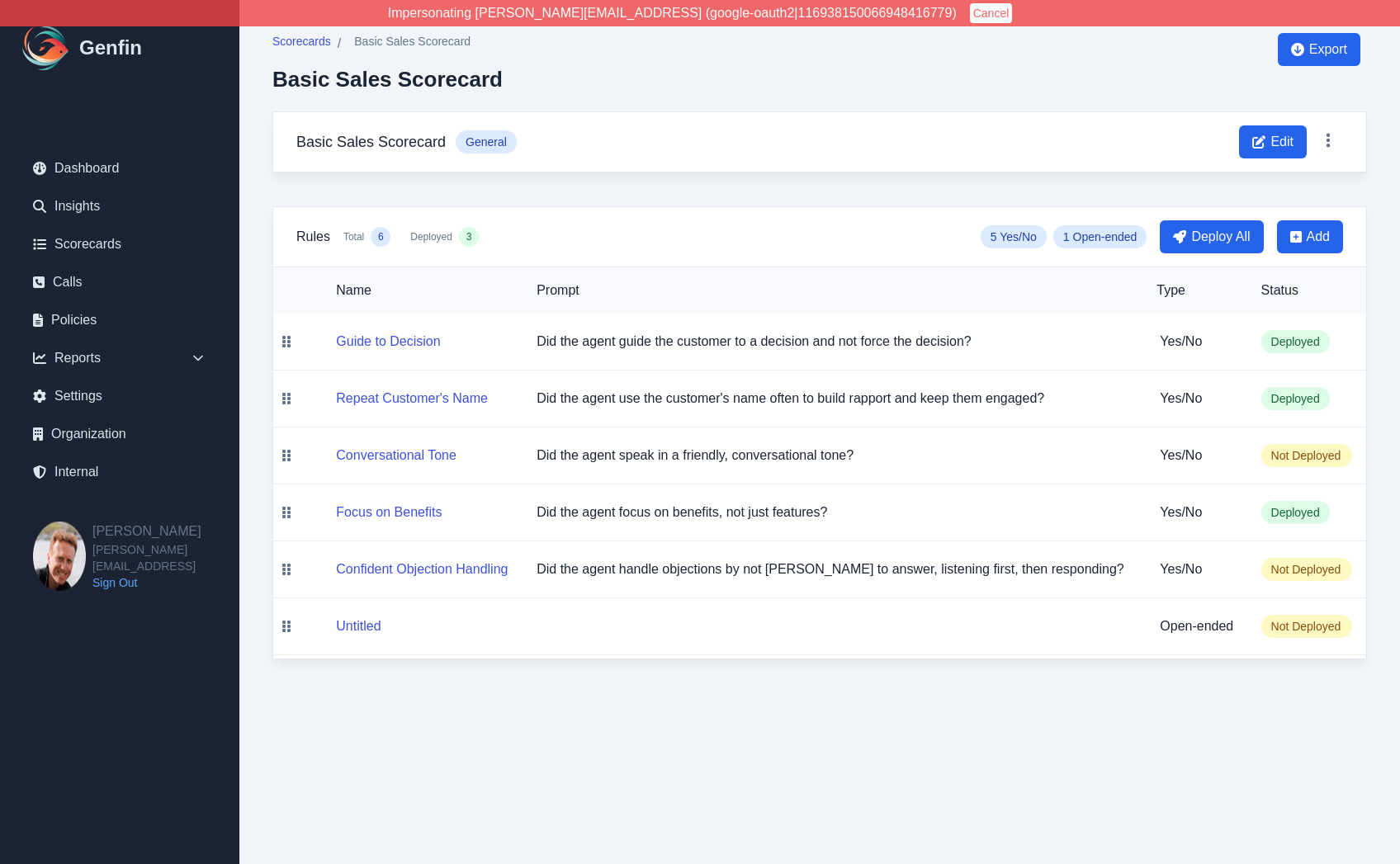
click at [207, 815] on aside "Genfin Dashboard Insights Scorecards Calls Policies Reports Sales Compliance Ag…" at bounding box center [119, 432] width 239 height 864
click at [108, 241] on link "Scorecards" at bounding box center [119, 245] width 199 height 33
click at [252, 383] on div "Scorecards / Basic Sales Scorecard Basic Sales Scorecard Export Basic Sales Sco…" at bounding box center [819, 346] width 1161 height 692
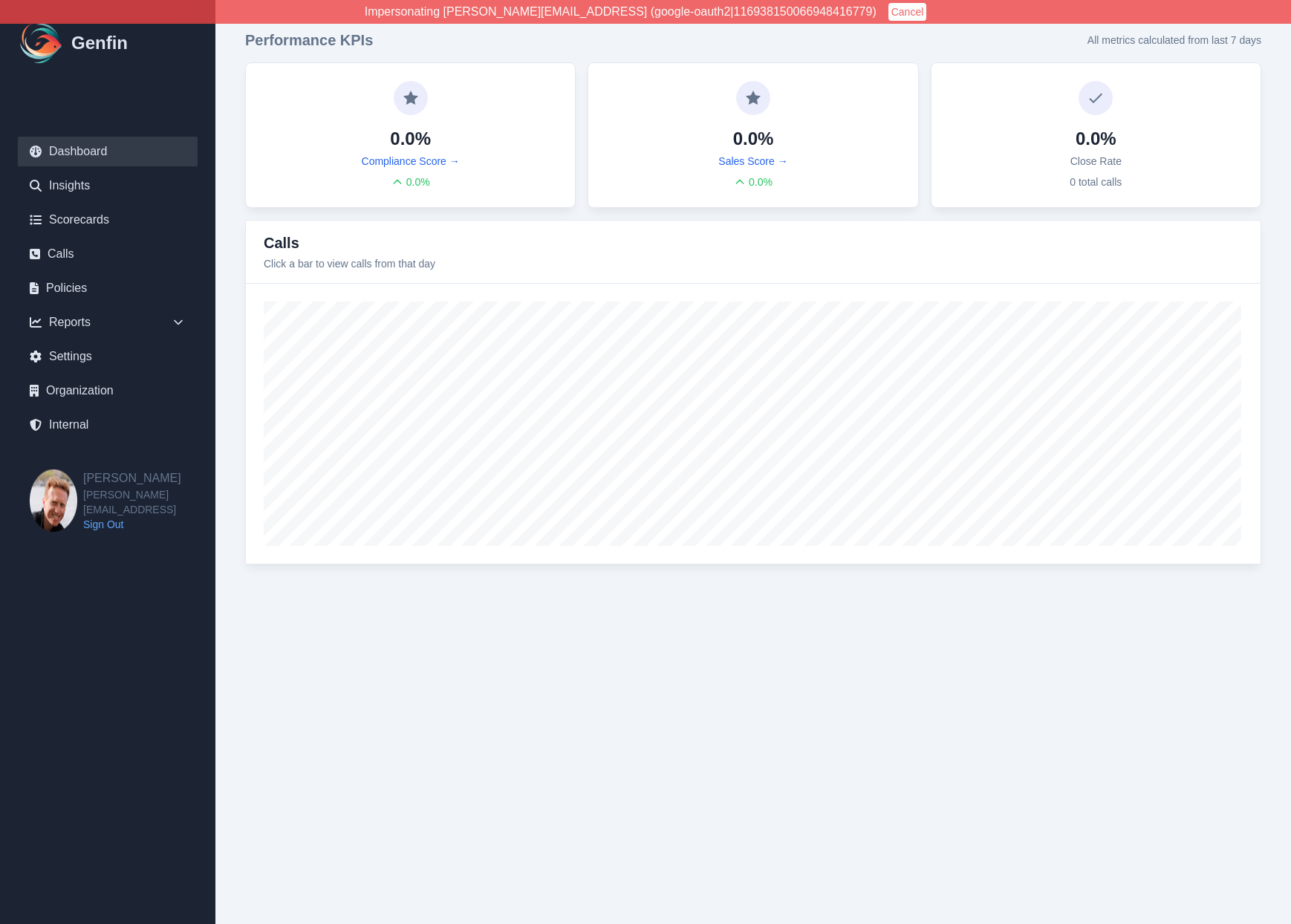
click at [888, 8] on button "Cancel" at bounding box center [907, 12] width 38 height 17
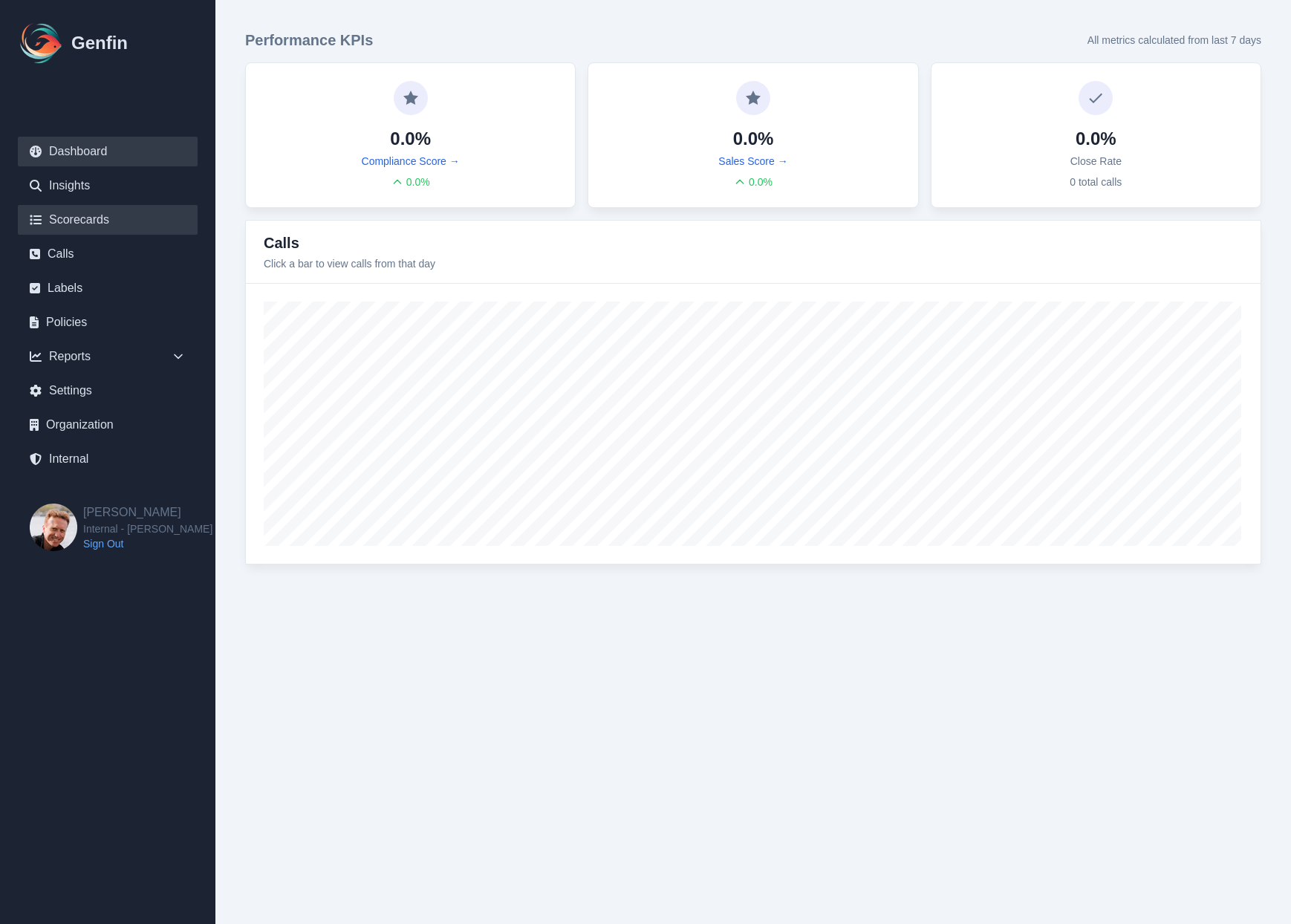
click at [99, 217] on link "Scorecards" at bounding box center [107, 220] width 179 height 30
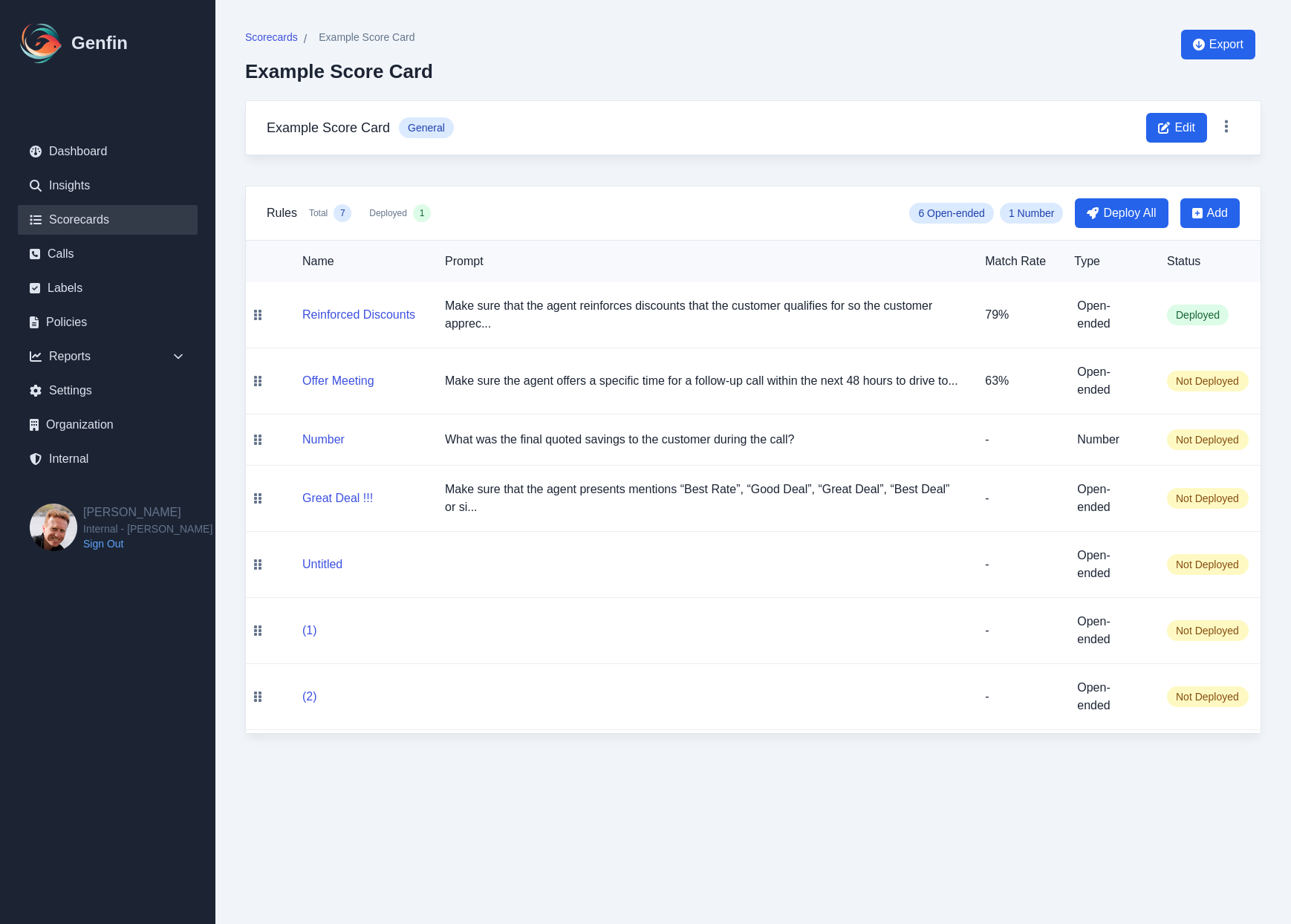
click at [81, 220] on link "Scorecards" at bounding box center [107, 220] width 179 height 30
click at [74, 217] on link "Scorecards" at bounding box center [107, 220] width 179 height 30
